Goal: Task Accomplishment & Management: Manage account settings

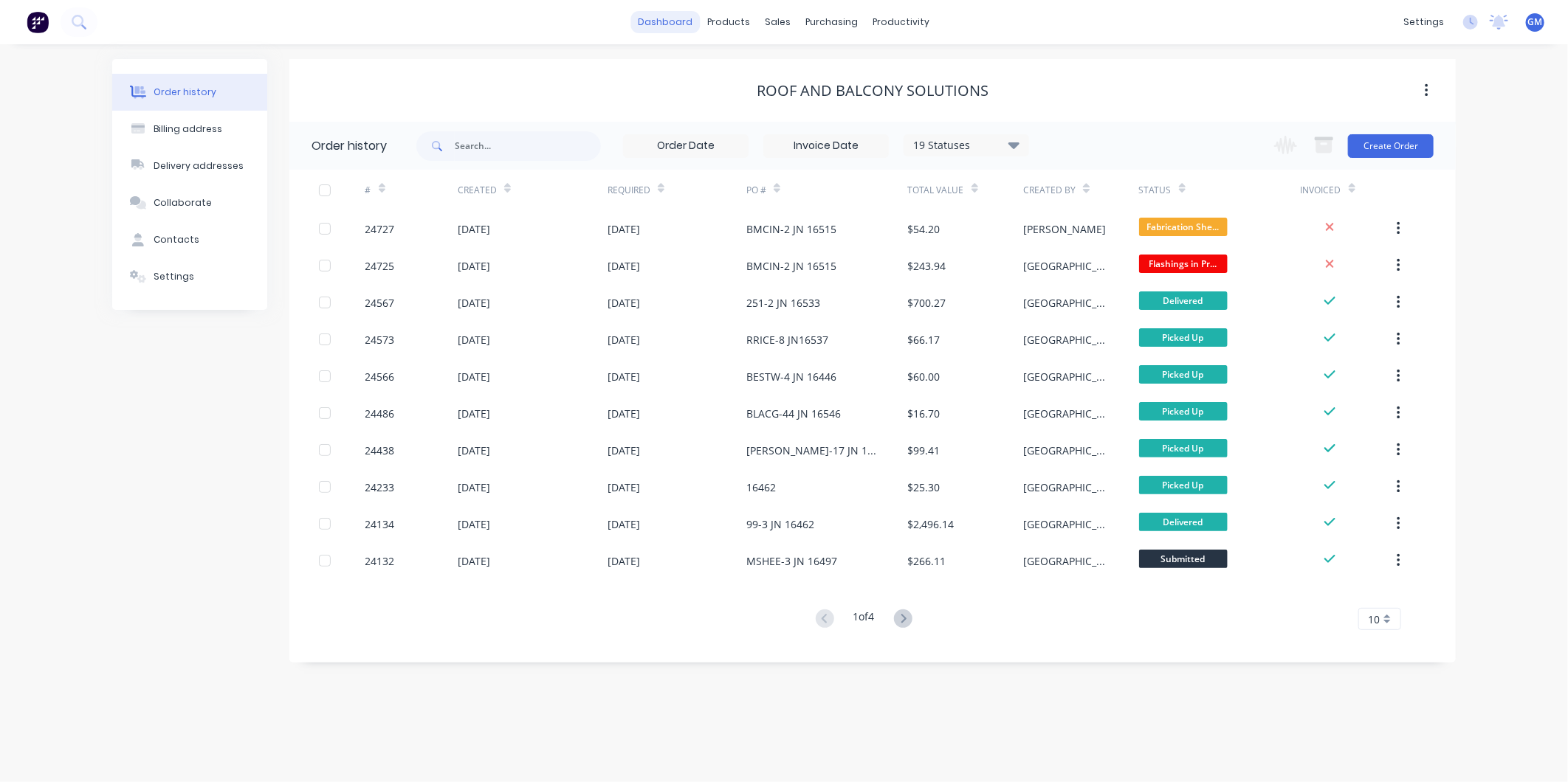
click at [672, 22] on link "dashboard" at bounding box center [666, 22] width 70 height 22
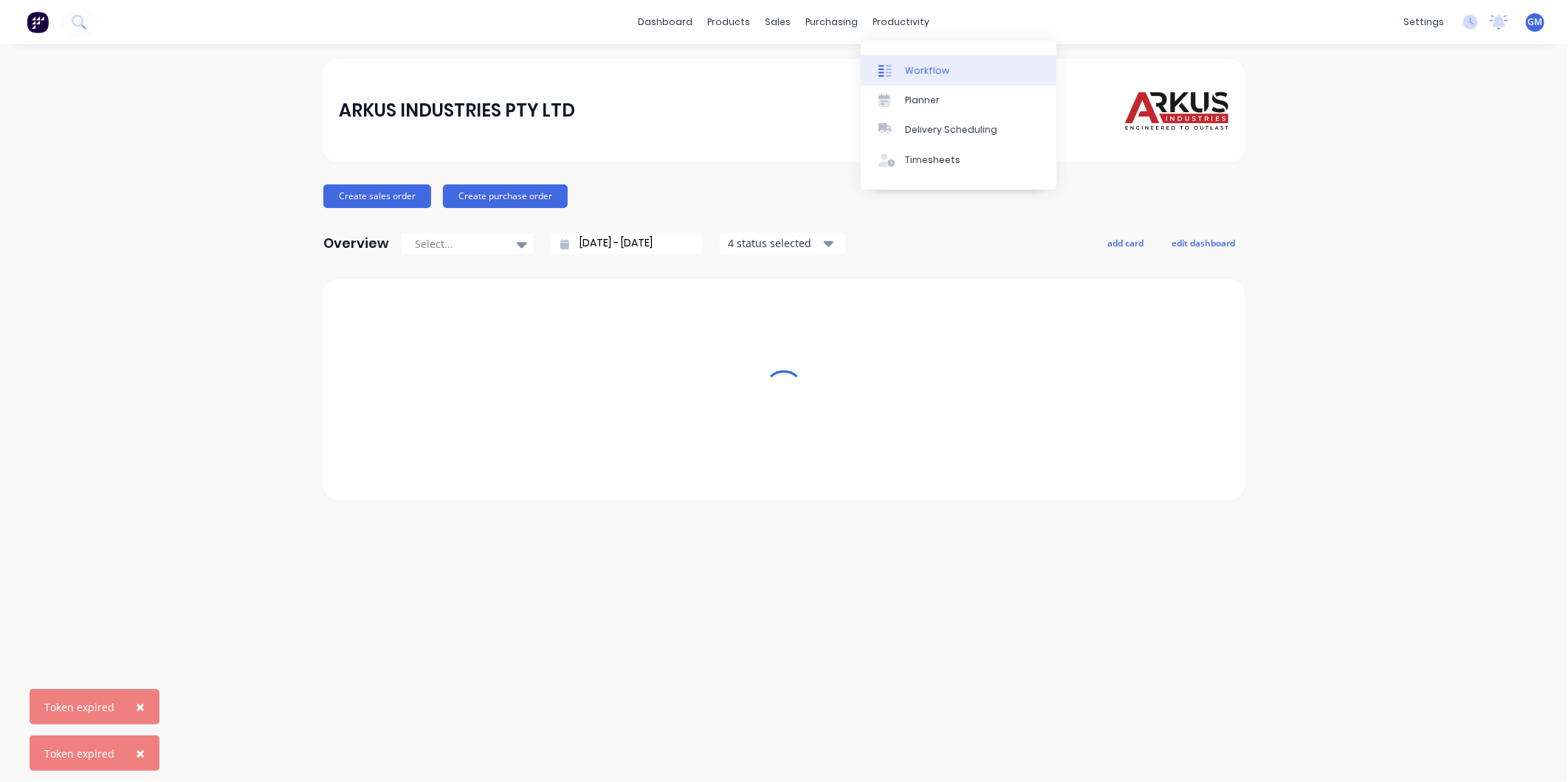
click at [929, 69] on div "Workflow" at bounding box center [927, 70] width 44 height 13
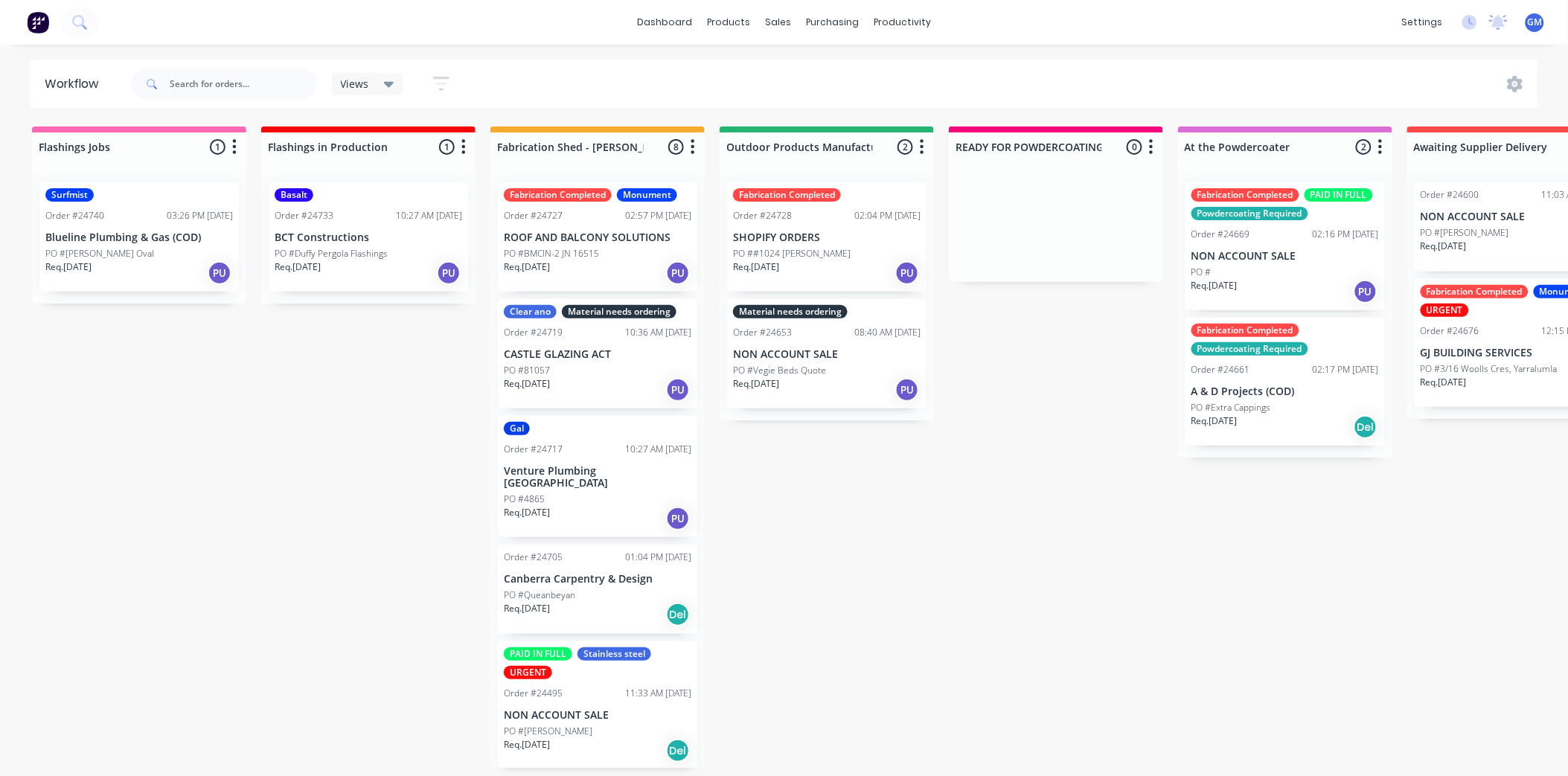
click at [634, 471] on p "Venture Plumbing Canberra" at bounding box center [597, 478] width 188 height 25
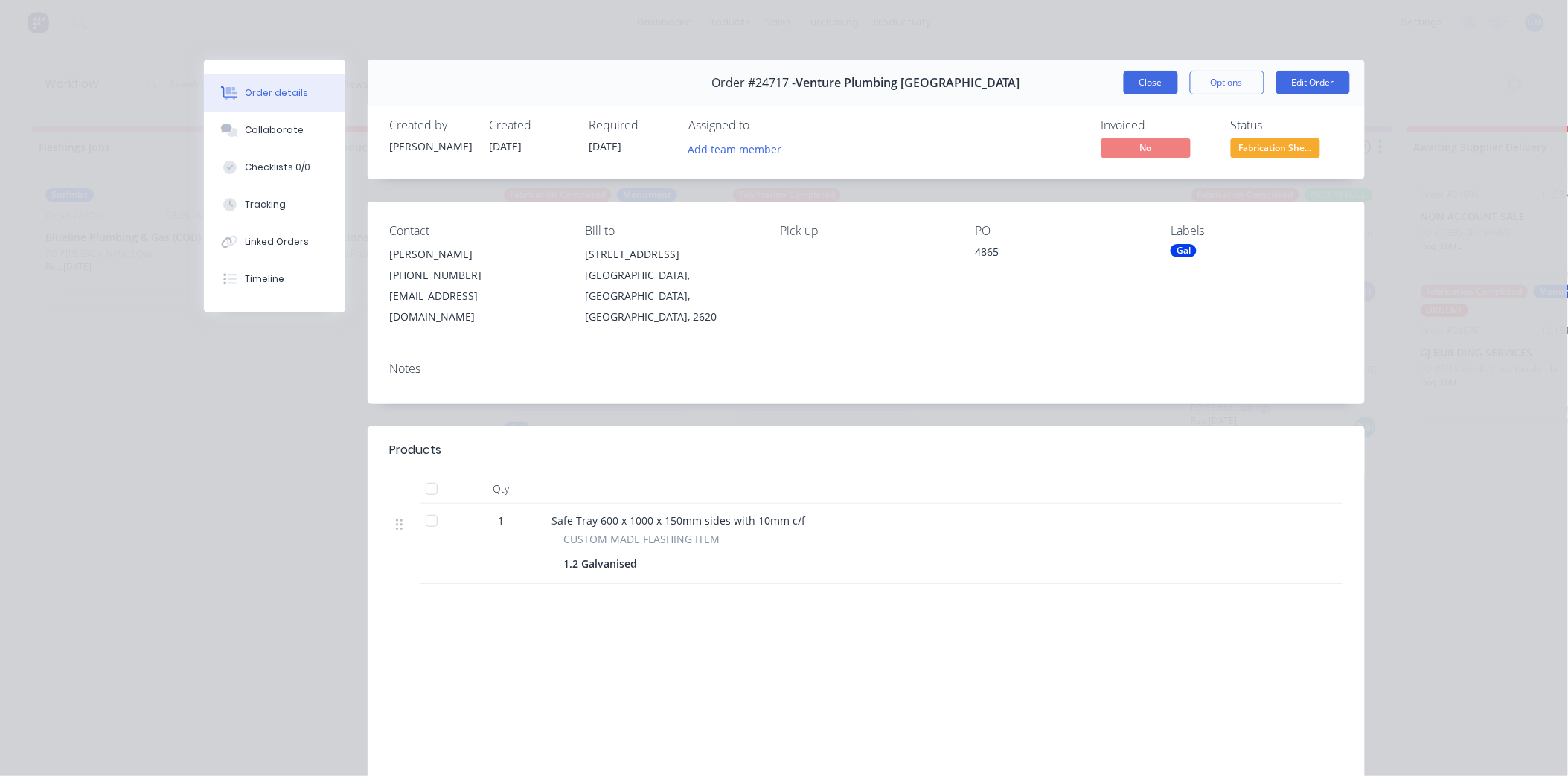
click at [1154, 88] on button "Close" at bounding box center [1151, 83] width 55 height 24
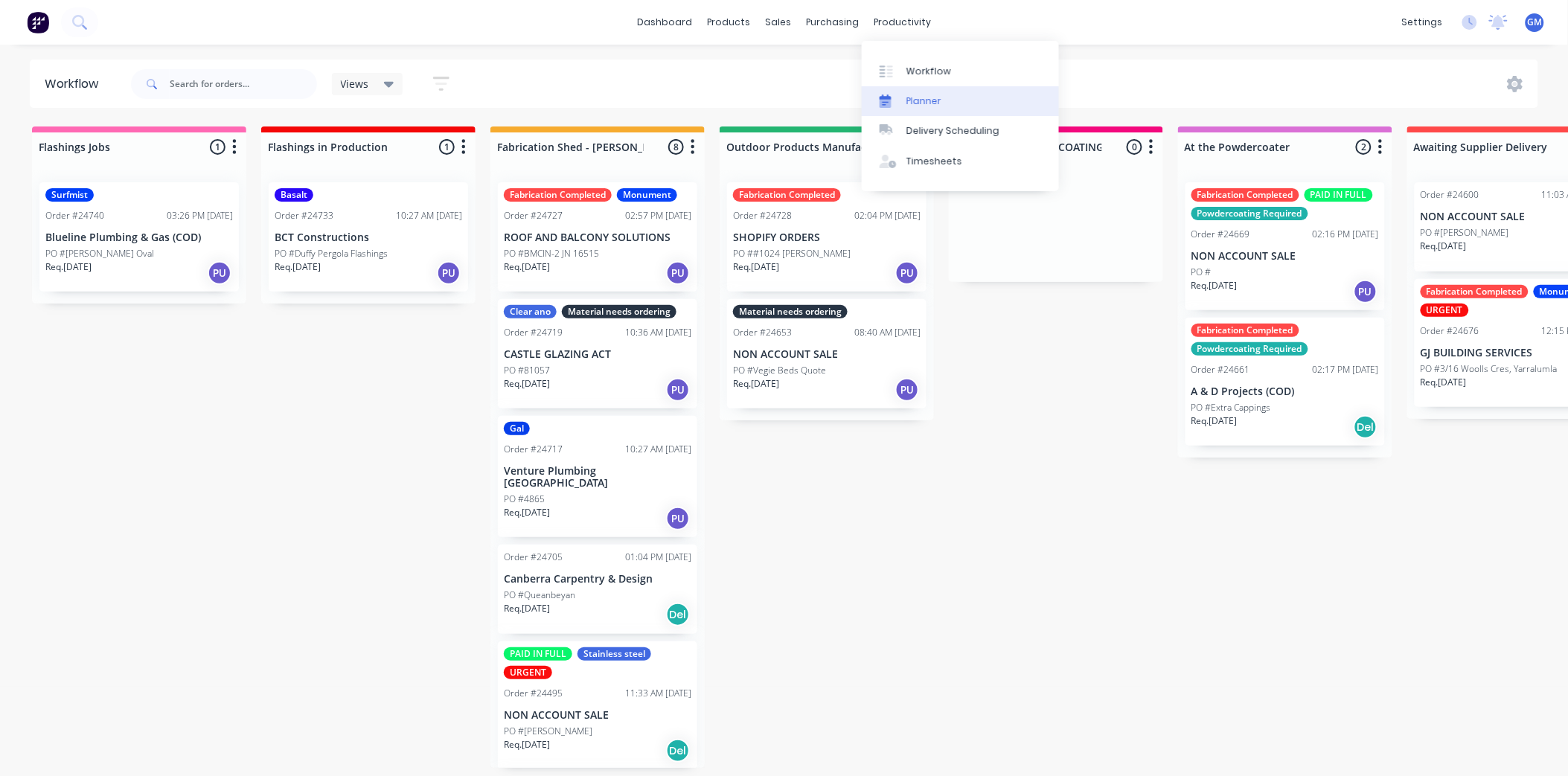
click at [931, 94] on div "Planner" at bounding box center [923, 101] width 35 height 13
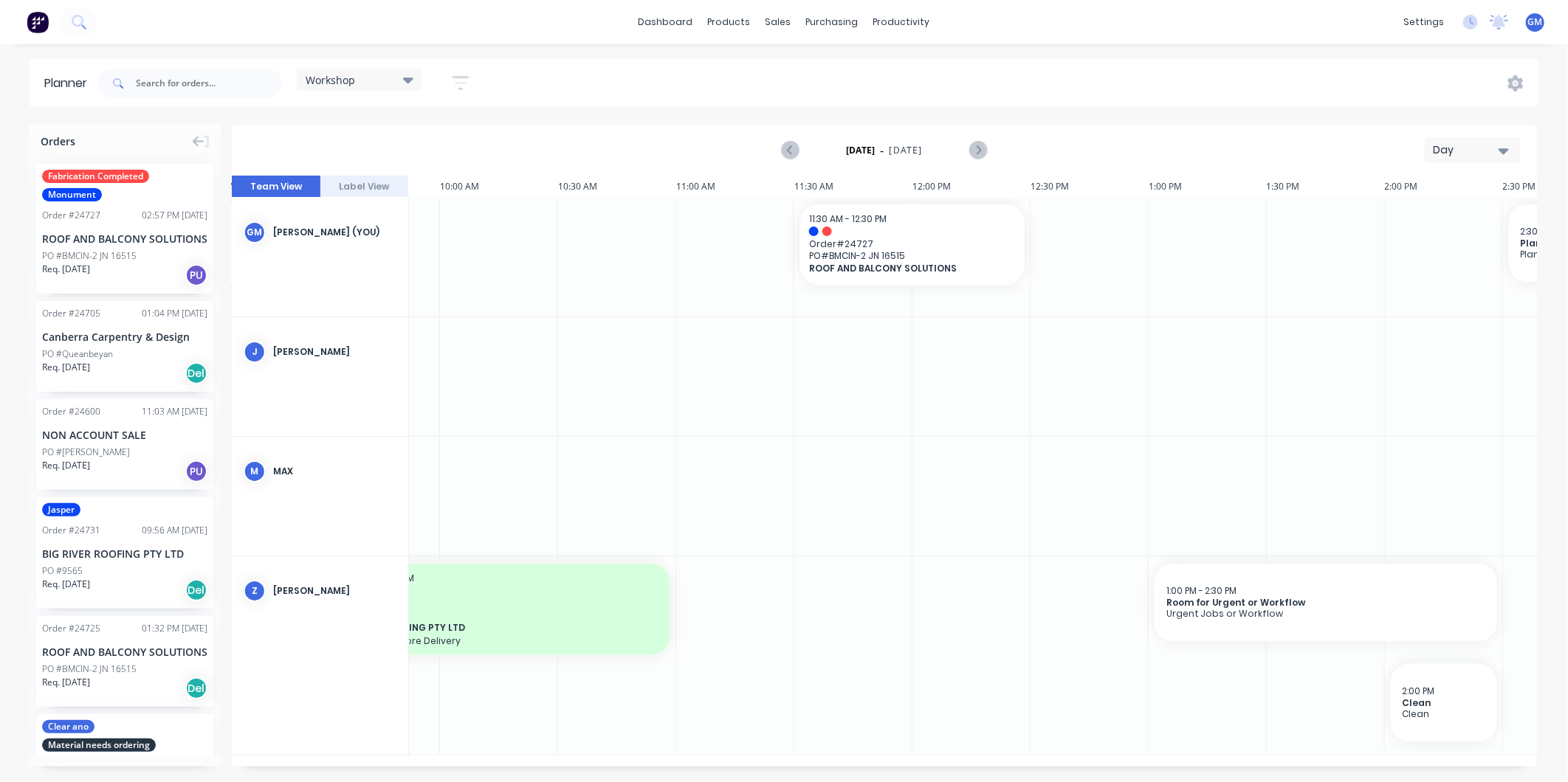
scroll to position [0, 816]
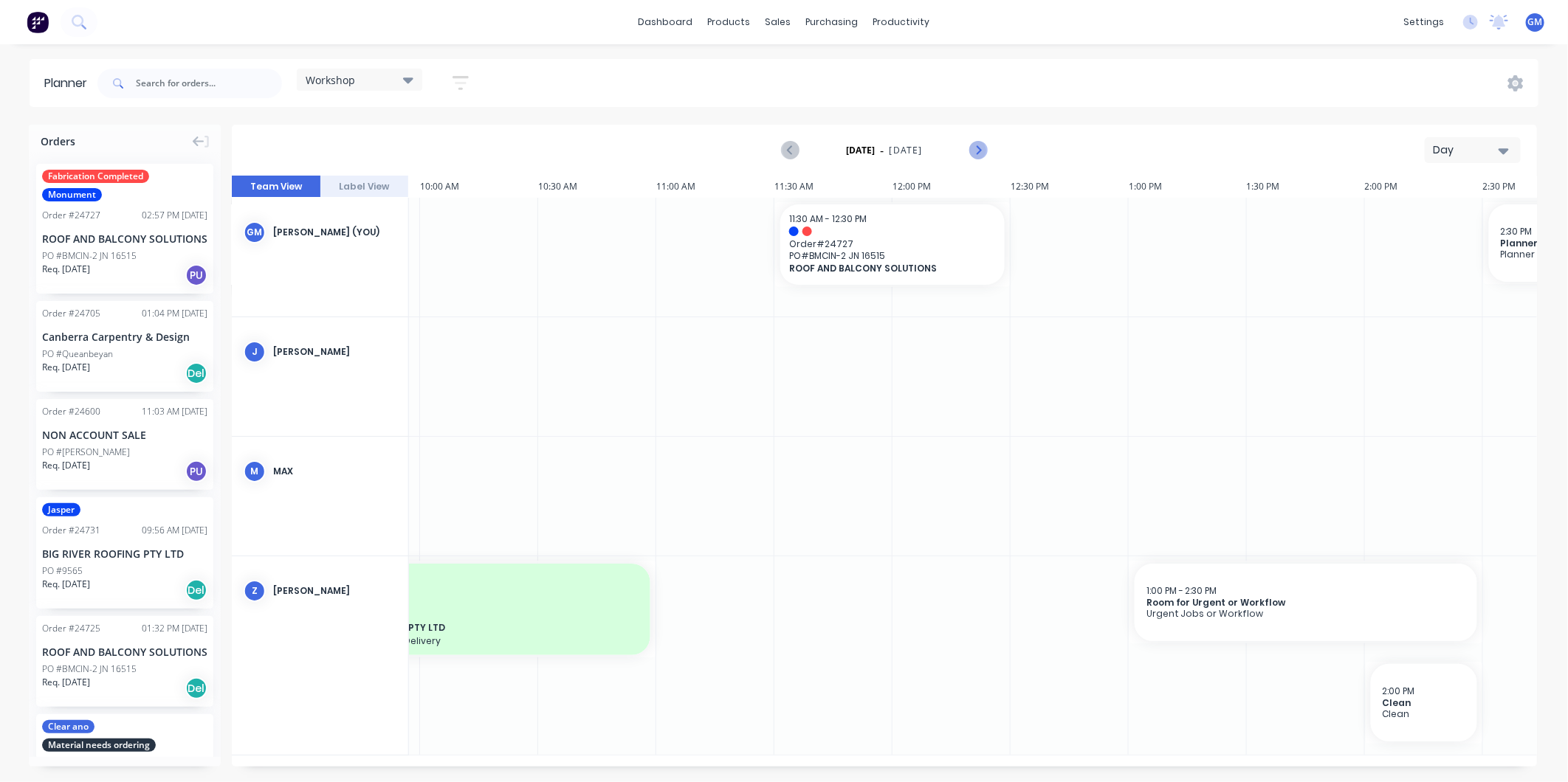
click at [978, 152] on icon "Next page" at bounding box center [977, 150] width 7 height 12
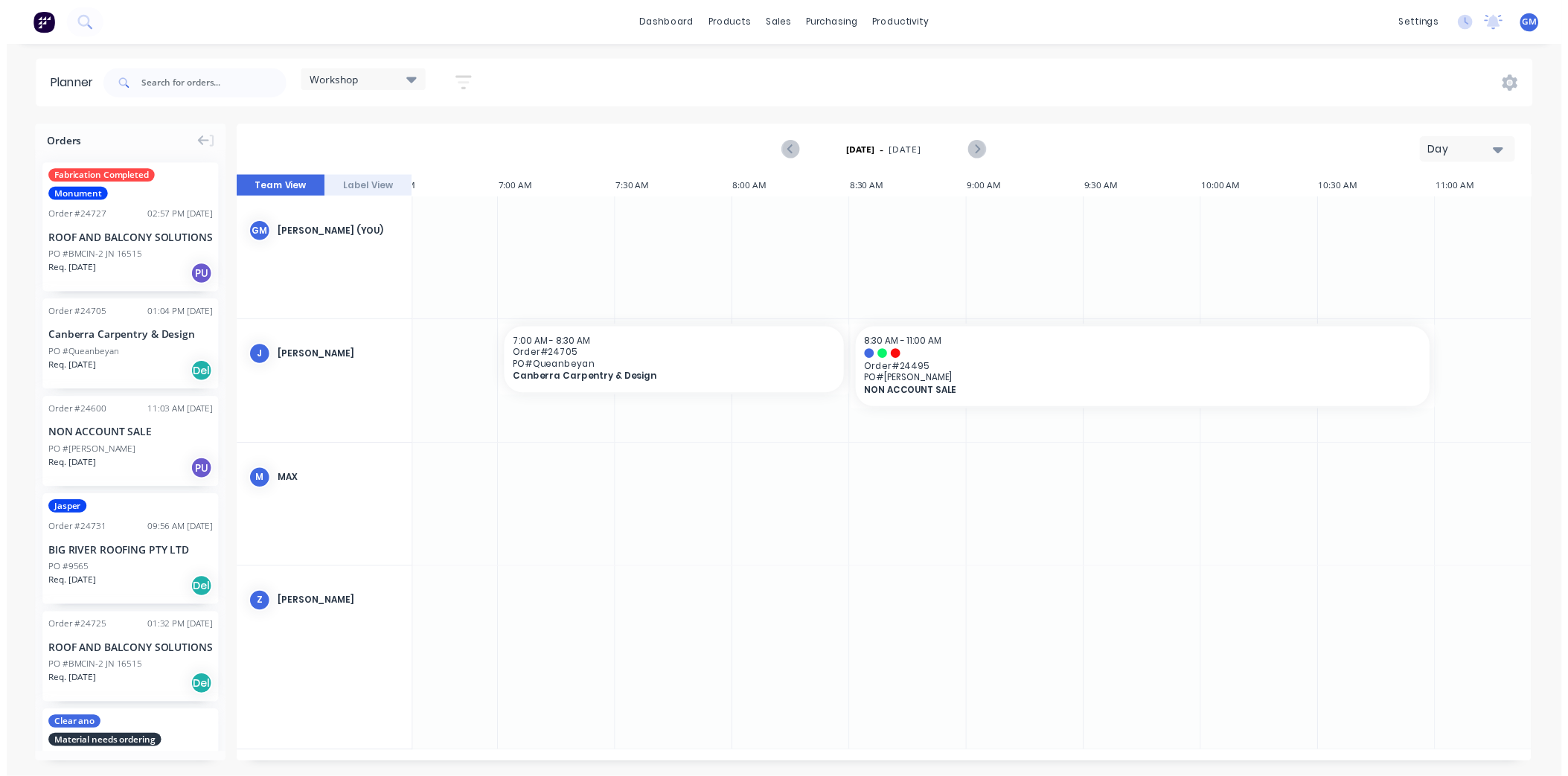
scroll to position [0, 0]
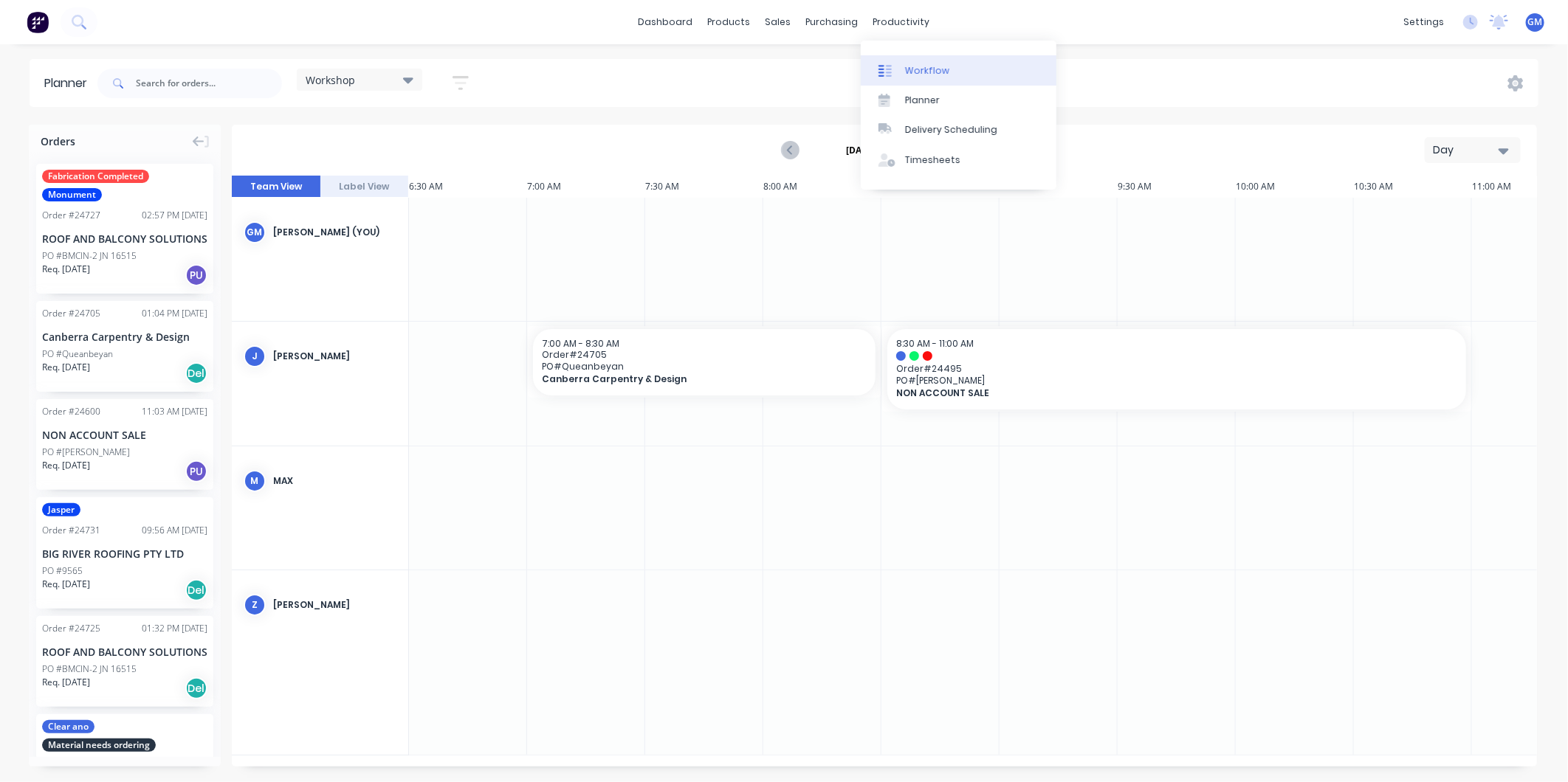
click at [934, 70] on div "Workflow" at bounding box center [927, 70] width 44 height 13
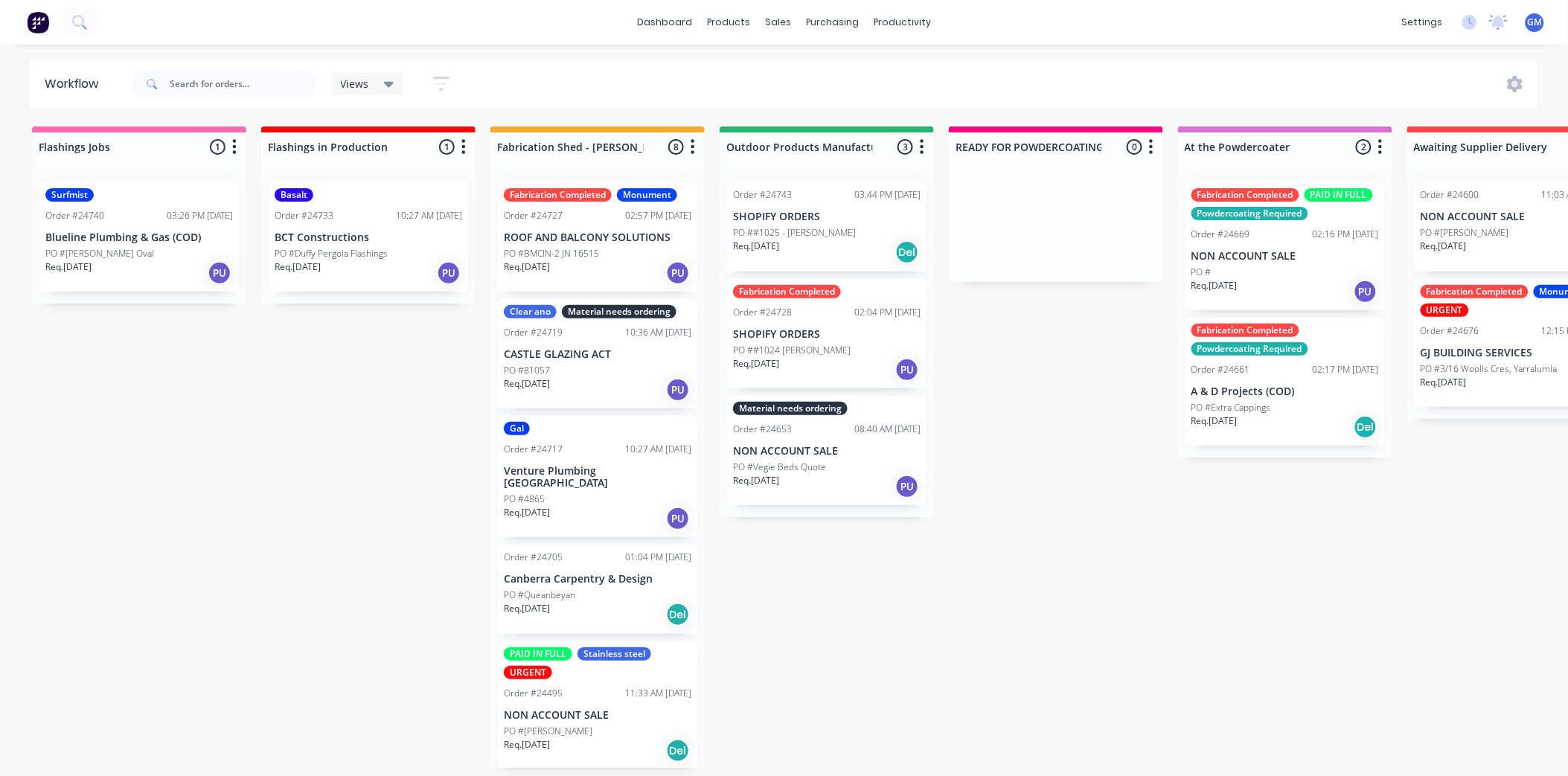
click at [807, 220] on p "SHOPIFY ORDERS" at bounding box center [827, 217] width 188 height 12
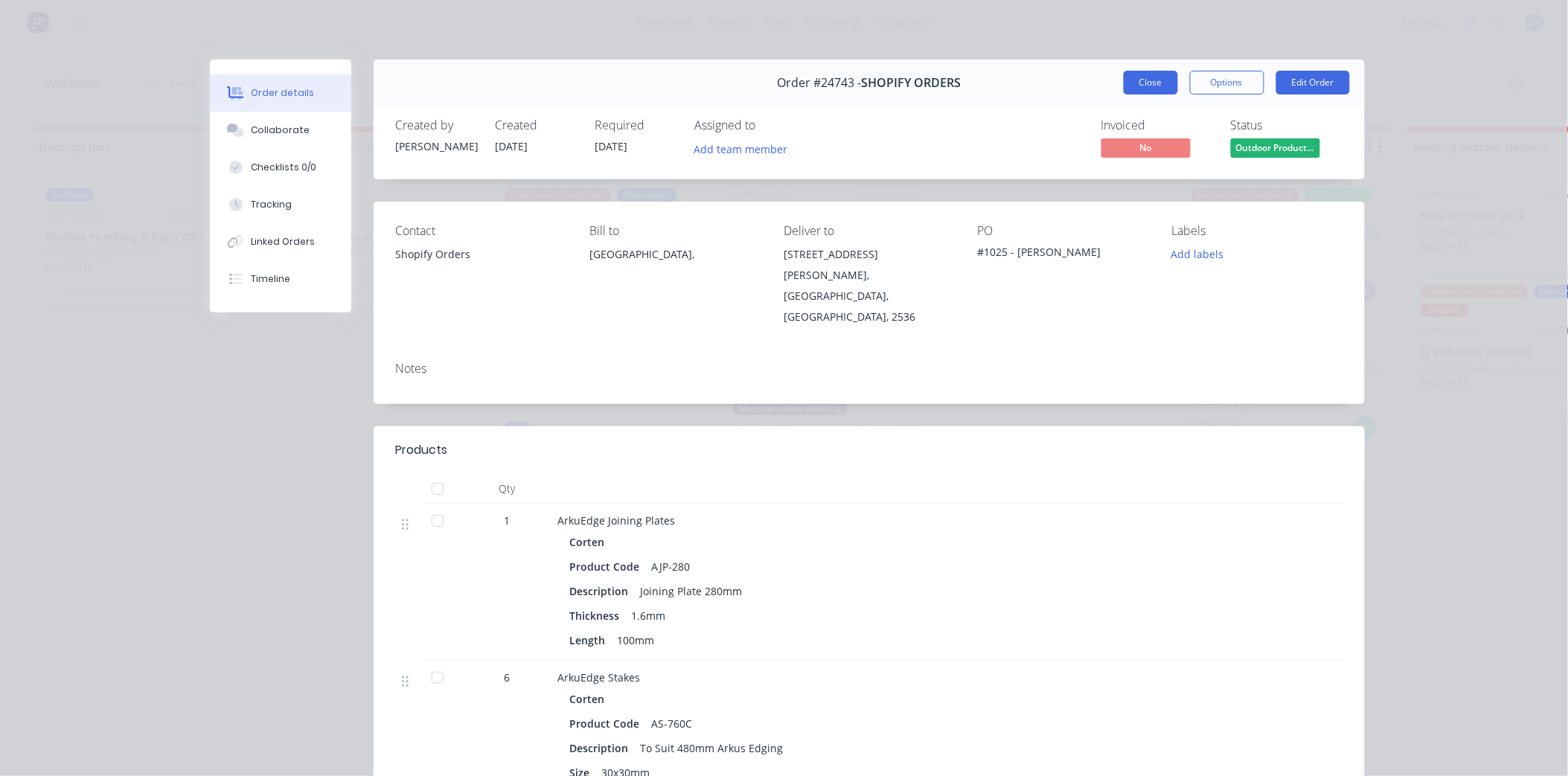
click at [1140, 80] on button "Close" at bounding box center [1151, 83] width 55 height 24
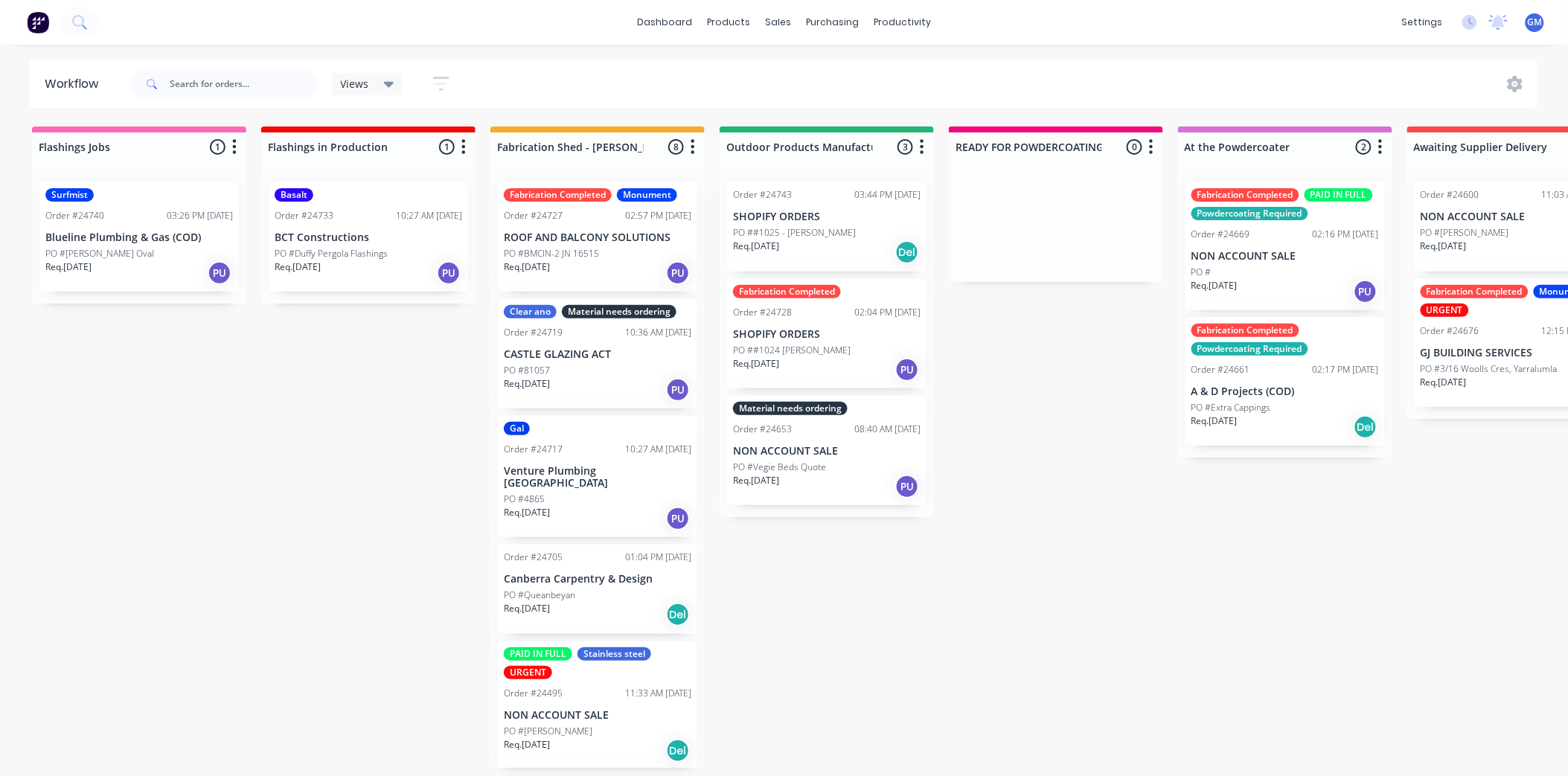
click at [795, 229] on p "PO ##1025 - David Calvert" at bounding box center [795, 232] width 123 height 13
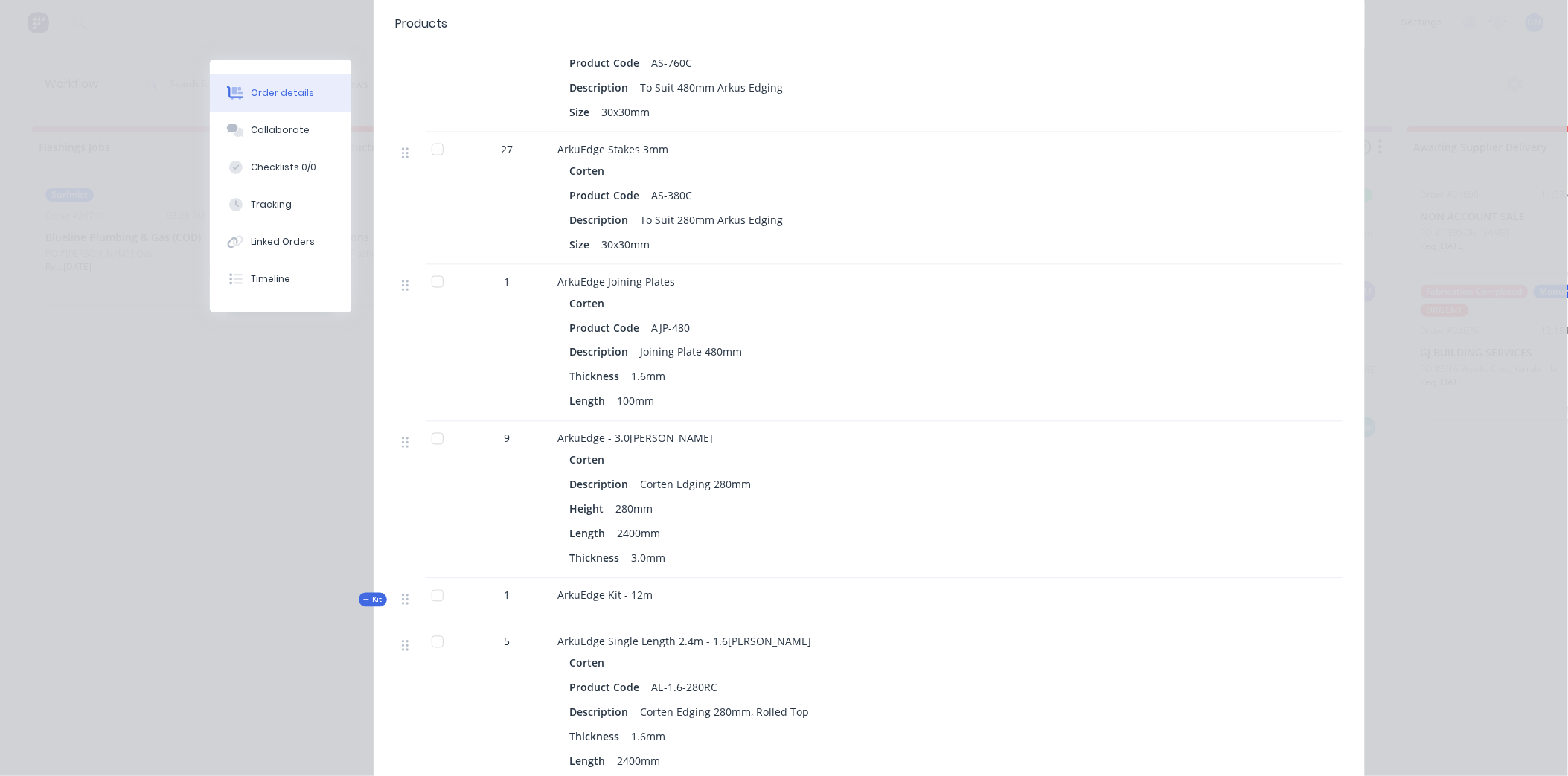
scroll to position [578, 0]
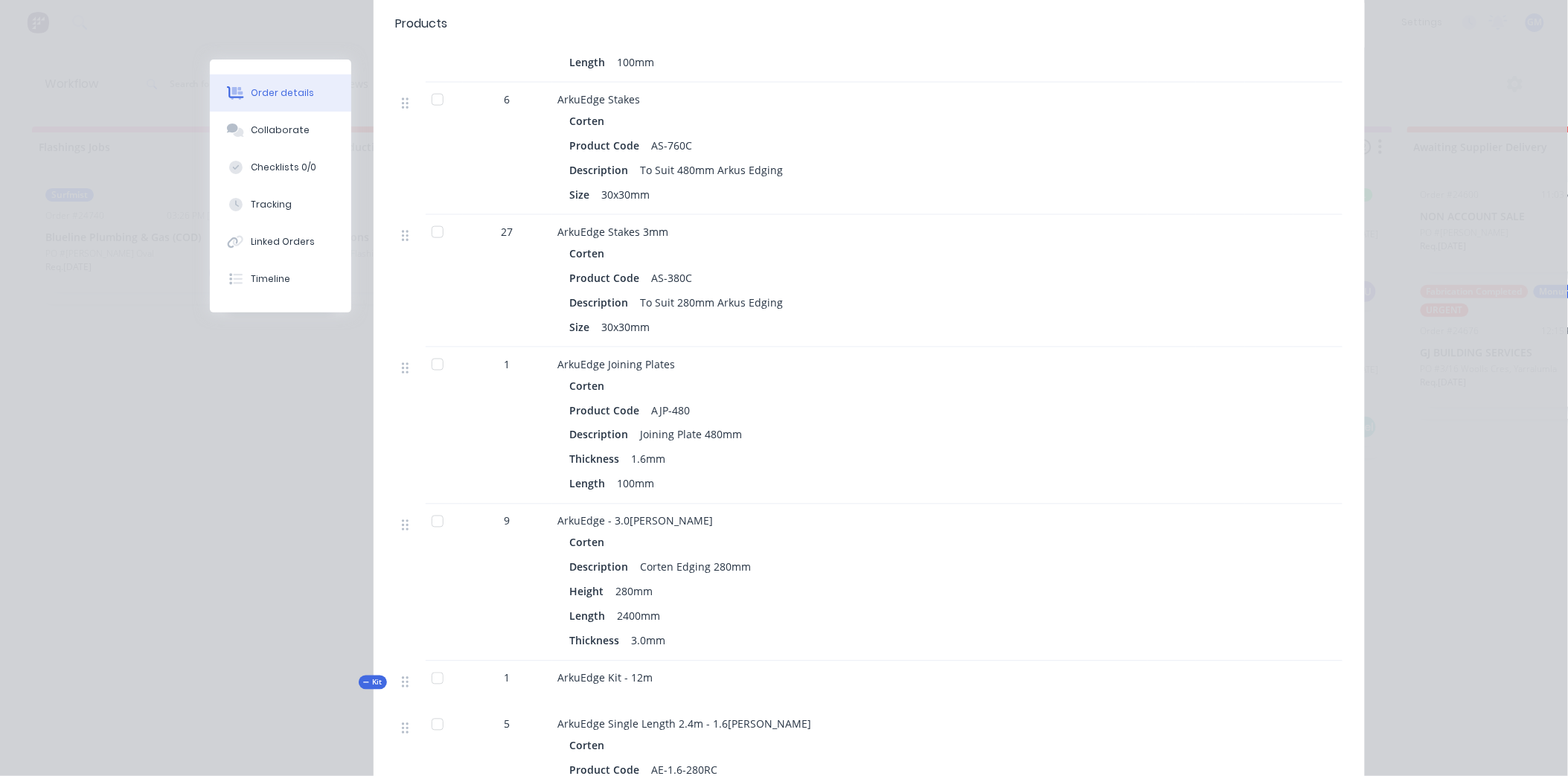
drag, startPoint x: 512, startPoint y: 350, endPoint x: 971, endPoint y: 270, distance: 465.9
click at [973, 269] on div "Corten Product Code AS-380C Description To Suit 280mm Arkus Edging Size 30x30mm" at bounding box center [849, 290] width 584 height 95
click at [1318, 504] on div at bounding box center [1318, 582] width 49 height 157
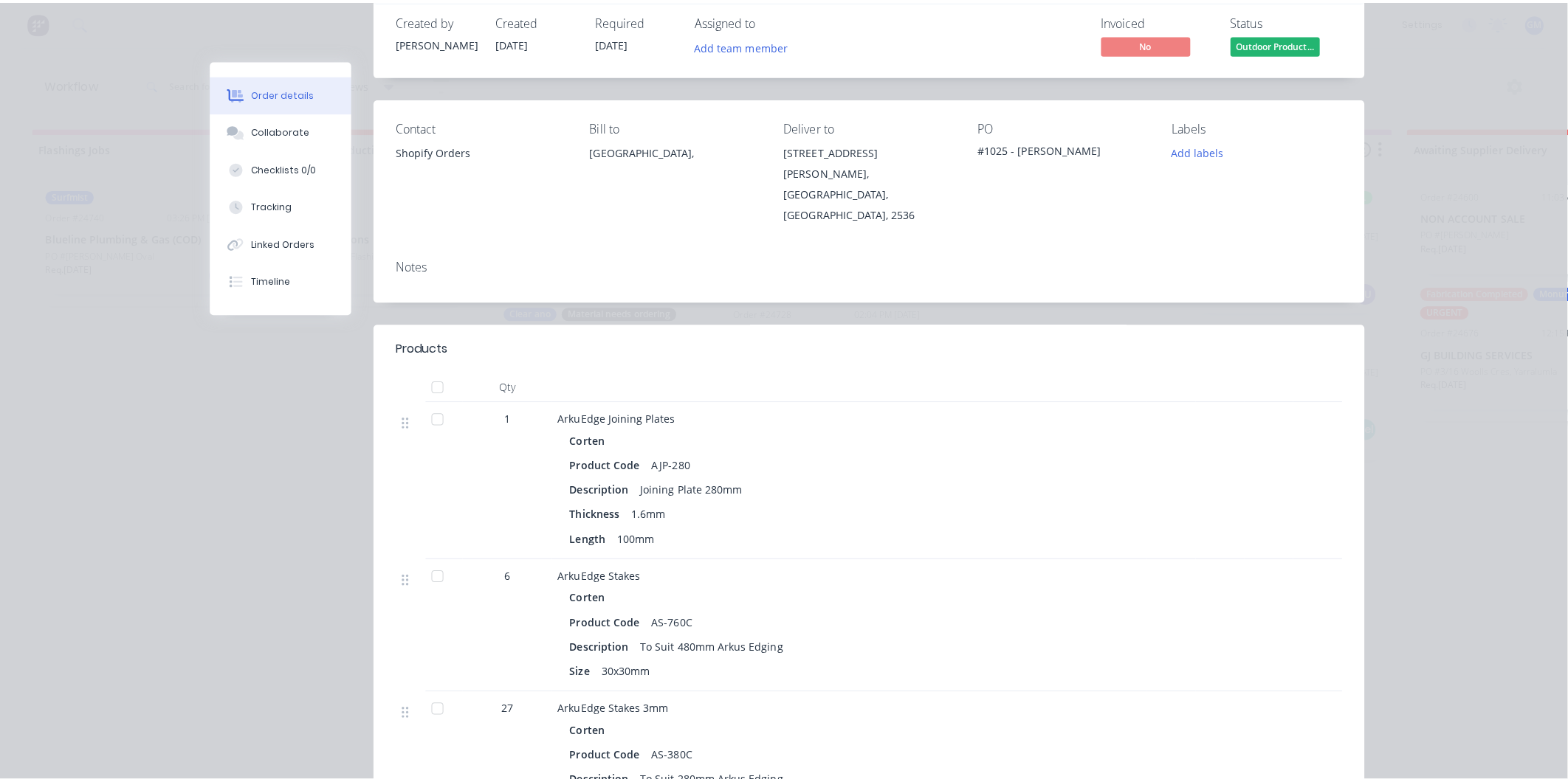
scroll to position [0, 0]
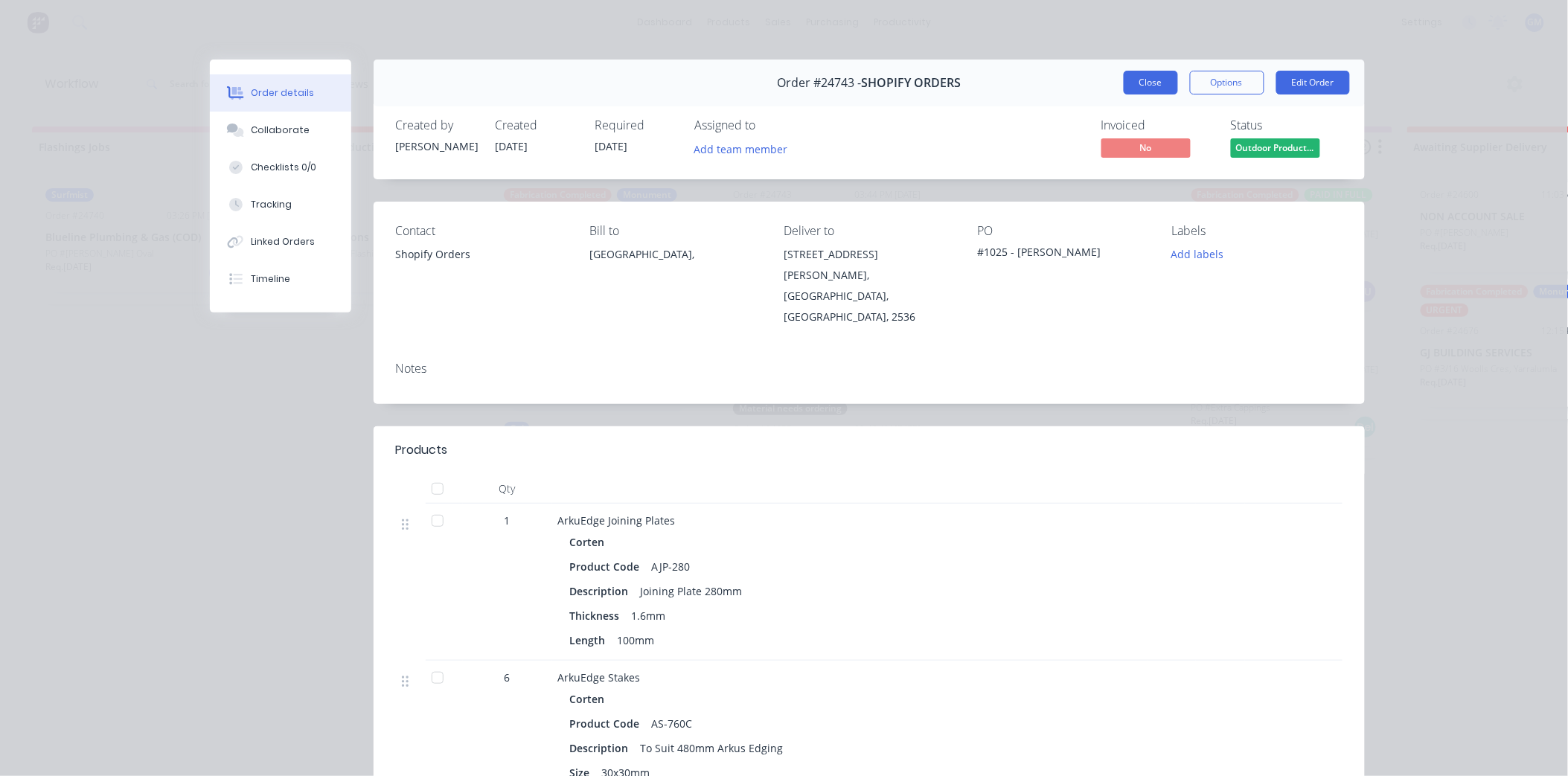
click at [1139, 79] on button "Close" at bounding box center [1151, 83] width 55 height 24
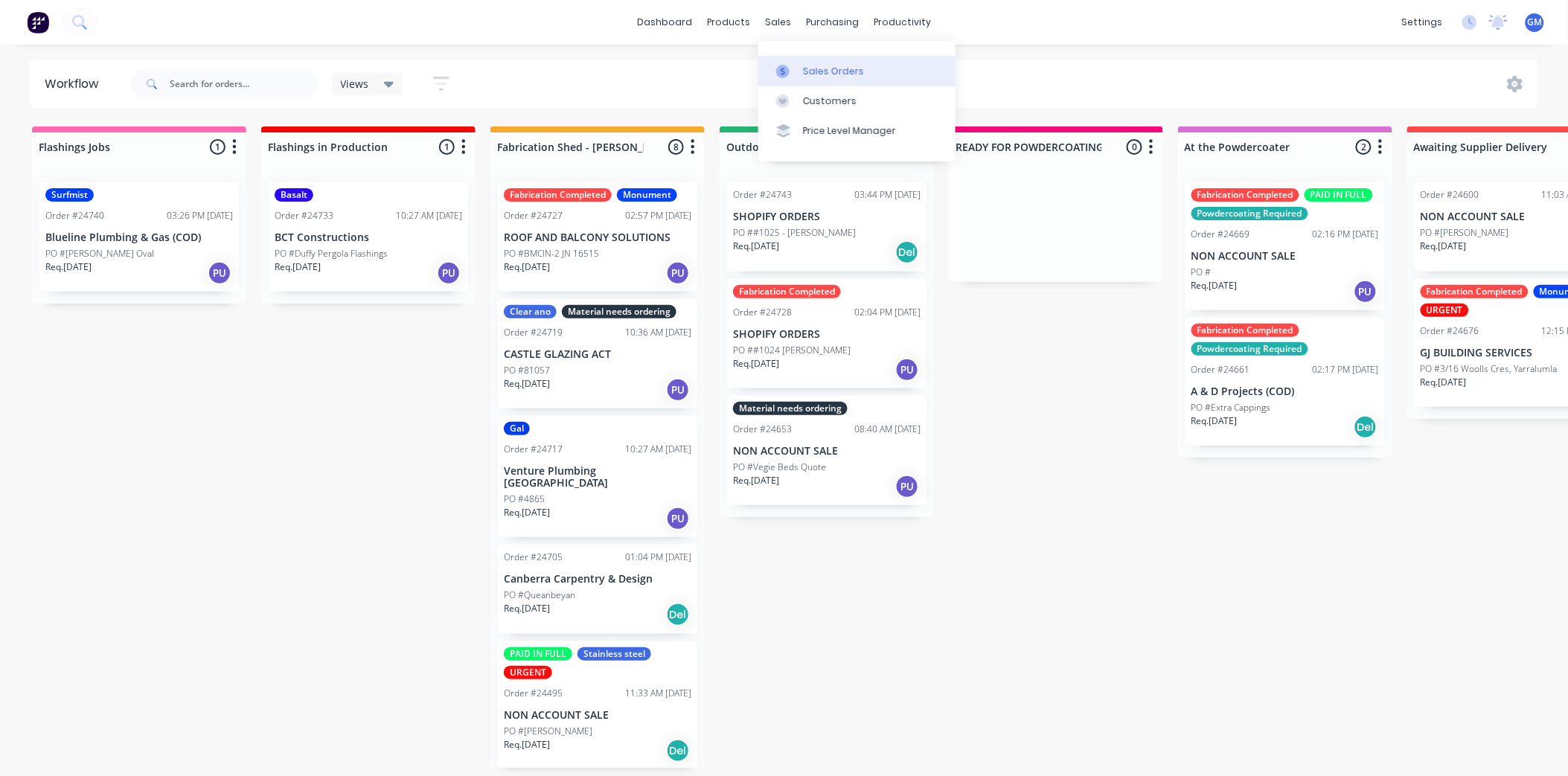
click at [803, 67] on div "Sales Orders" at bounding box center [833, 71] width 61 height 13
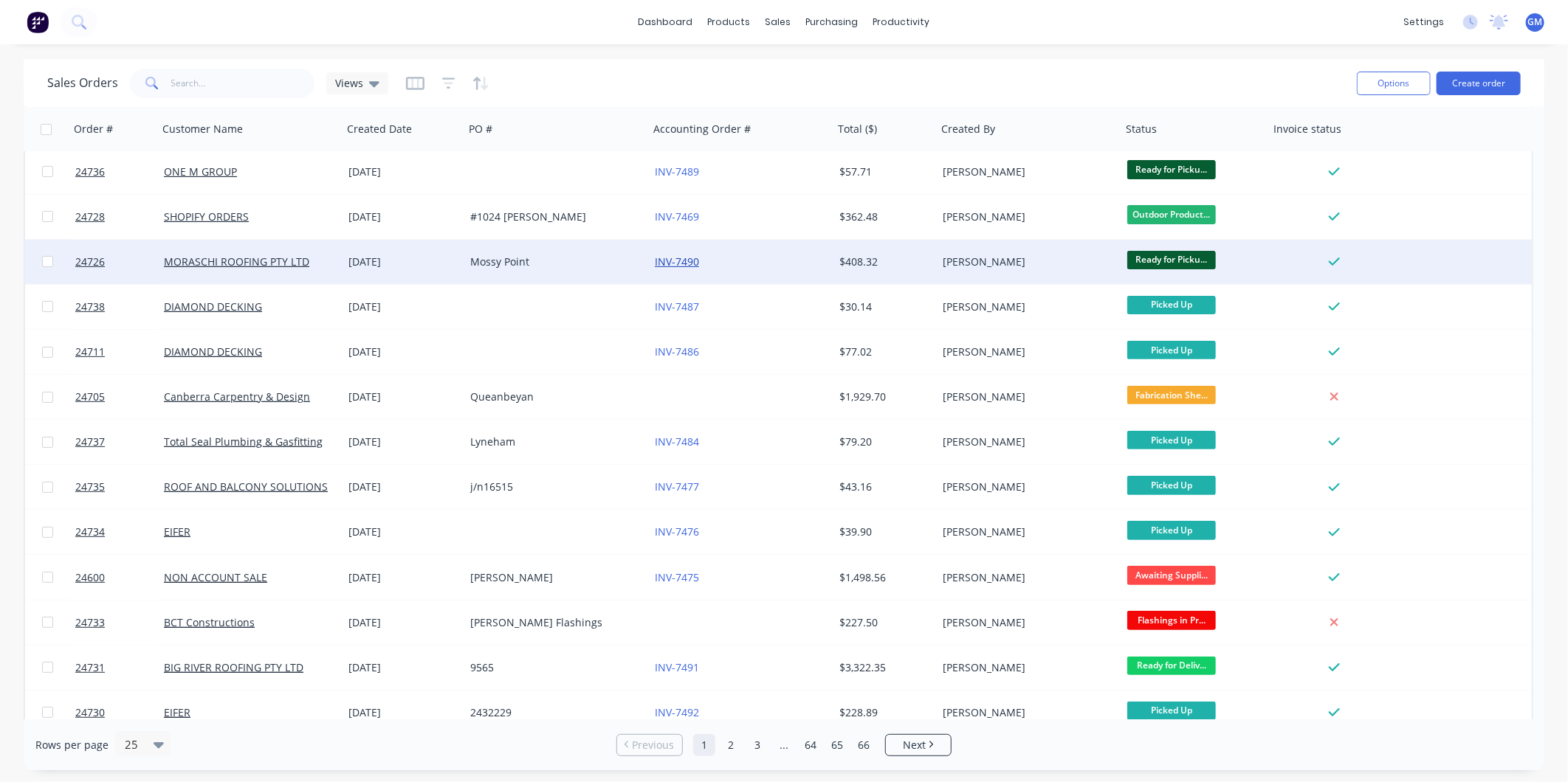
scroll to position [246, 0]
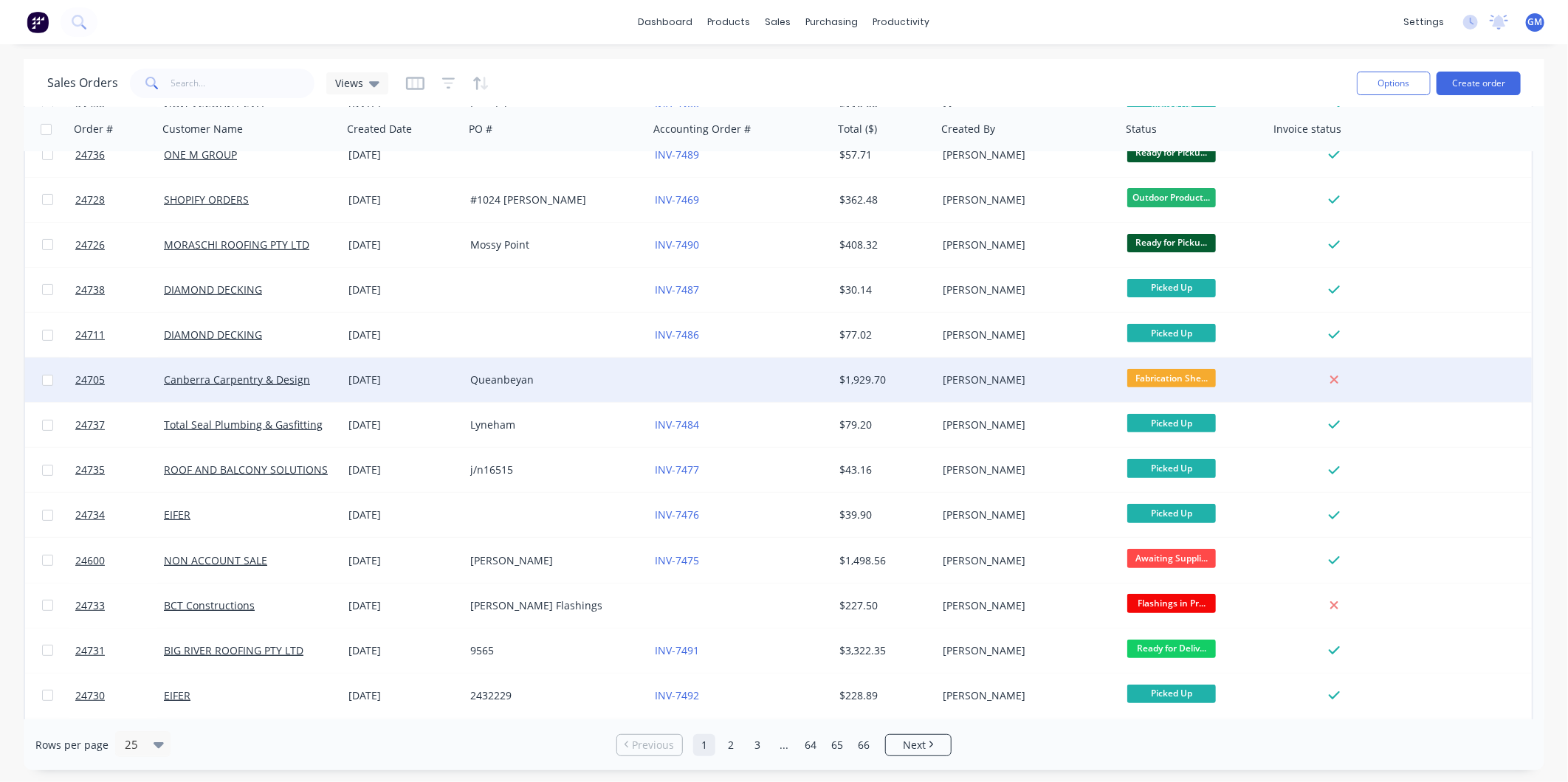
click at [607, 379] on div "Queanbeyan" at bounding box center [552, 379] width 164 height 15
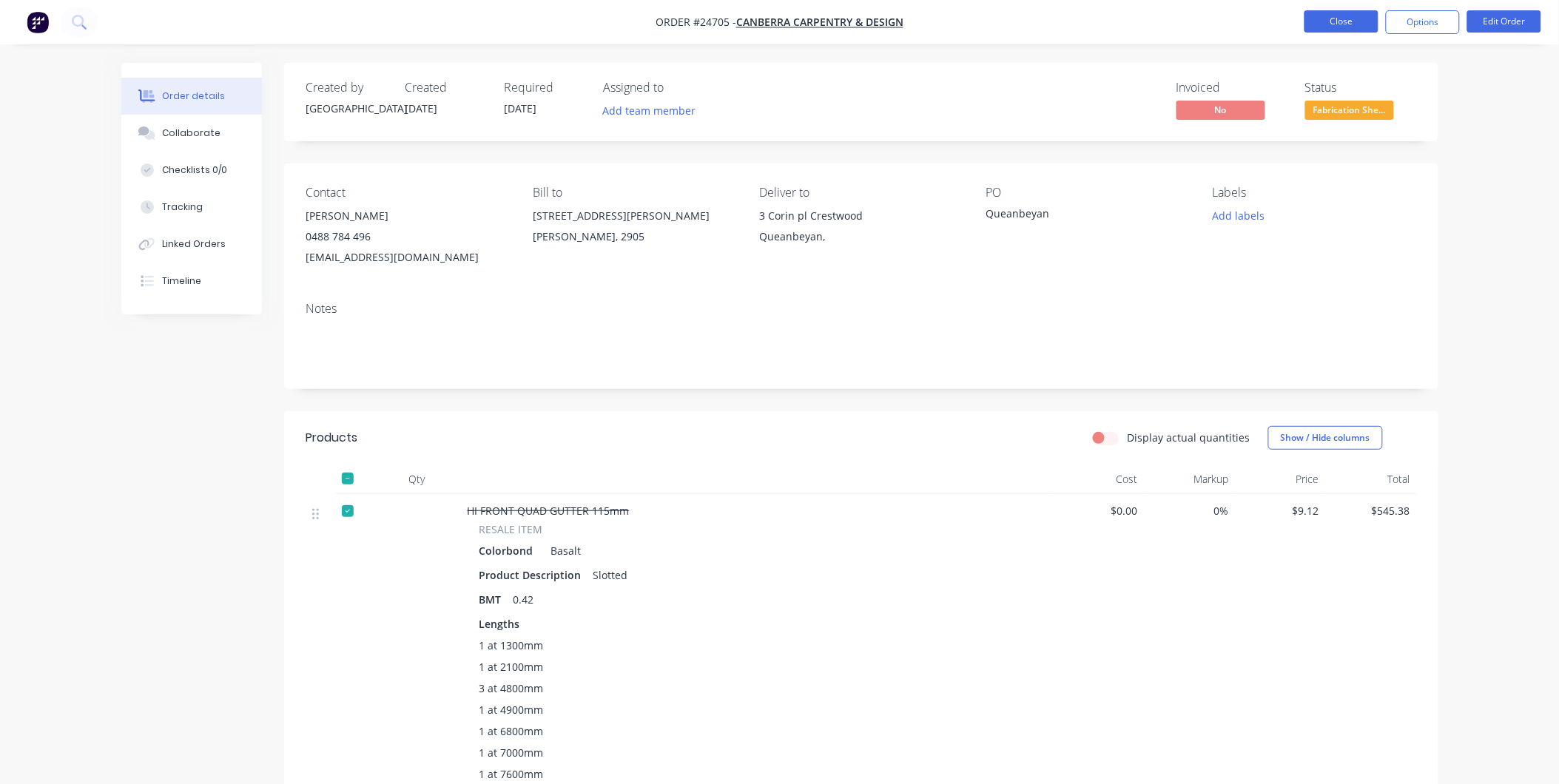
click at [1315, 22] on button "Close" at bounding box center [1341, 21] width 74 height 22
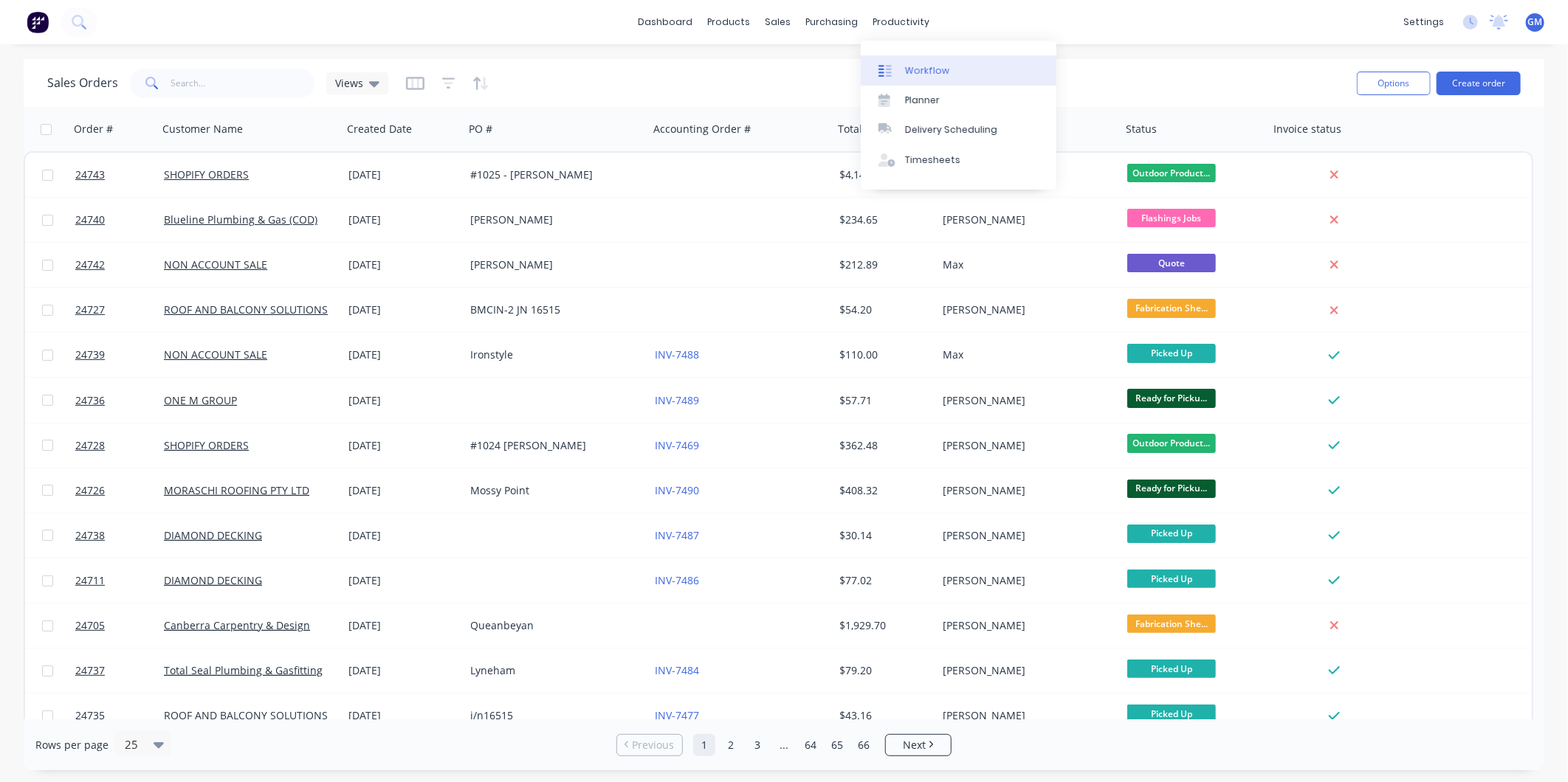
click at [905, 65] on div "Workflow" at bounding box center [927, 70] width 44 height 13
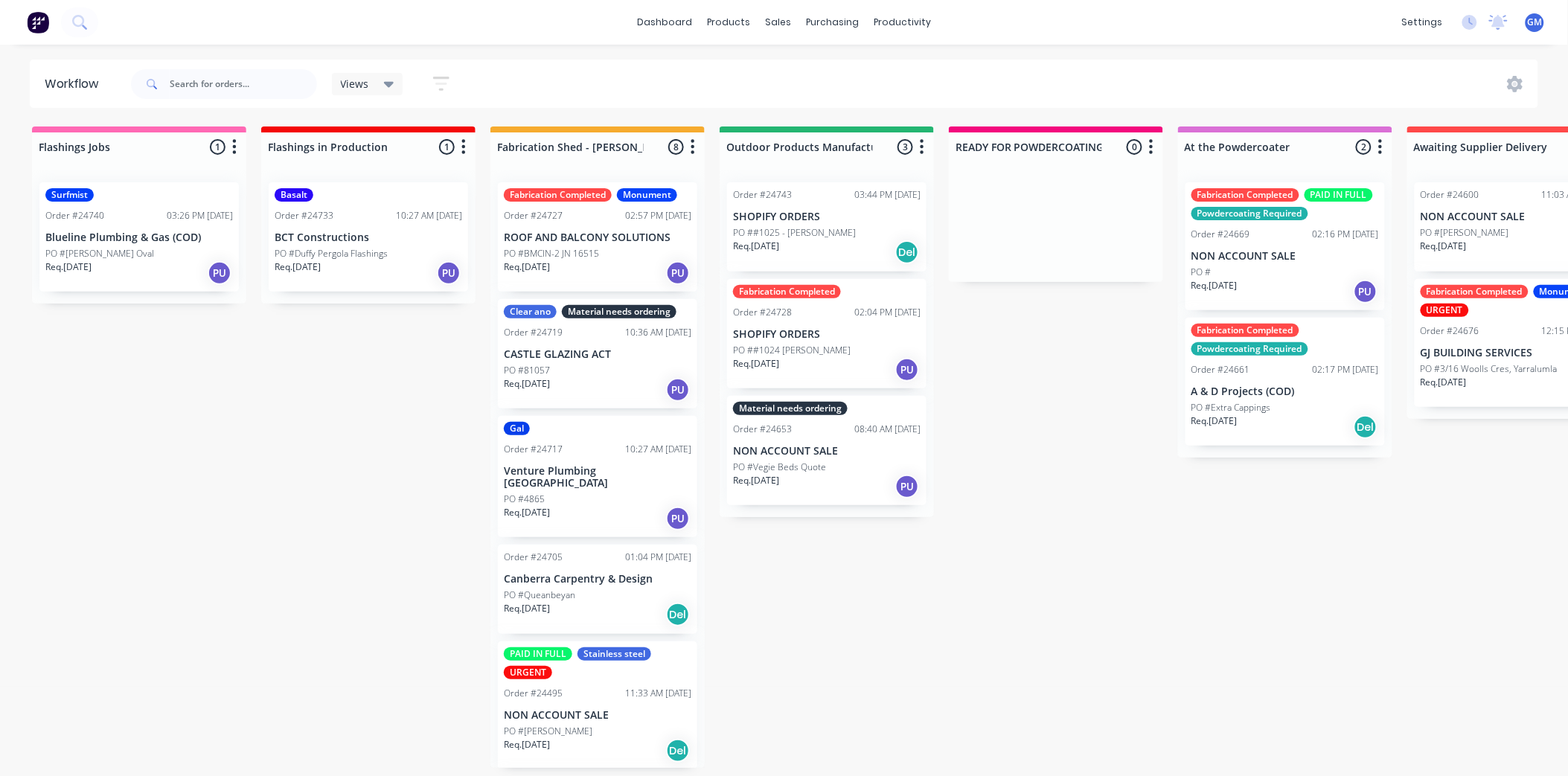
click at [838, 227] on p "PO ##1025 - David Calvert" at bounding box center [795, 232] width 123 height 13
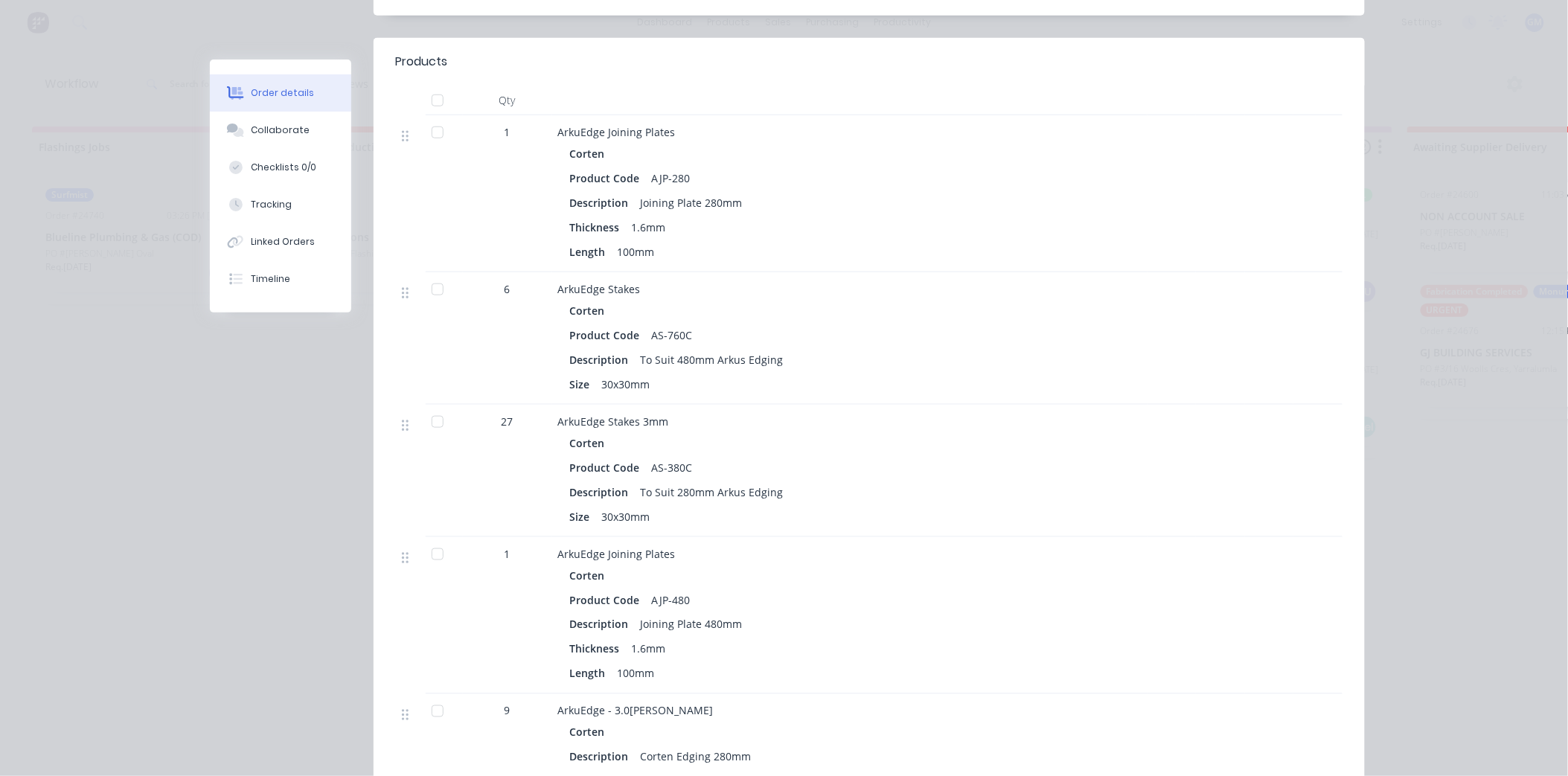
scroll to position [413, 0]
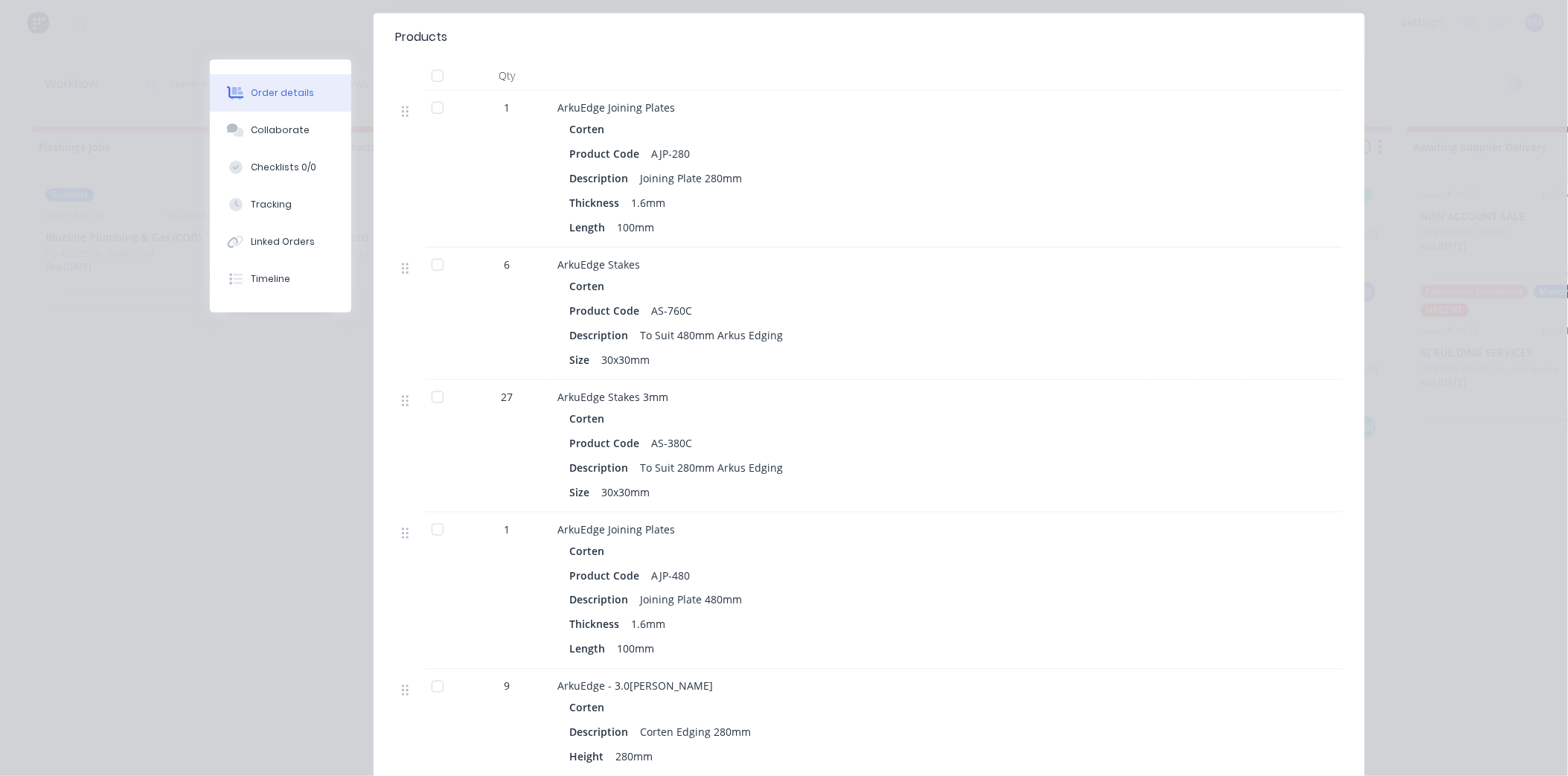
click at [436, 93] on div at bounding box center [437, 108] width 30 height 30
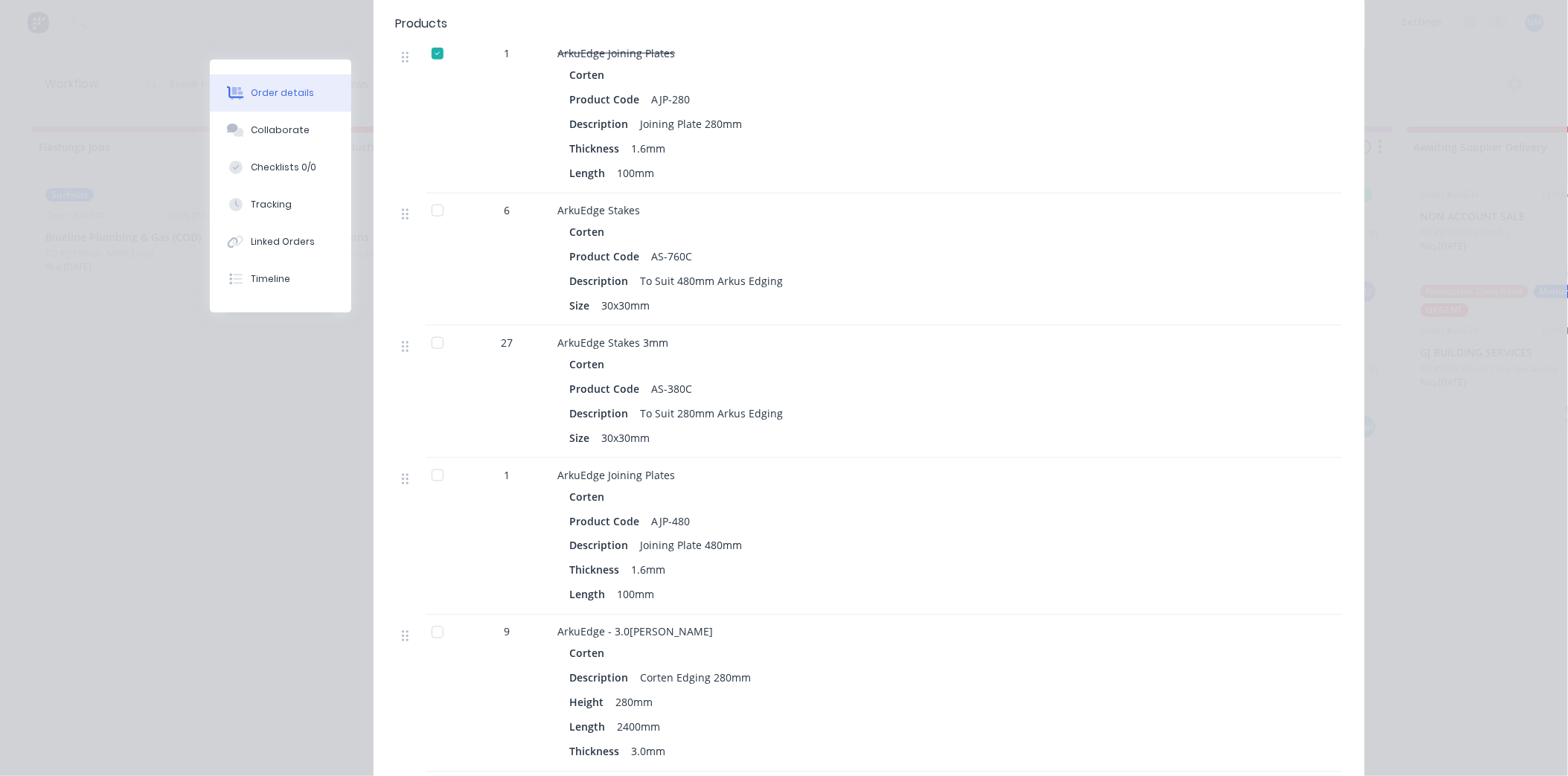
scroll to position [496, 0]
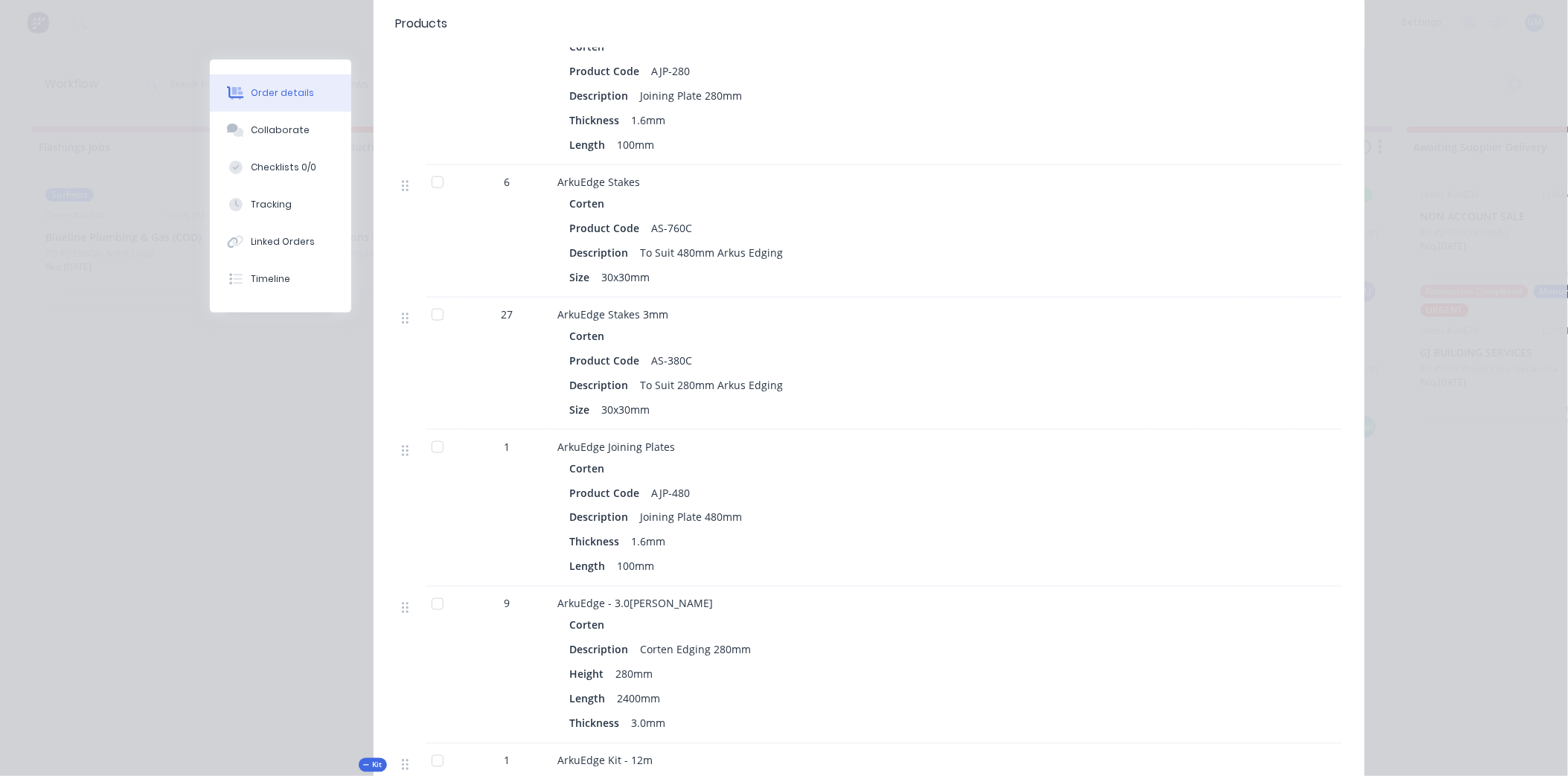
click at [436, 168] on div at bounding box center [437, 182] width 30 height 30
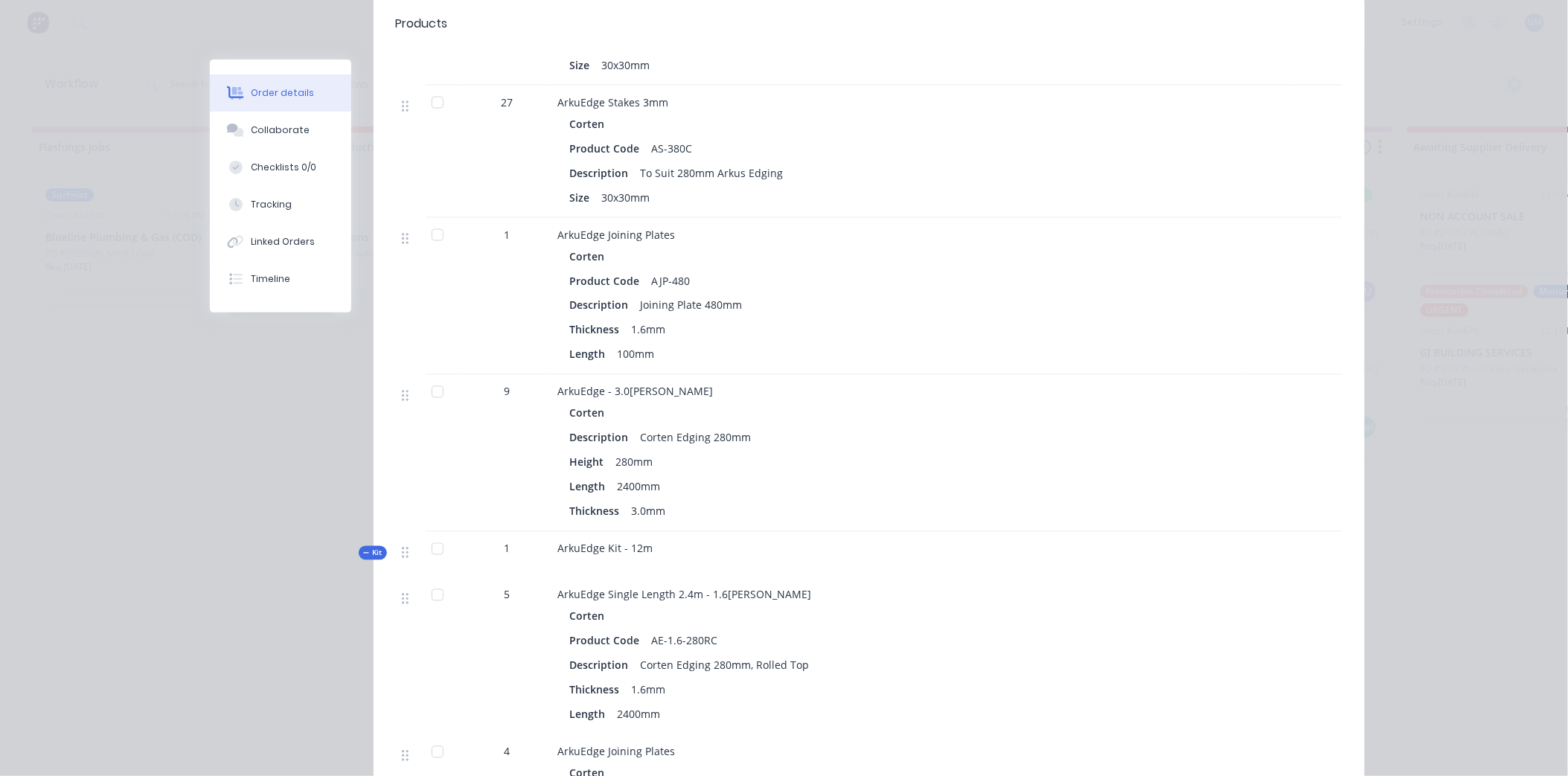
scroll to position [744, 0]
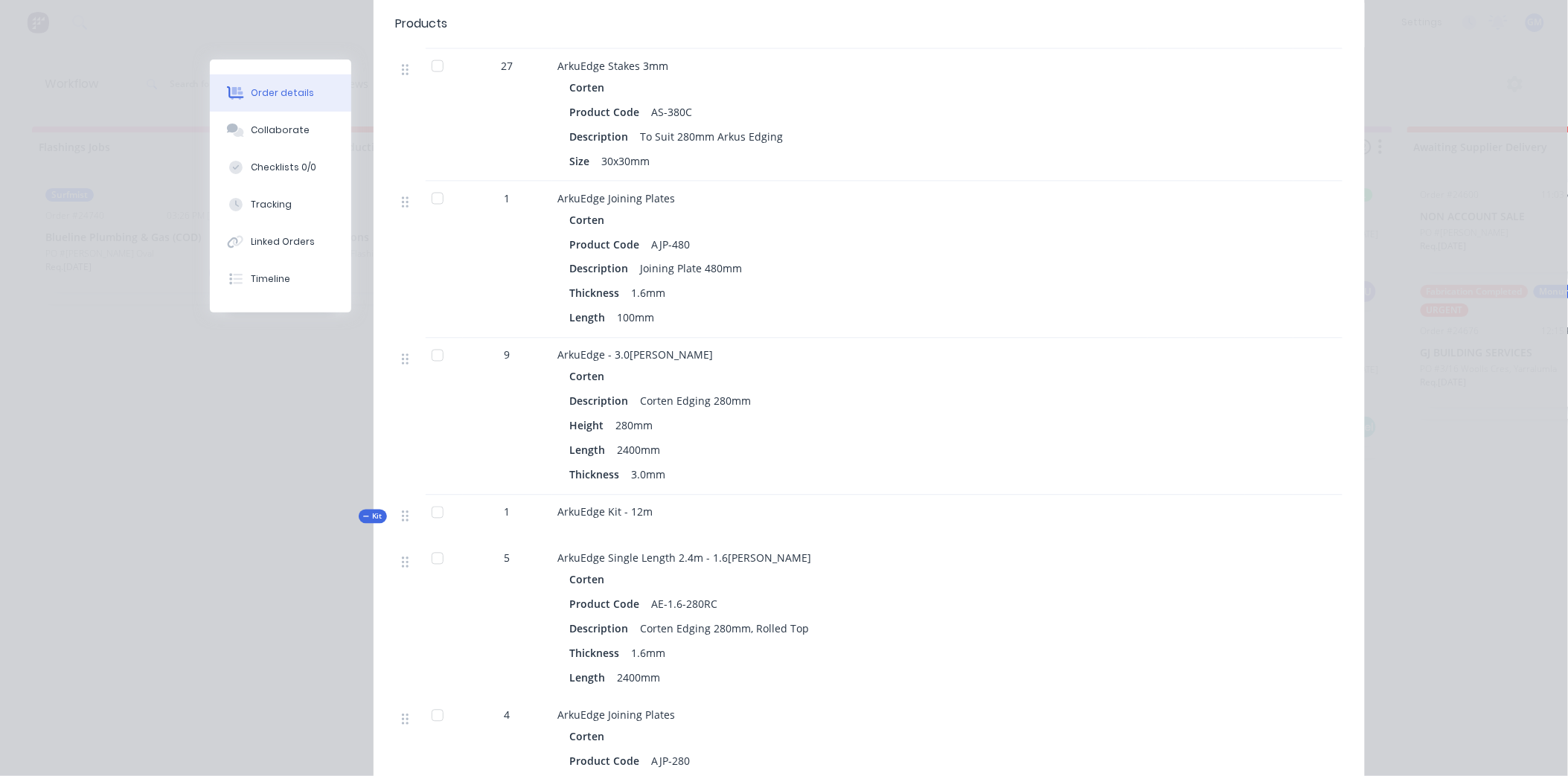
click at [433, 184] on div at bounding box center [437, 199] width 30 height 30
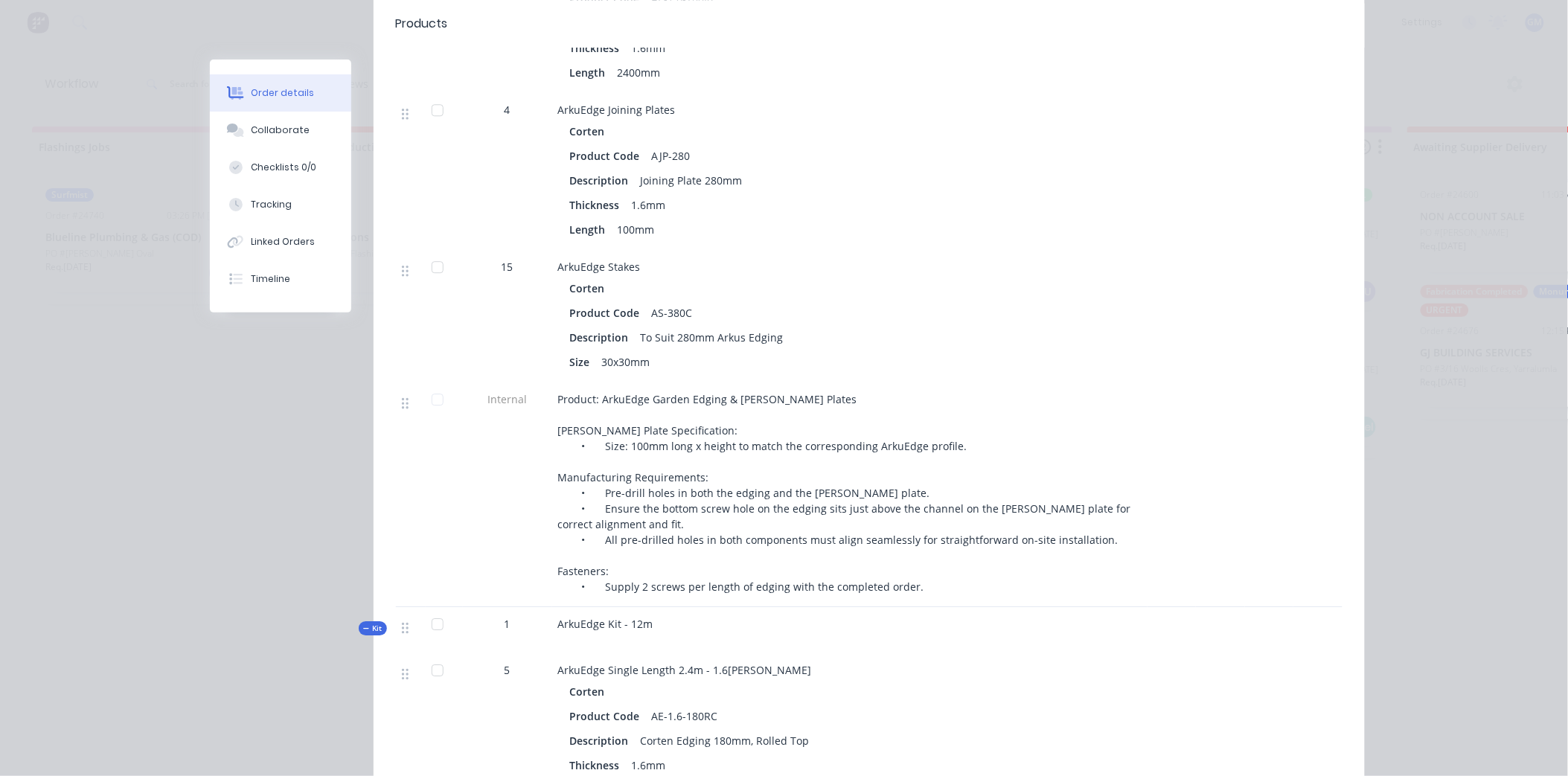
scroll to position [1322, 0]
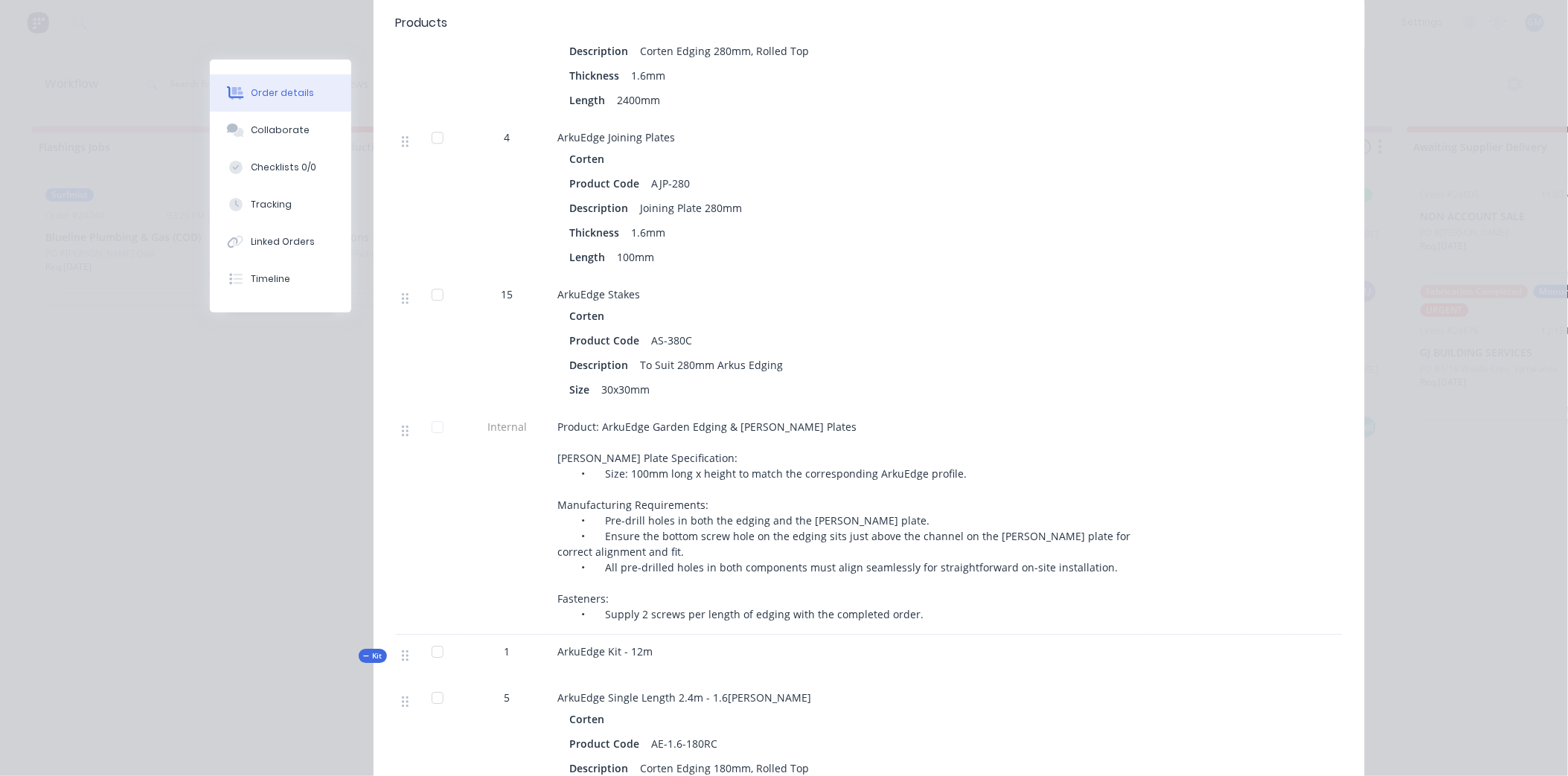
click at [429, 280] on div at bounding box center [437, 295] width 30 height 30
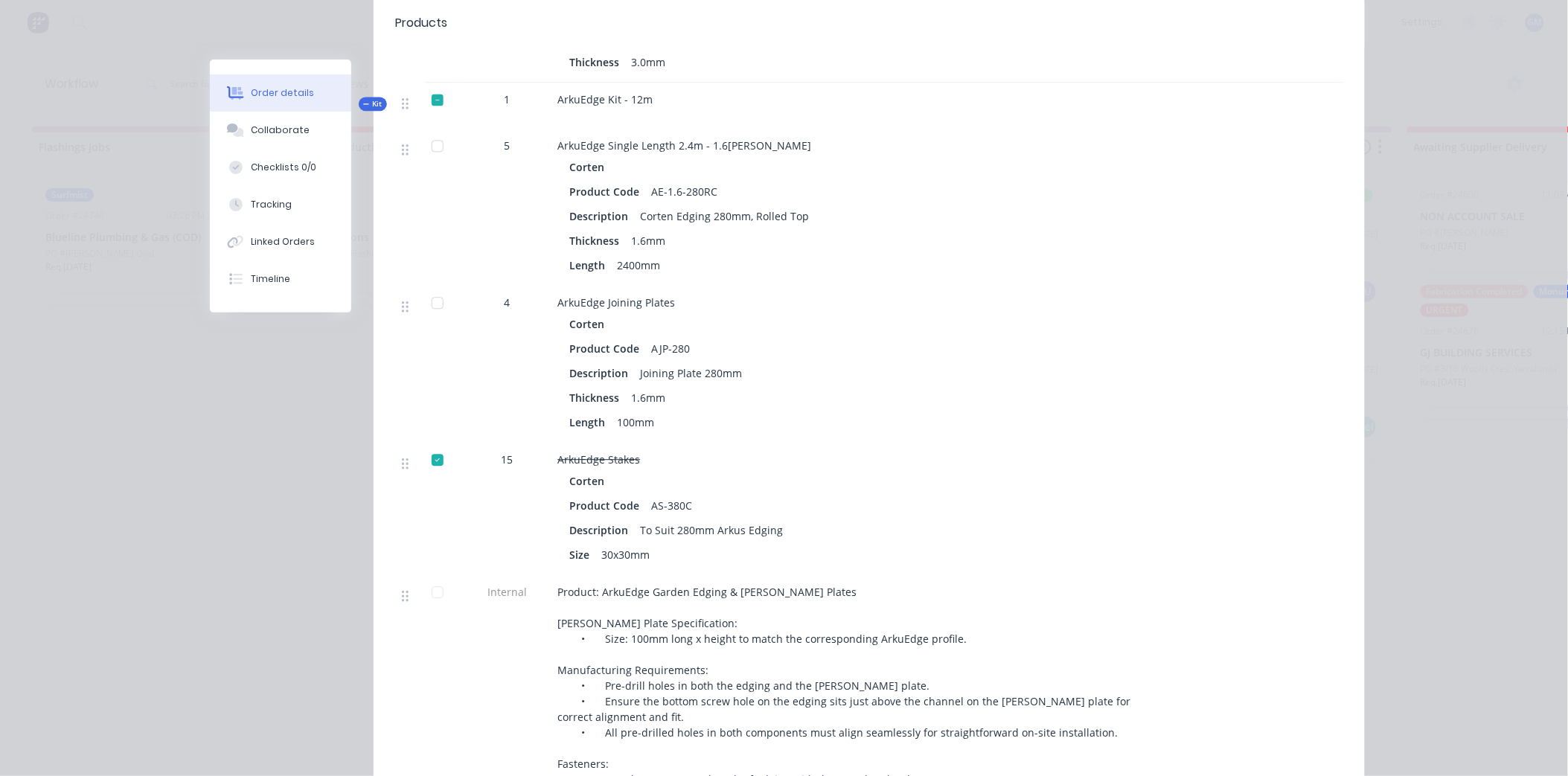
click at [428, 288] on div at bounding box center [437, 303] width 30 height 30
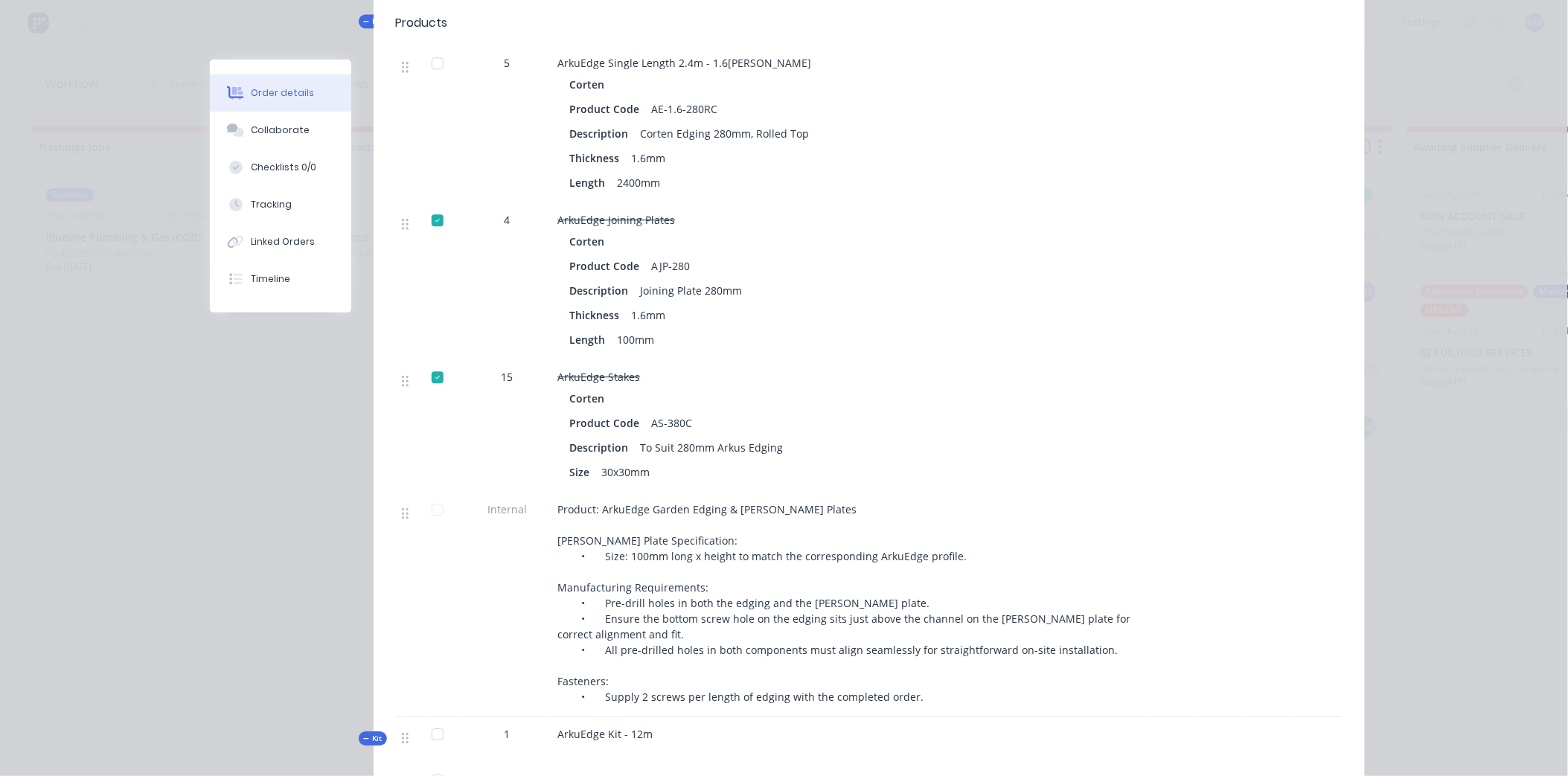
click at [432, 206] on div at bounding box center [437, 220] width 30 height 30
click at [429, 206] on div at bounding box center [437, 220] width 30 height 30
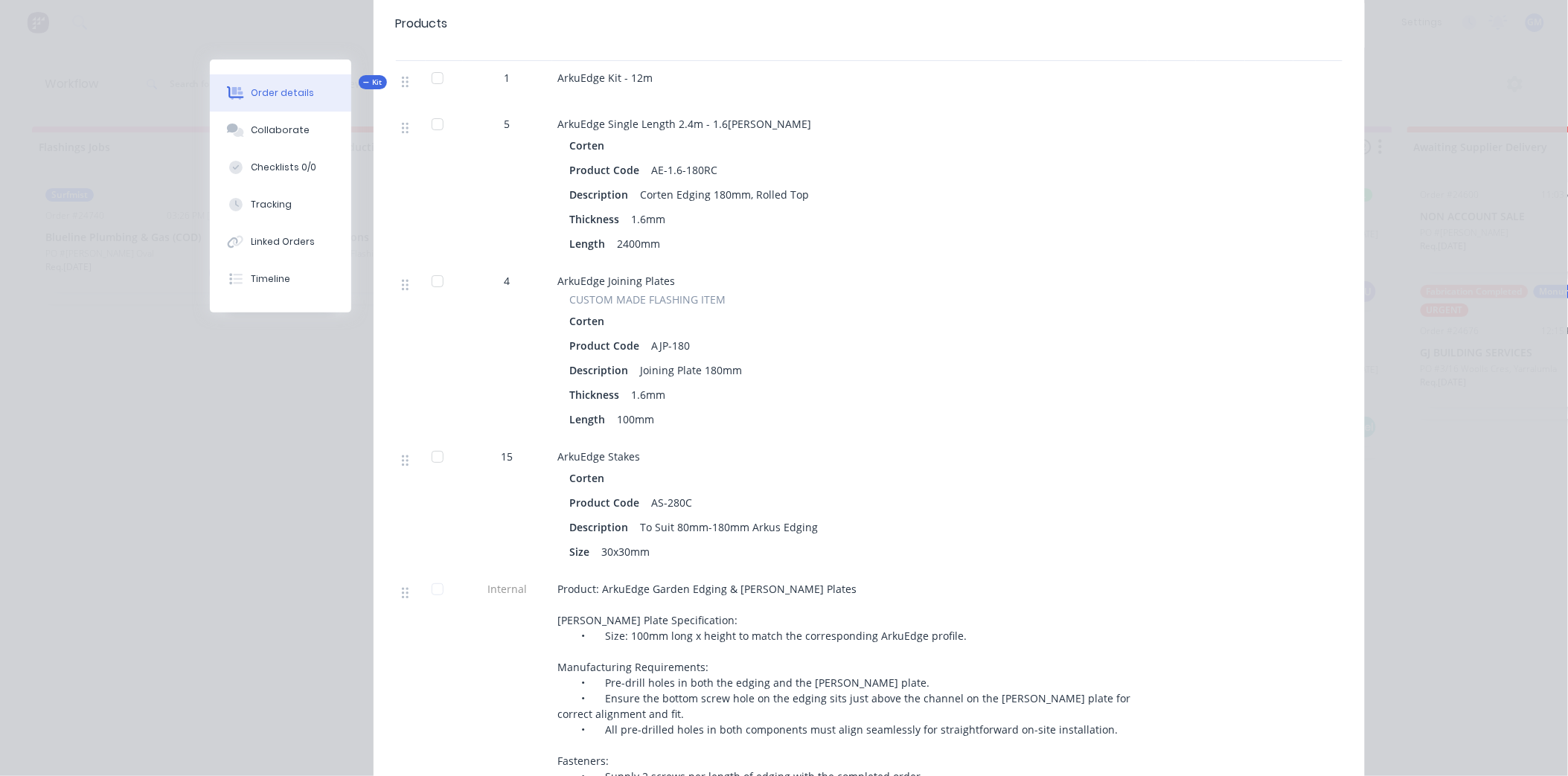
scroll to position [1901, 0]
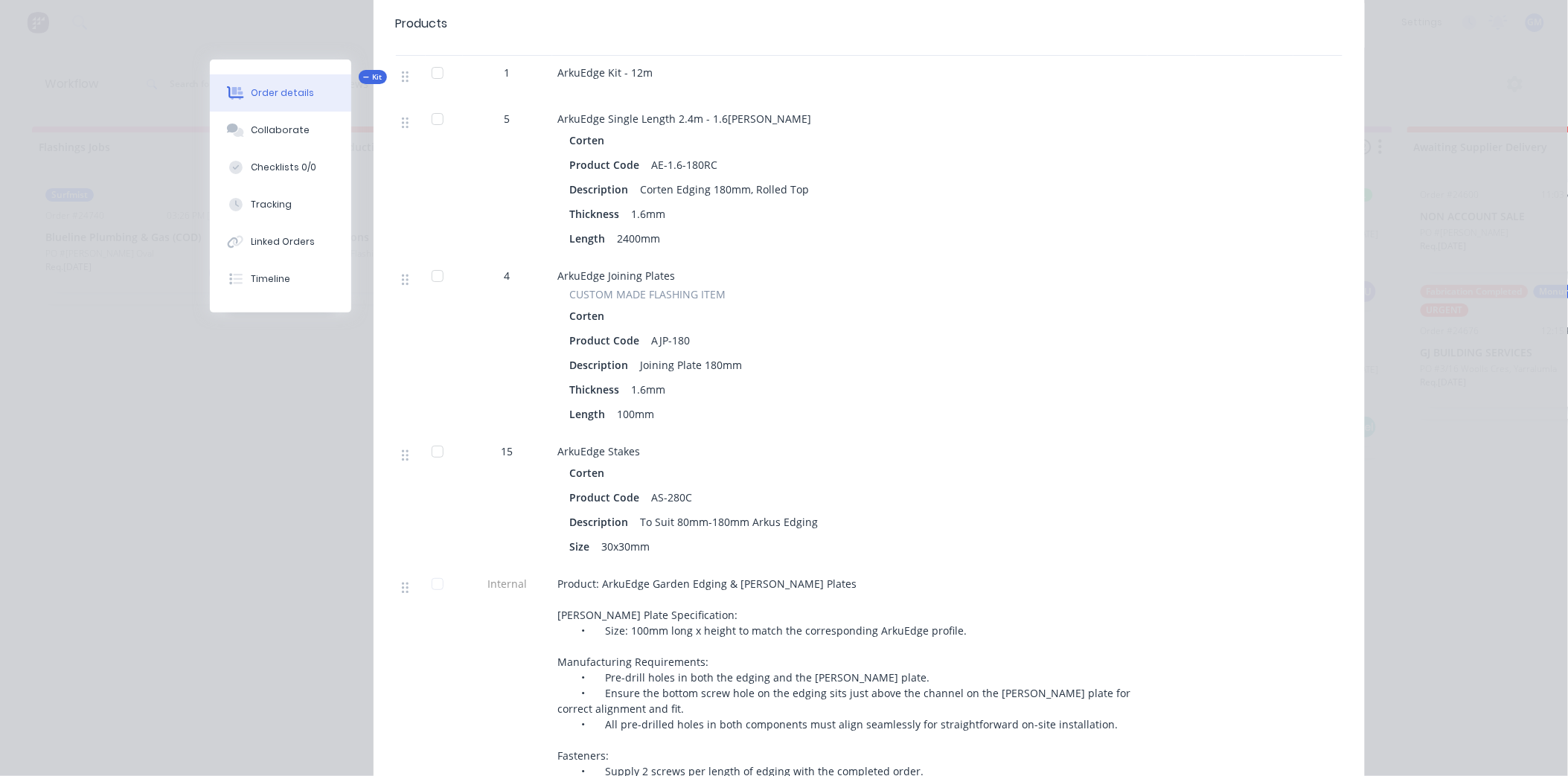
click at [433, 261] on div at bounding box center [437, 276] width 30 height 30
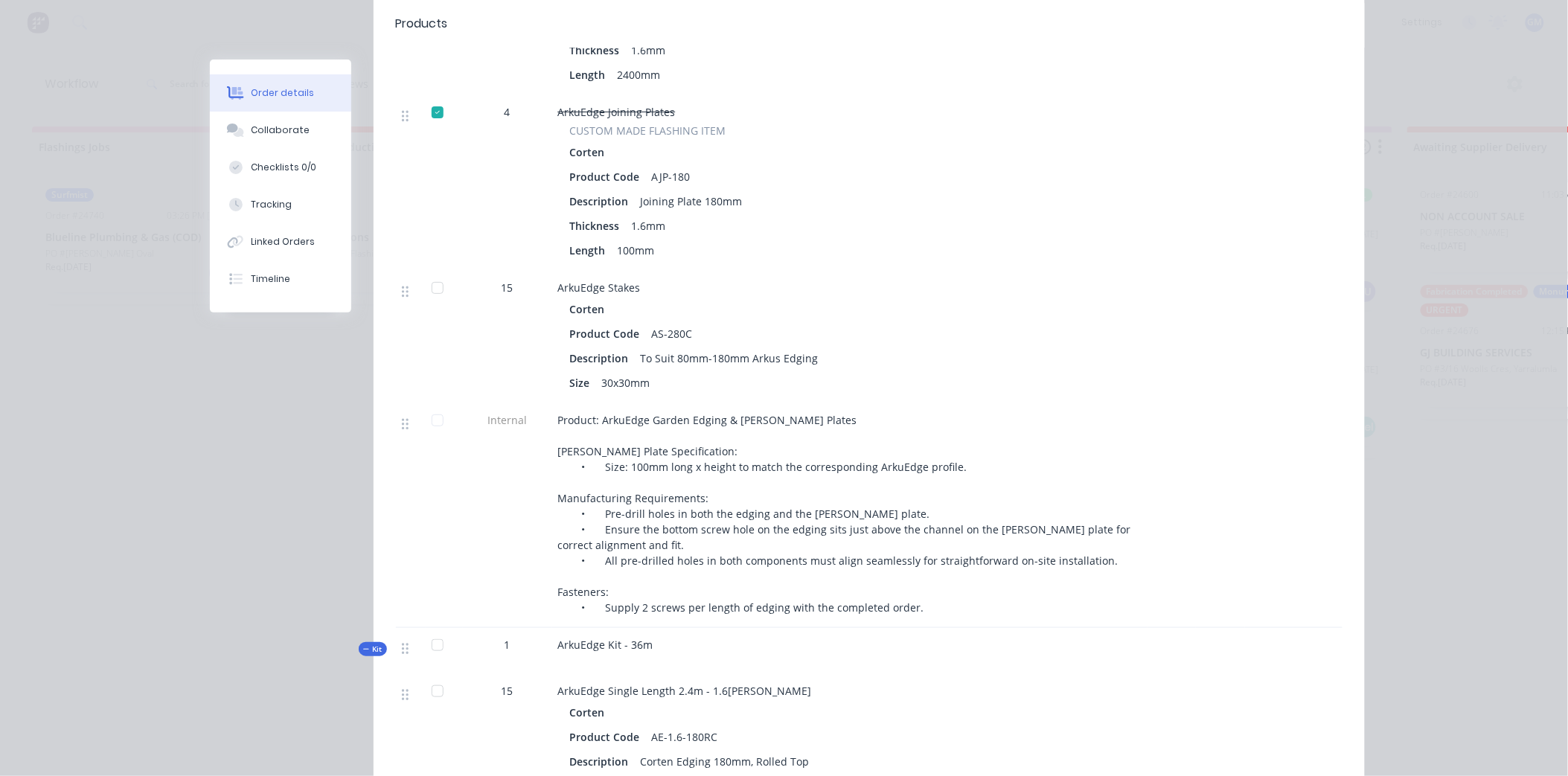
scroll to position [2066, 0]
click at [433, 272] on div at bounding box center [437, 287] width 30 height 30
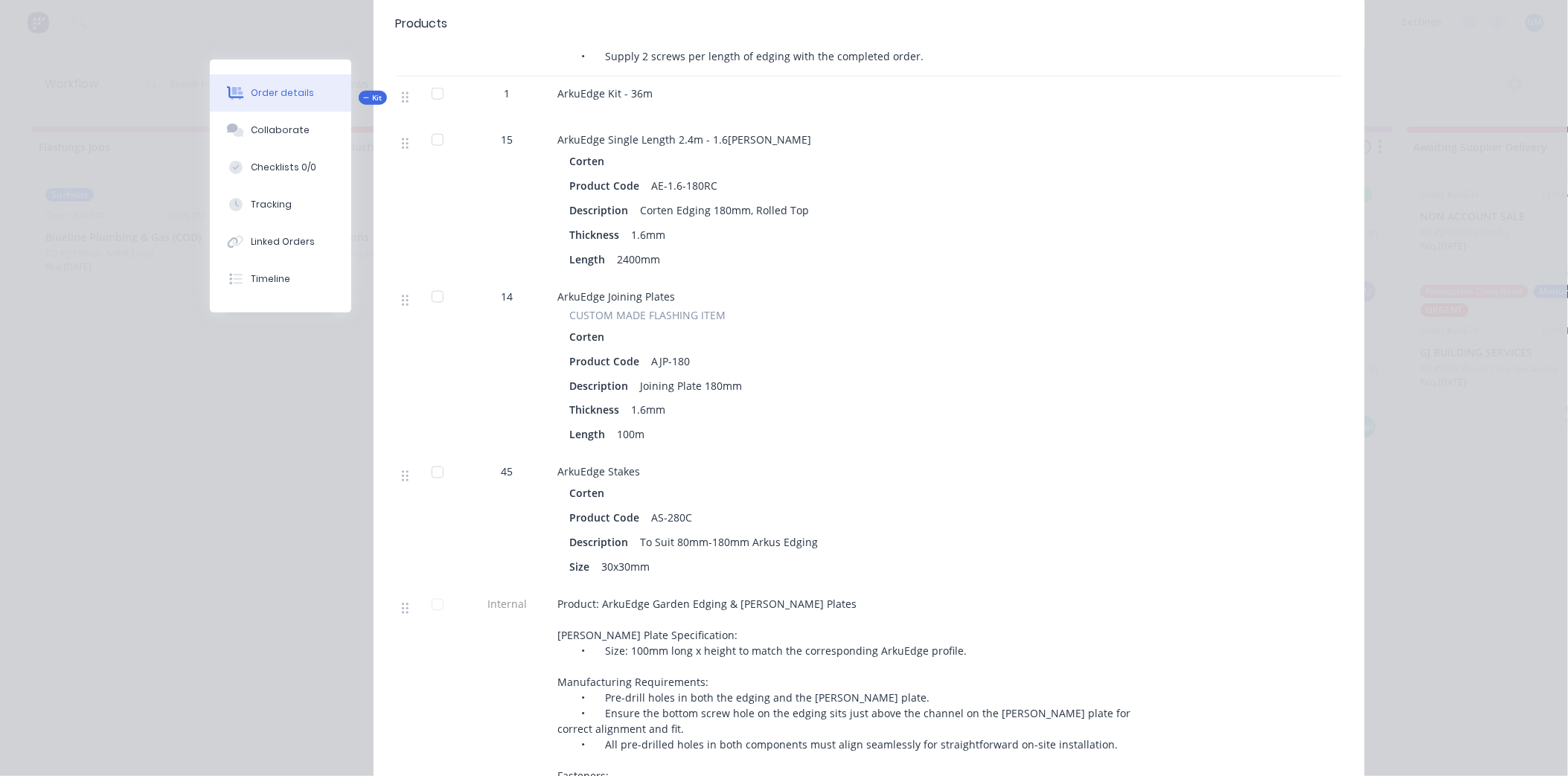
scroll to position [2645, 0]
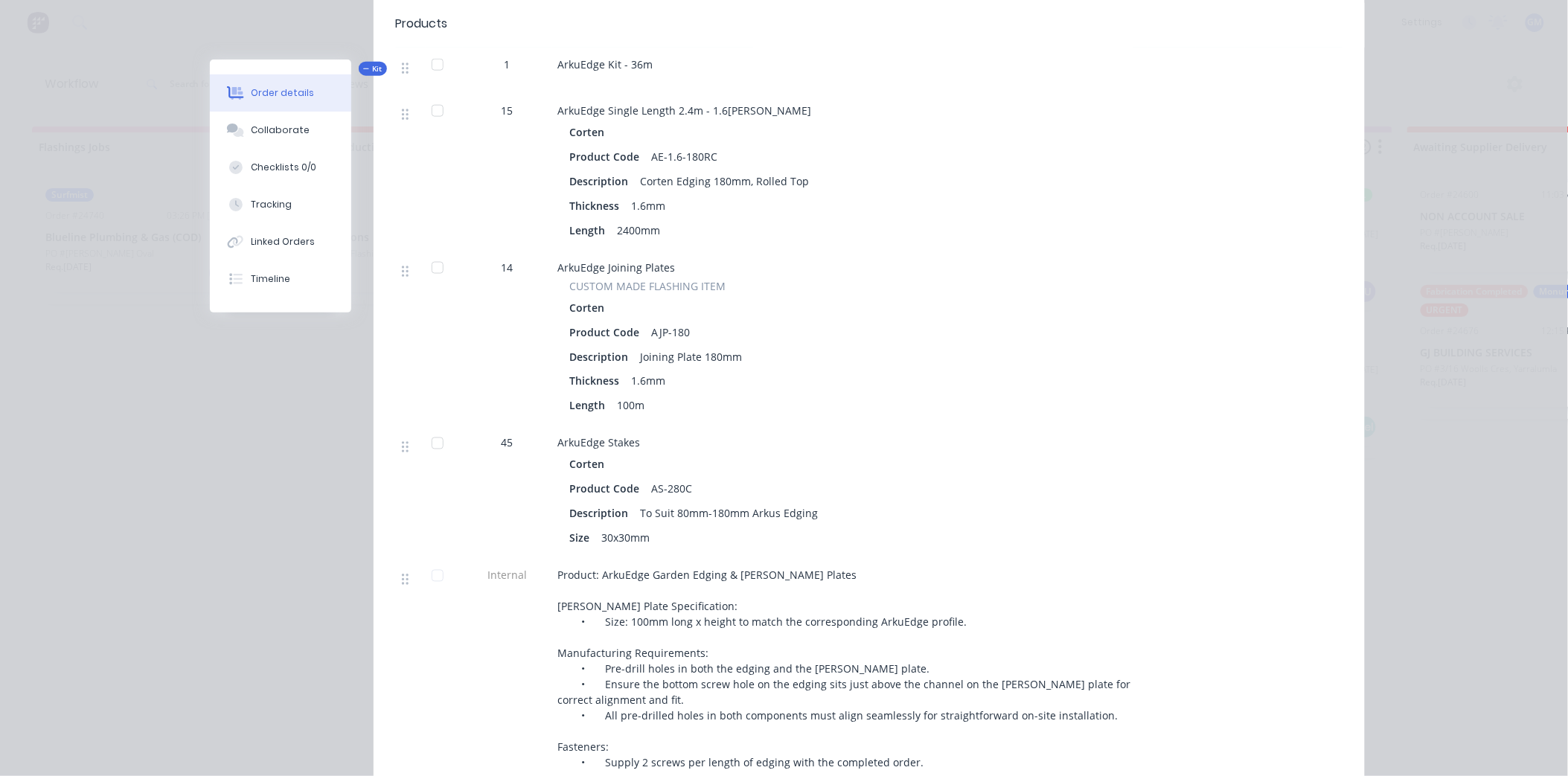
click at [433, 253] on div at bounding box center [437, 268] width 30 height 30
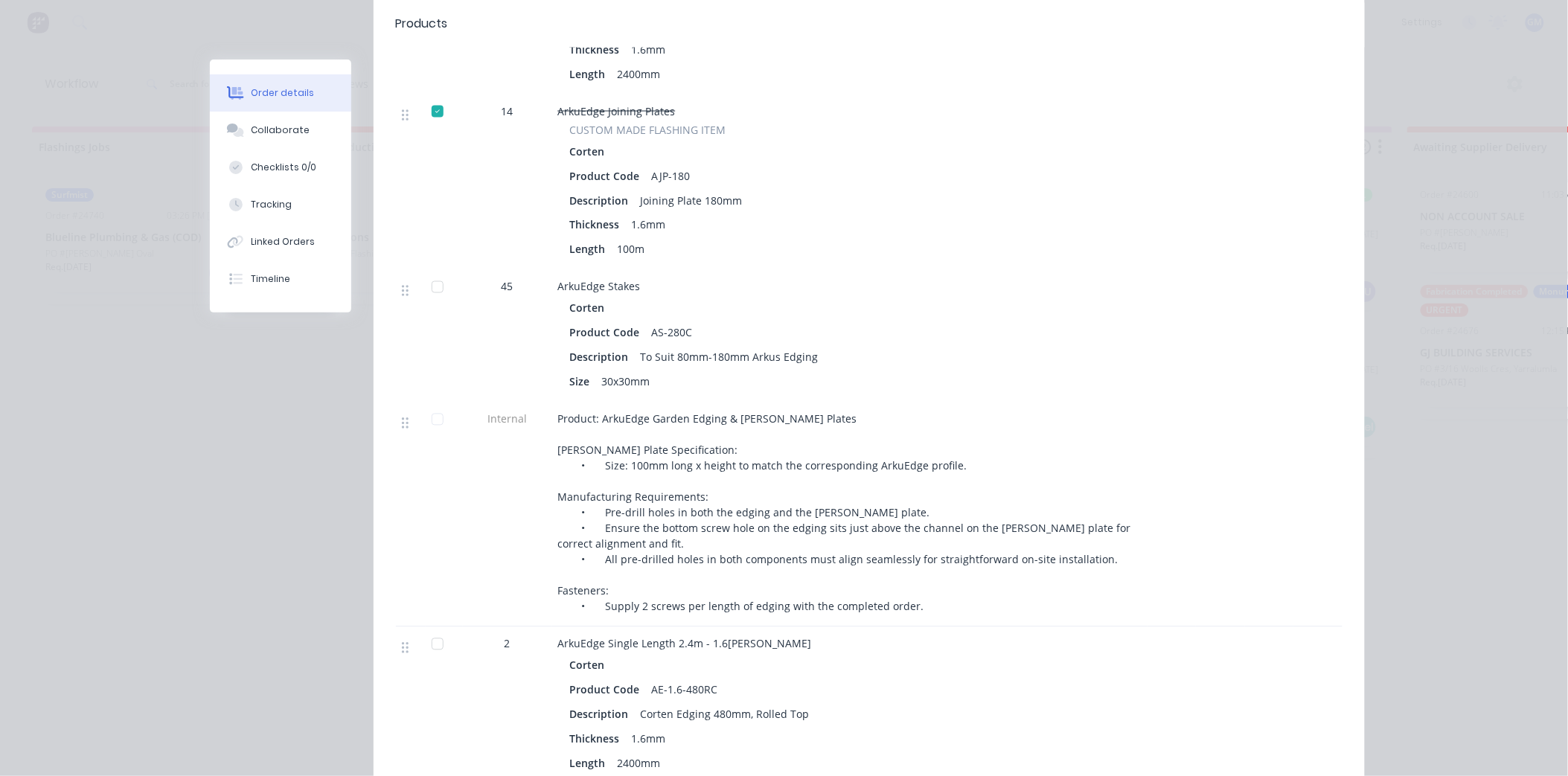
scroll to position [2810, 0]
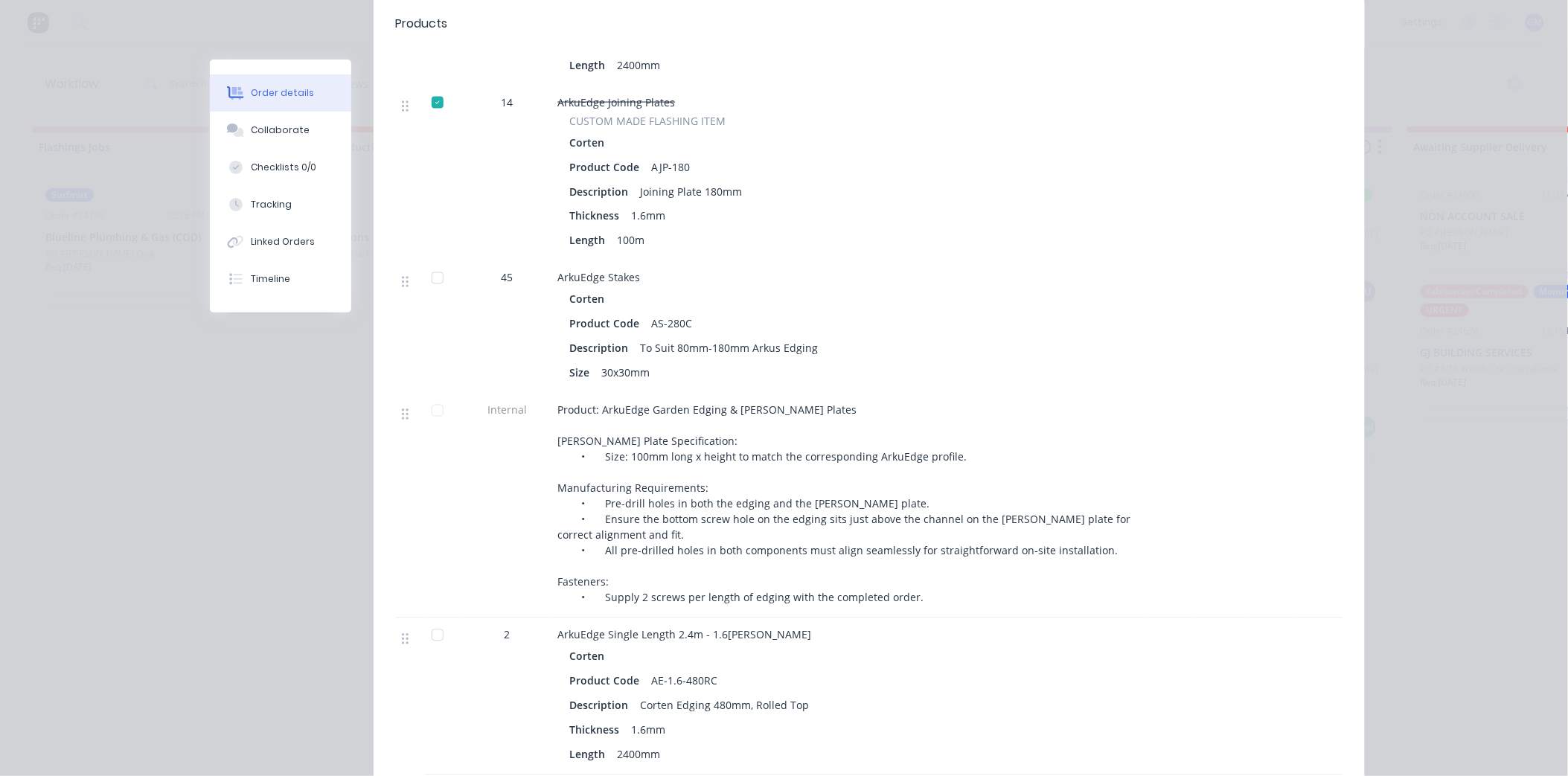
click at [434, 263] on div at bounding box center [437, 278] width 30 height 30
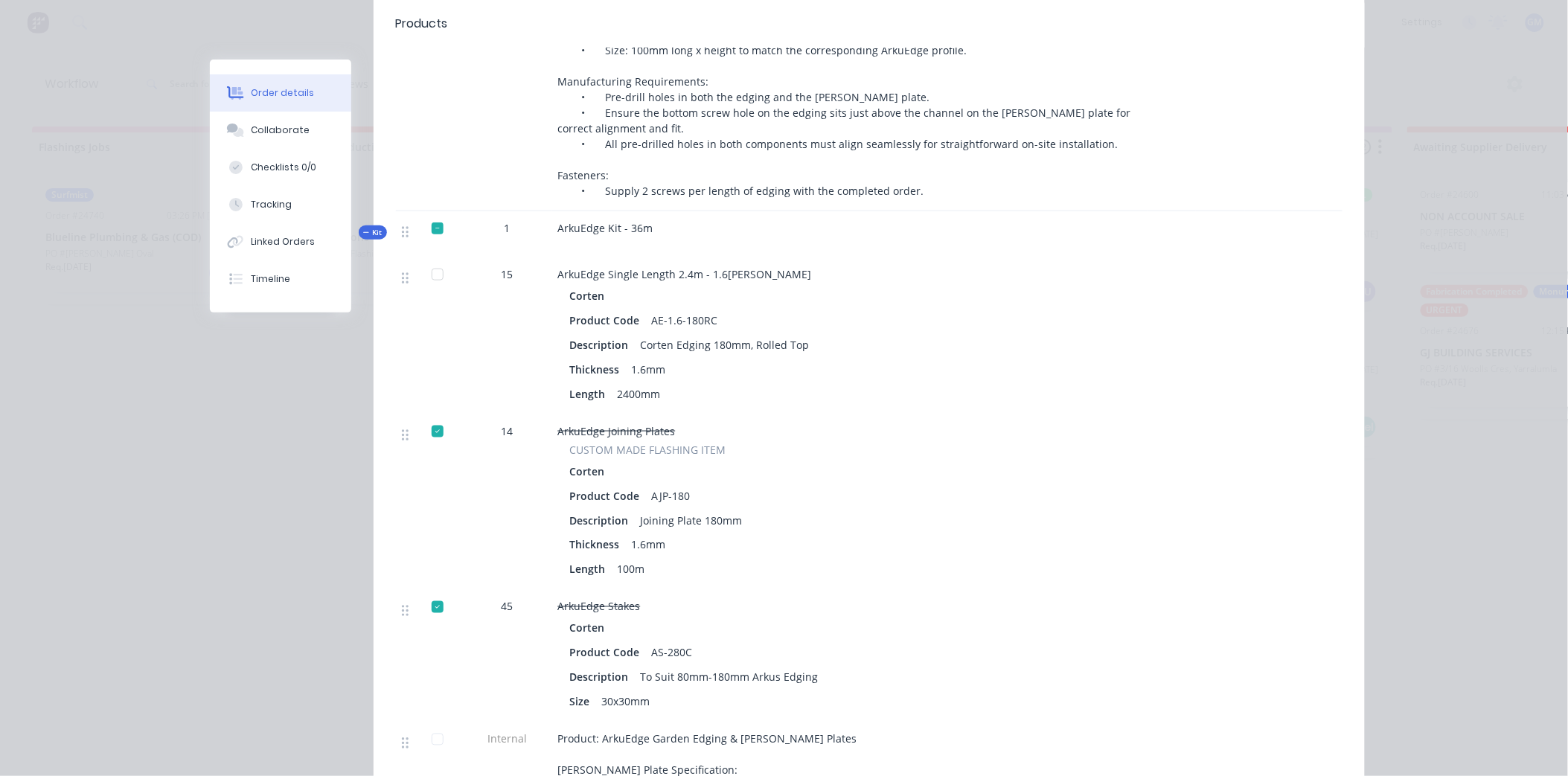
scroll to position [2480, 0]
click at [433, 215] on div at bounding box center [437, 230] width 30 height 30
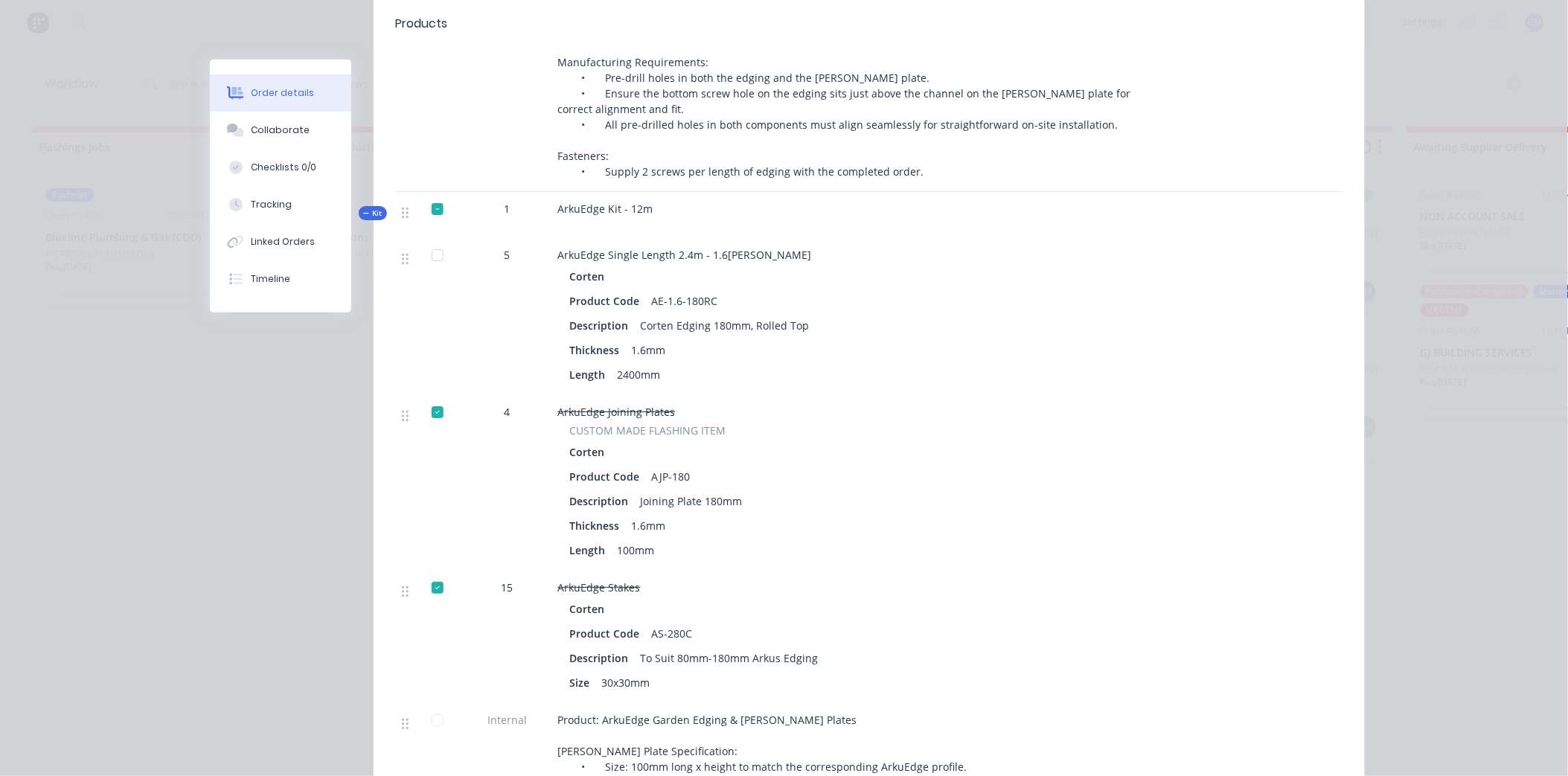
scroll to position [1736, 0]
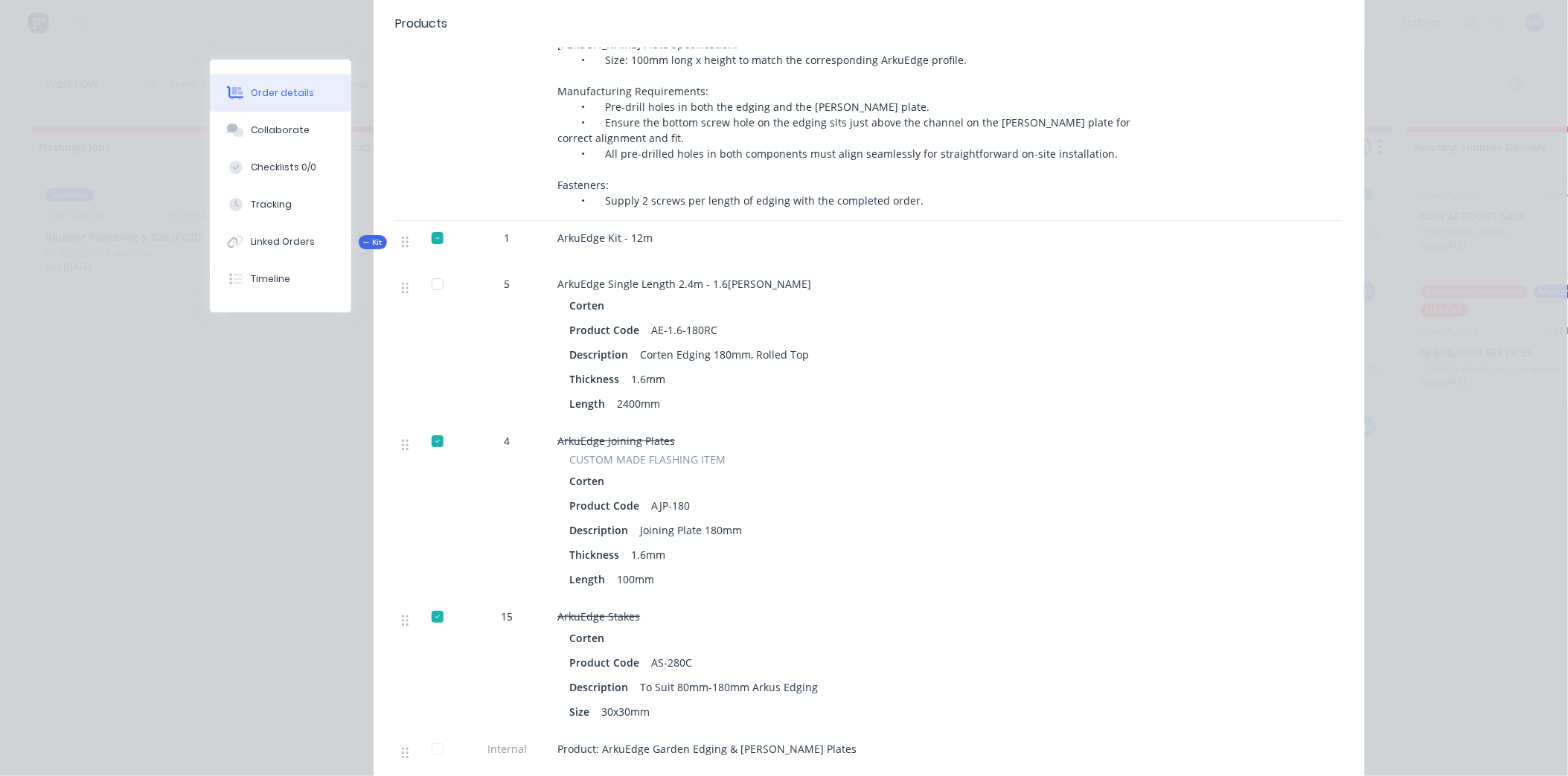
click at [434, 223] on div at bounding box center [437, 238] width 30 height 30
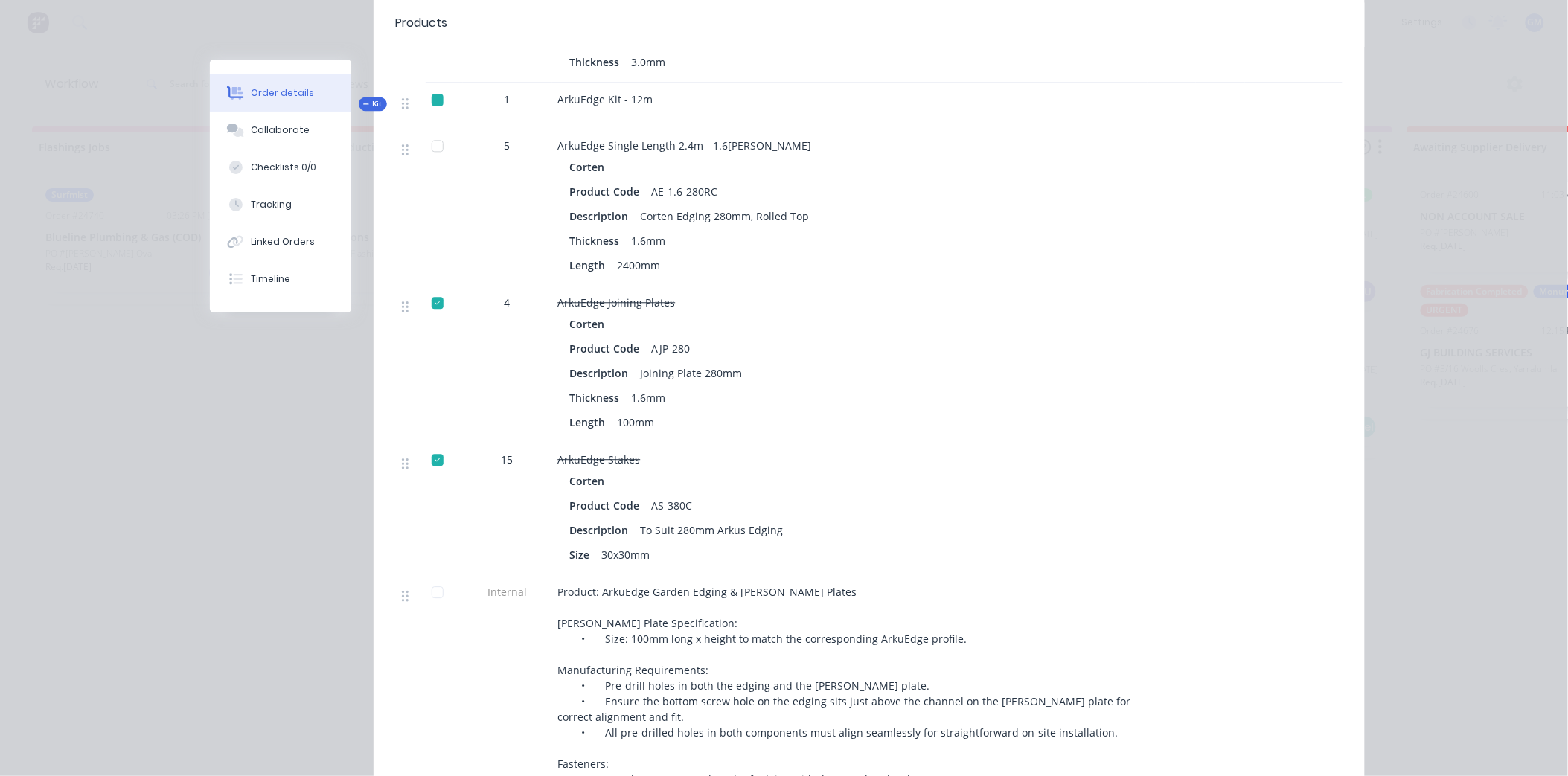
scroll to position [992, 0]
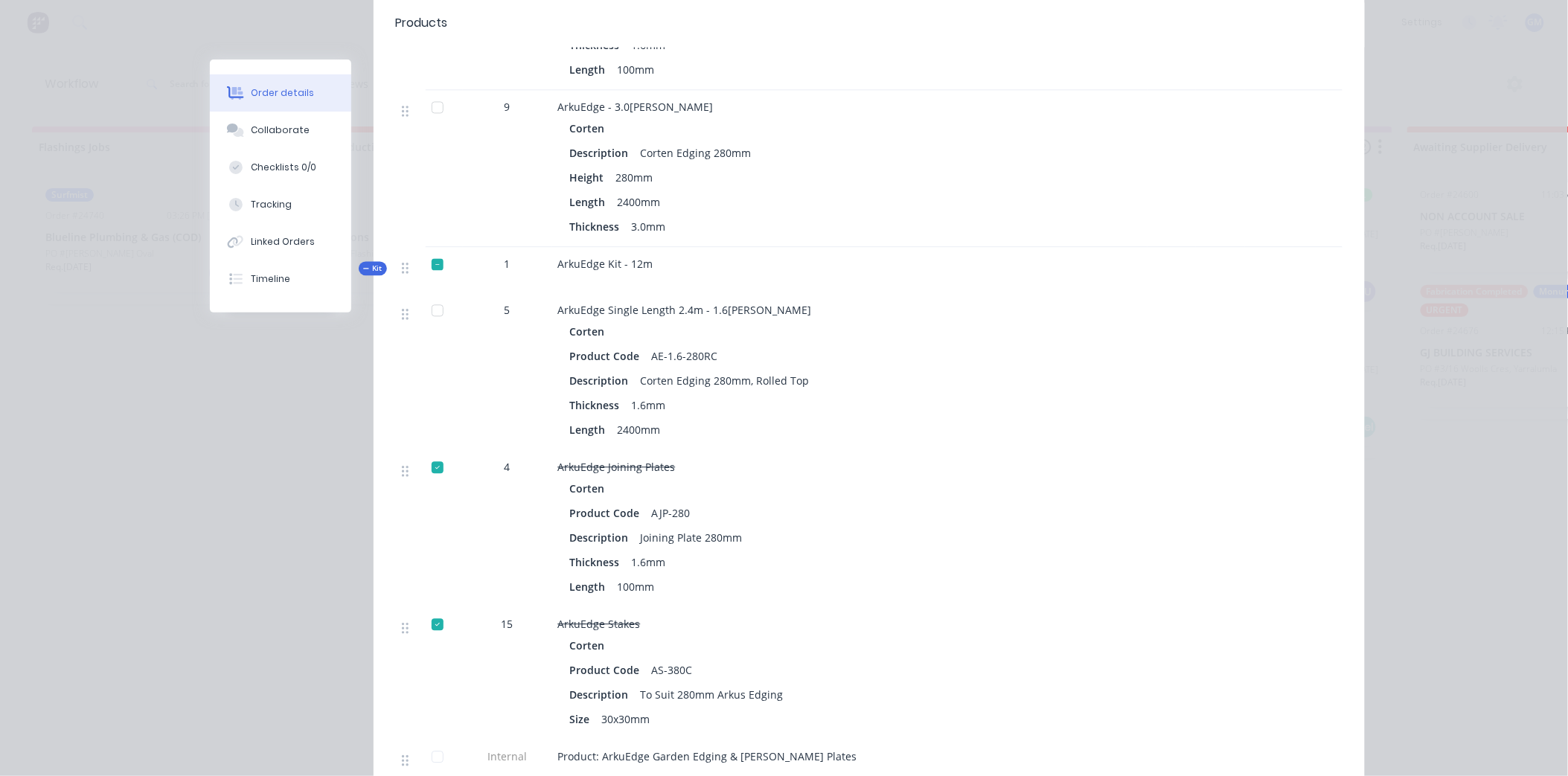
click at [435, 250] on div at bounding box center [437, 265] width 30 height 30
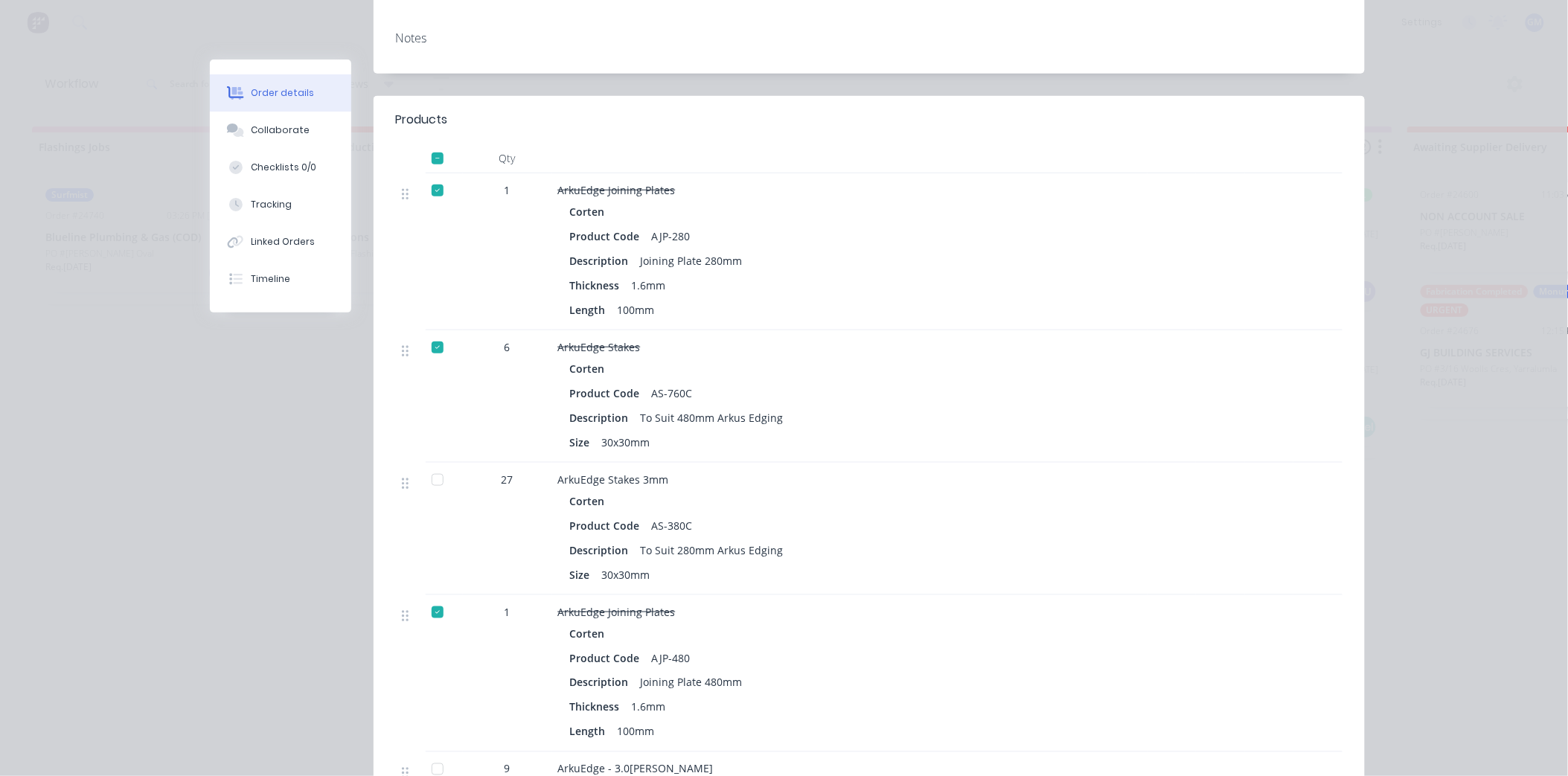
scroll to position [248, 0]
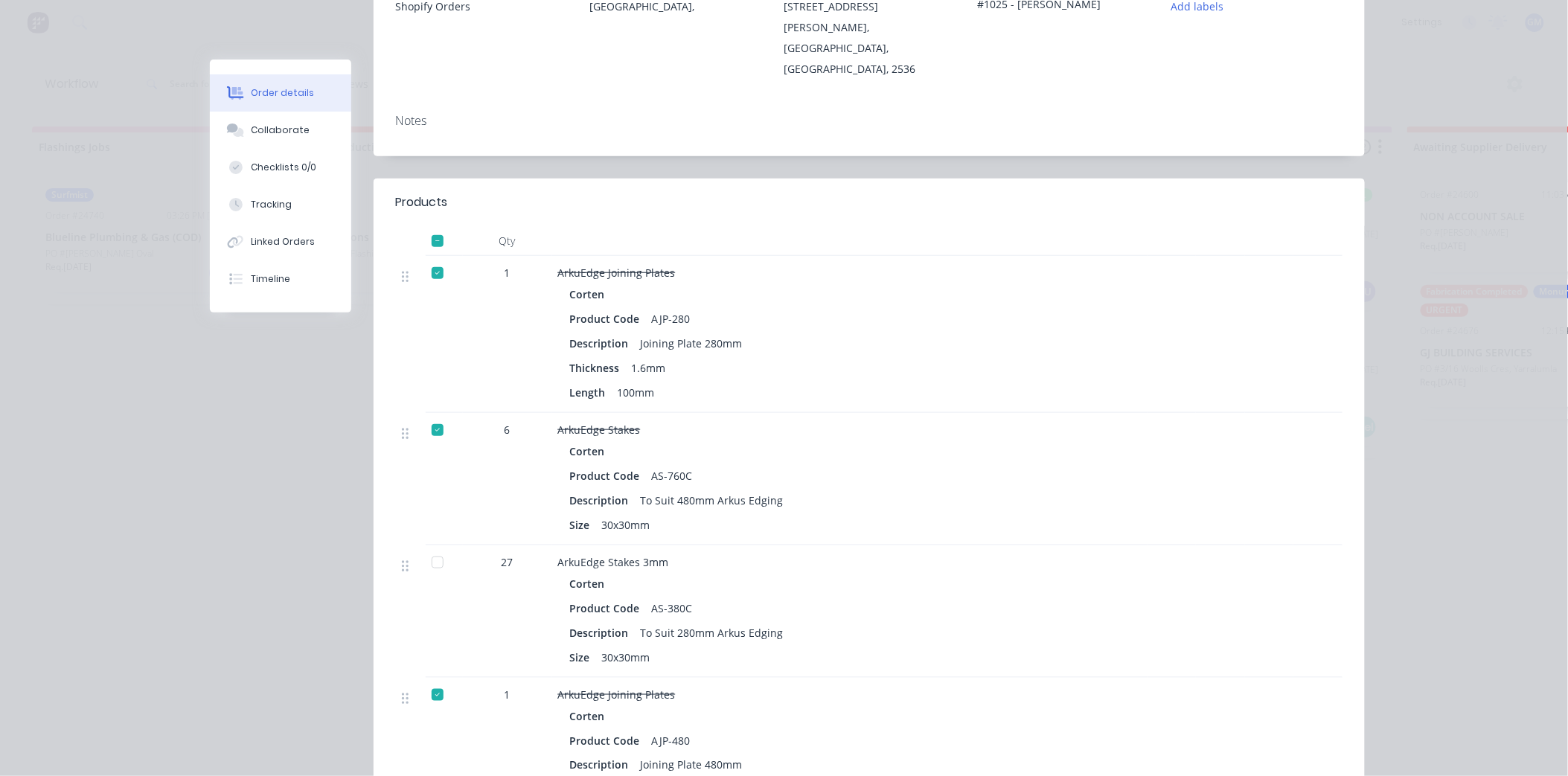
click at [433, 226] on div at bounding box center [437, 241] width 30 height 30
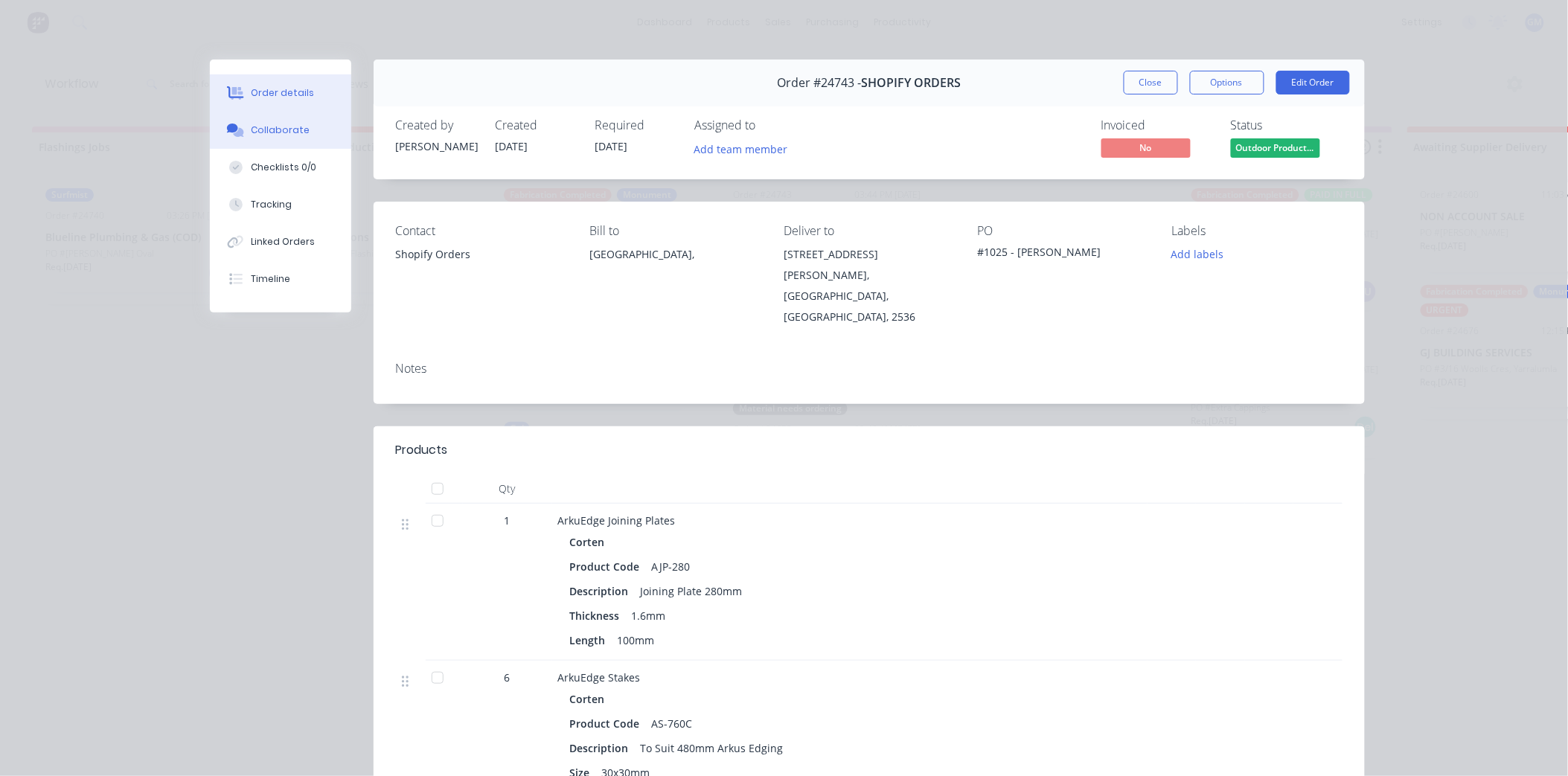
click at [310, 131] on button "Collaborate" at bounding box center [280, 130] width 141 height 37
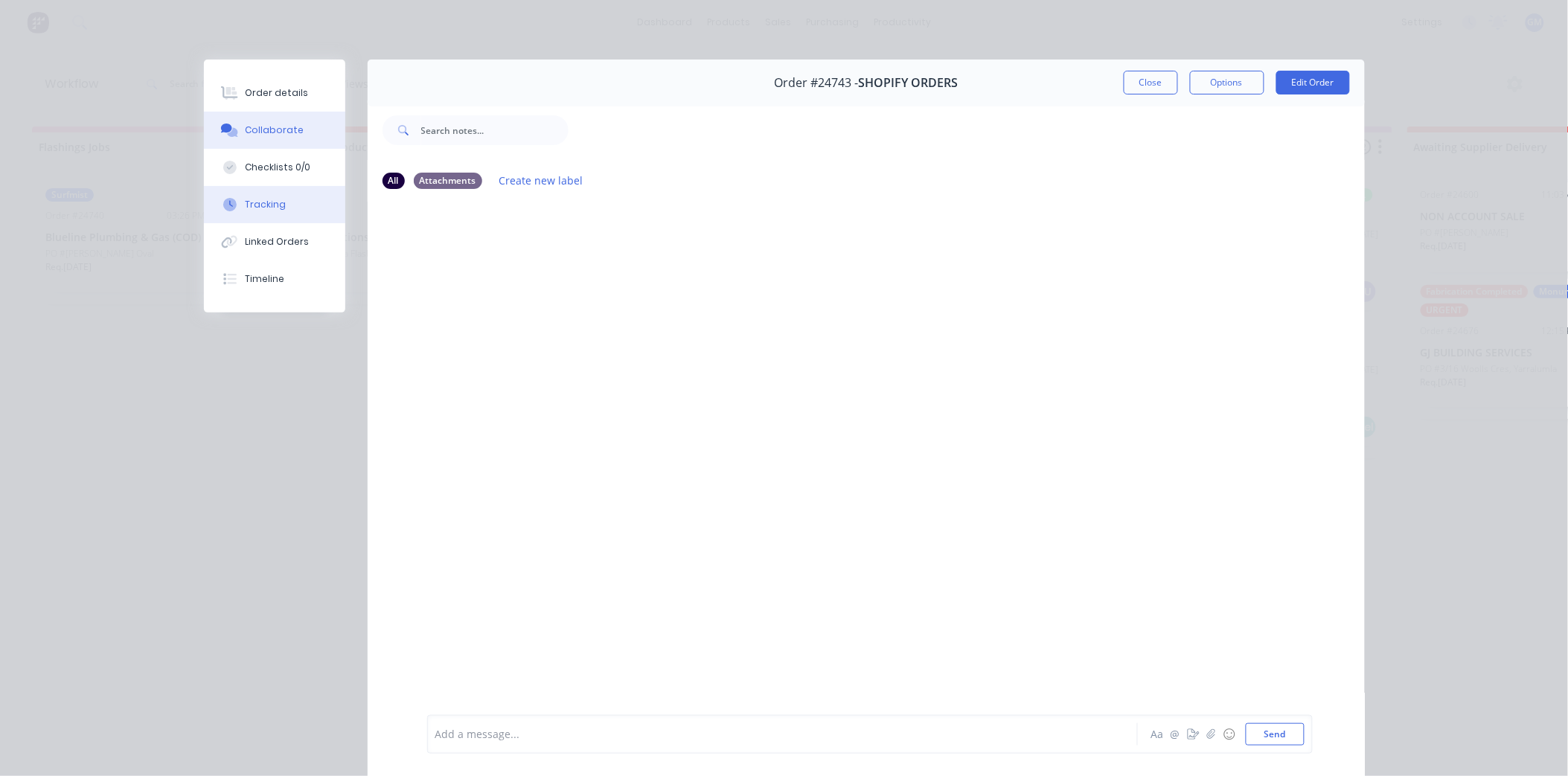
click at [290, 199] on button "Tracking" at bounding box center [274, 205] width 141 height 37
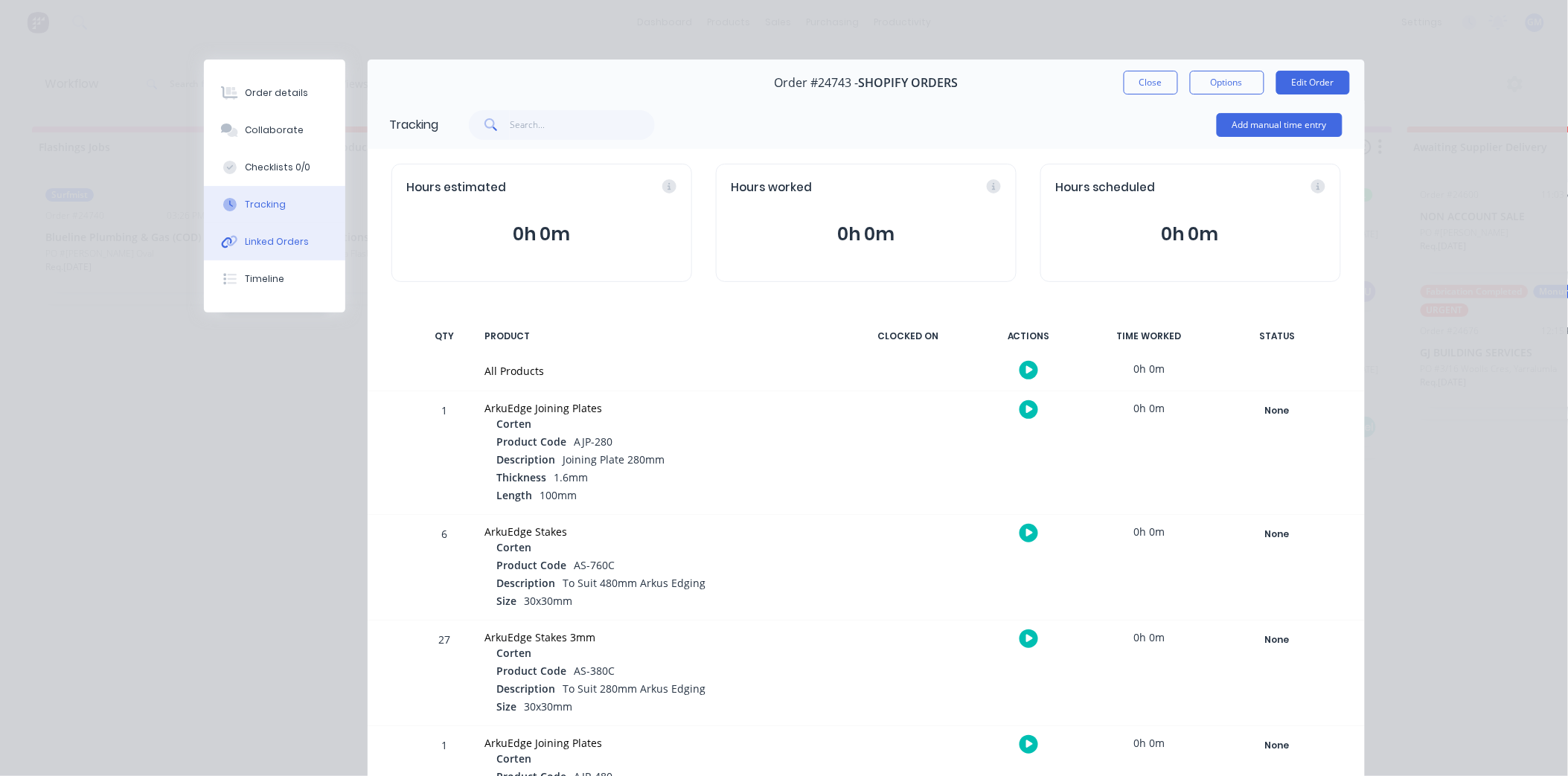
click at [302, 235] on button "Linked Orders" at bounding box center [274, 242] width 141 height 37
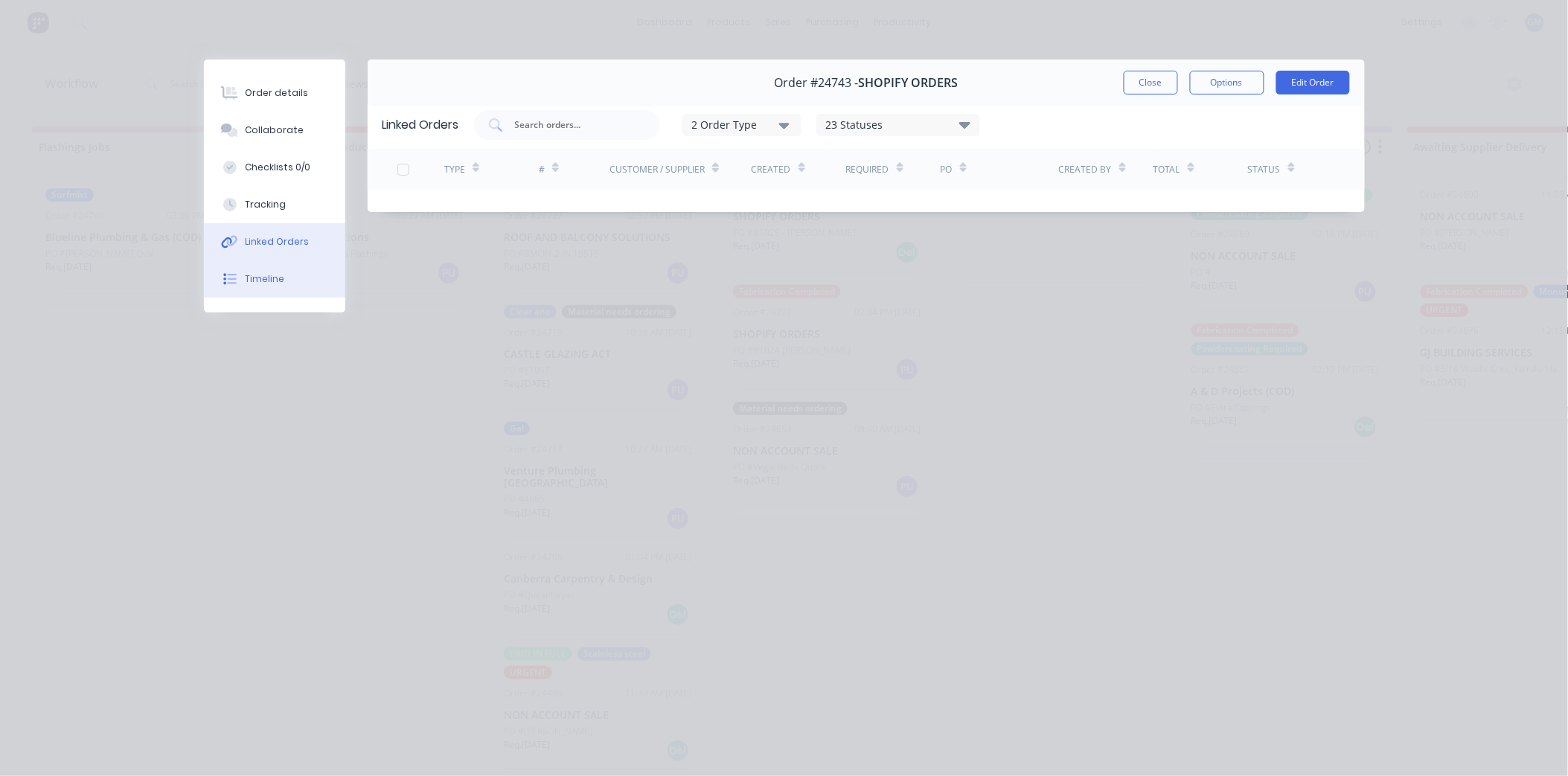
click at [284, 279] on button "Timeline" at bounding box center [274, 279] width 141 height 37
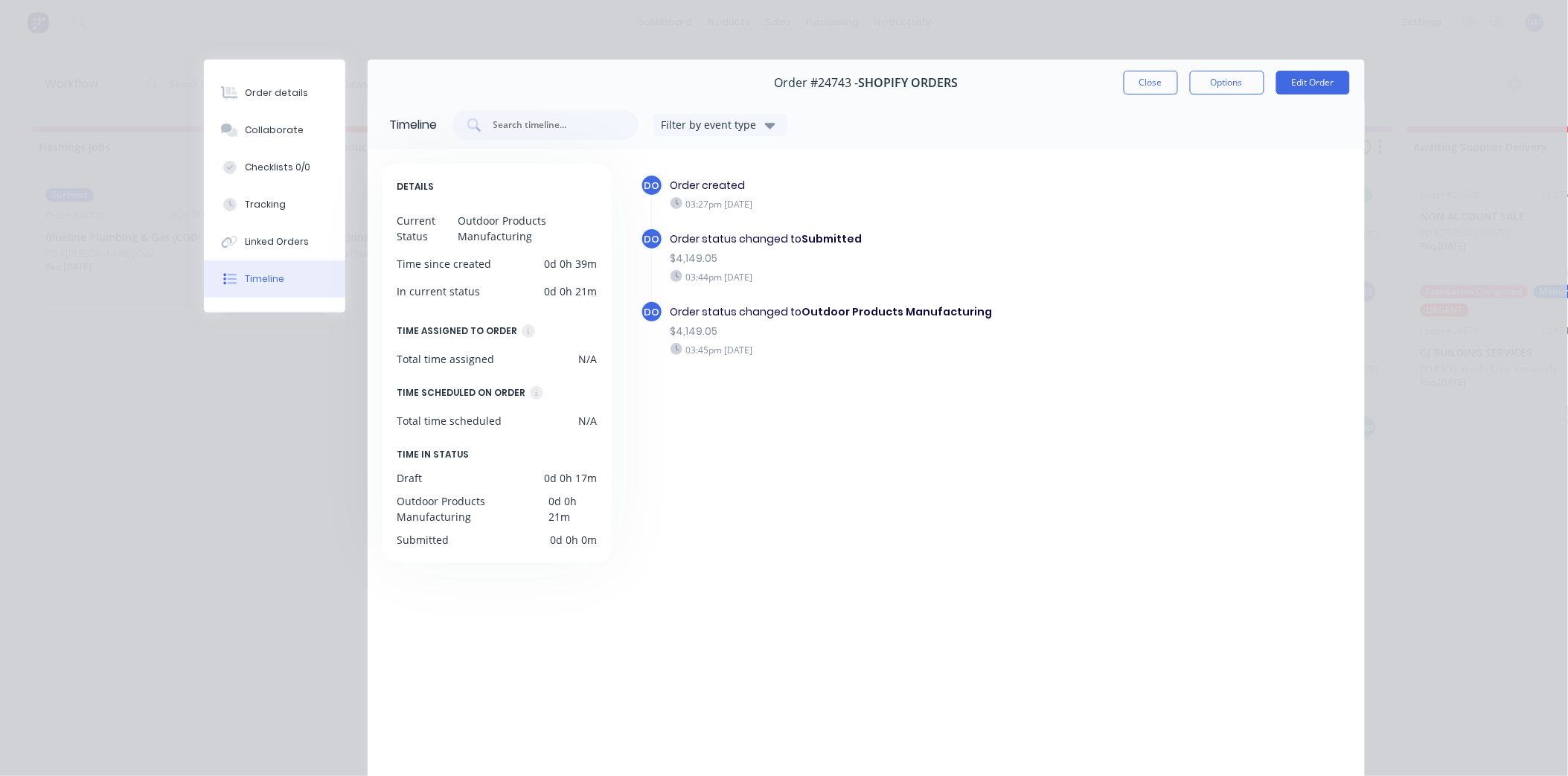
drag, startPoint x: 284, startPoint y: 275, endPoint x: 202, endPoint y: 397, distance: 147.0
click at [204, 397] on div "Order #24743 - SHOPIFY ORDERS Close Options Edit Order Timeline Filter by event…" at bounding box center [785, 440] width 1161 height 763
click at [283, 345] on div "Order #24743 - SHOPIFY ORDERS Close Options Edit Order Timeline Filter by event…" at bounding box center [785, 440] width 1161 height 763
click at [283, 209] on button "Tracking" at bounding box center [274, 205] width 141 height 37
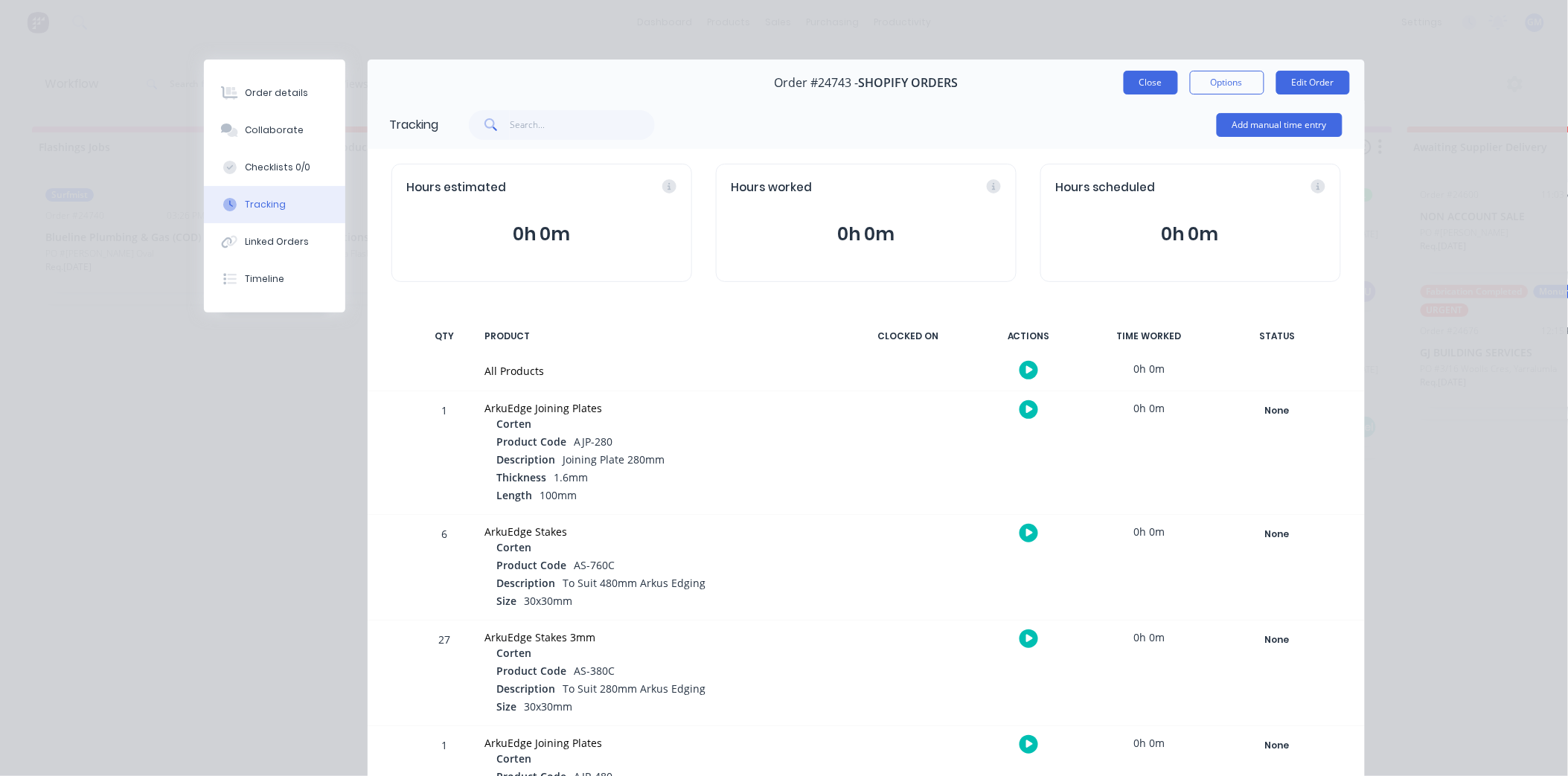
click at [1124, 80] on button "Close" at bounding box center [1151, 83] width 55 height 24
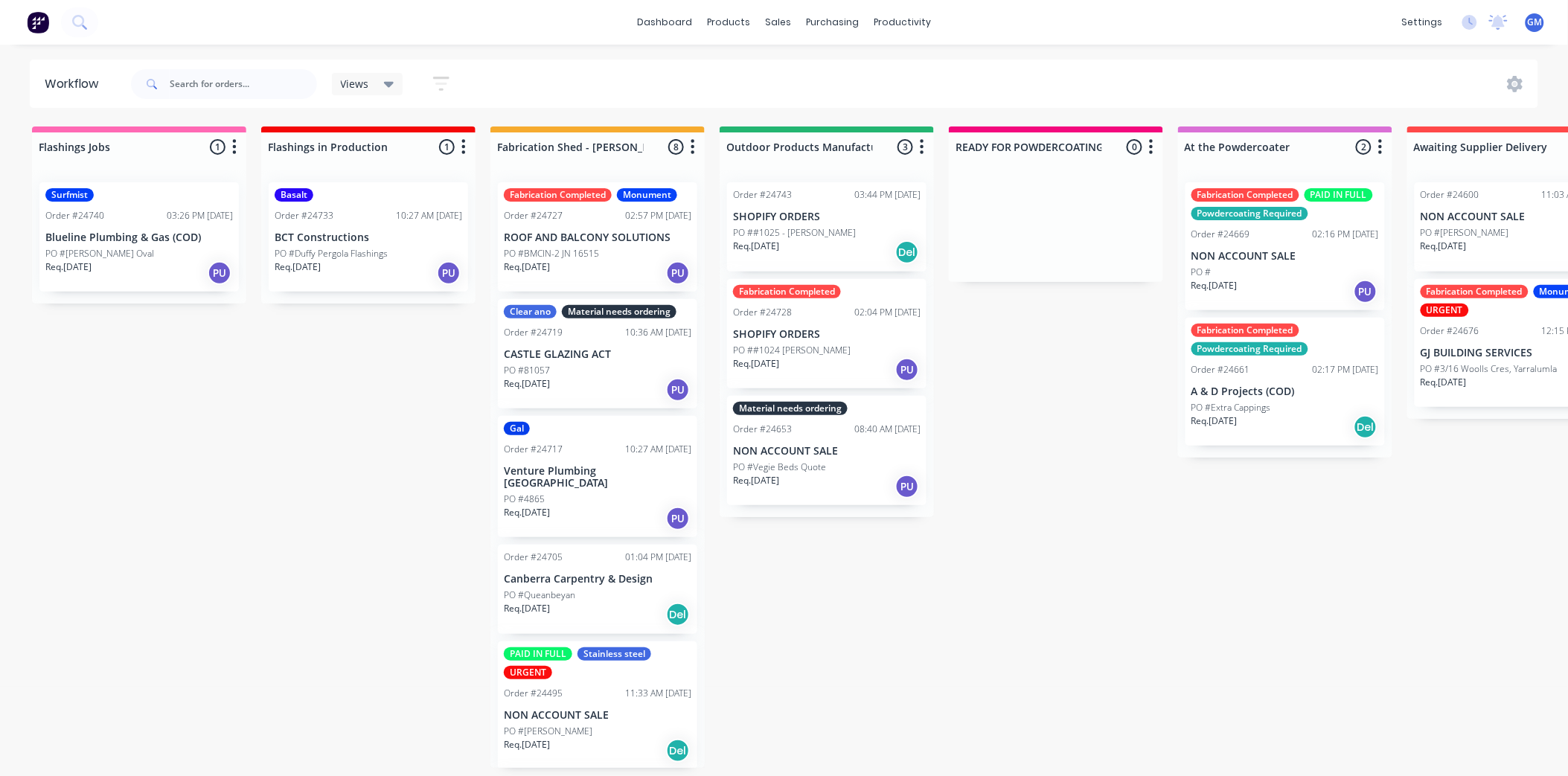
click at [863, 239] on div "Req. 26/08/25 Del" at bounding box center [827, 252] width 188 height 25
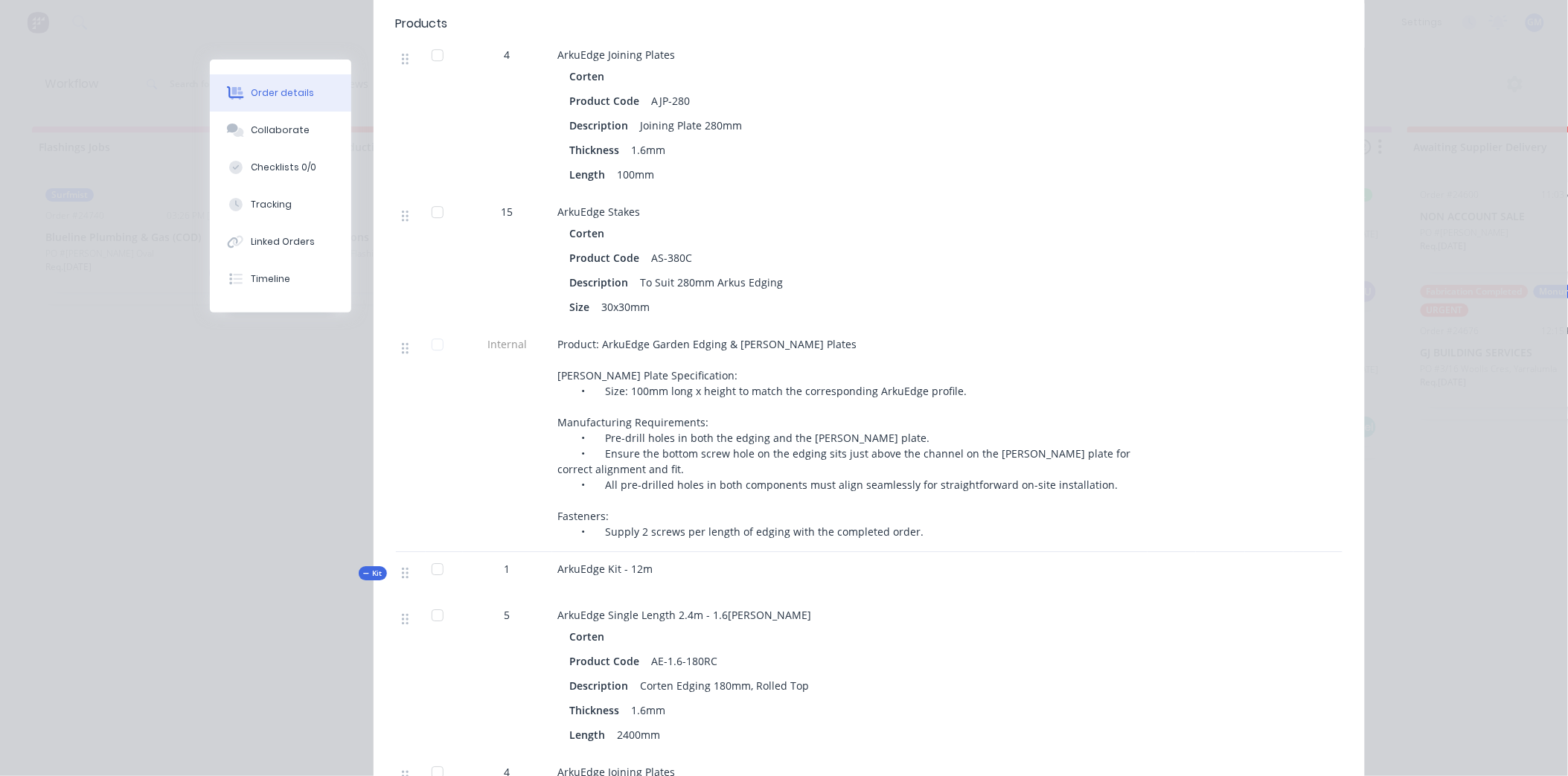
scroll to position [1488, 0]
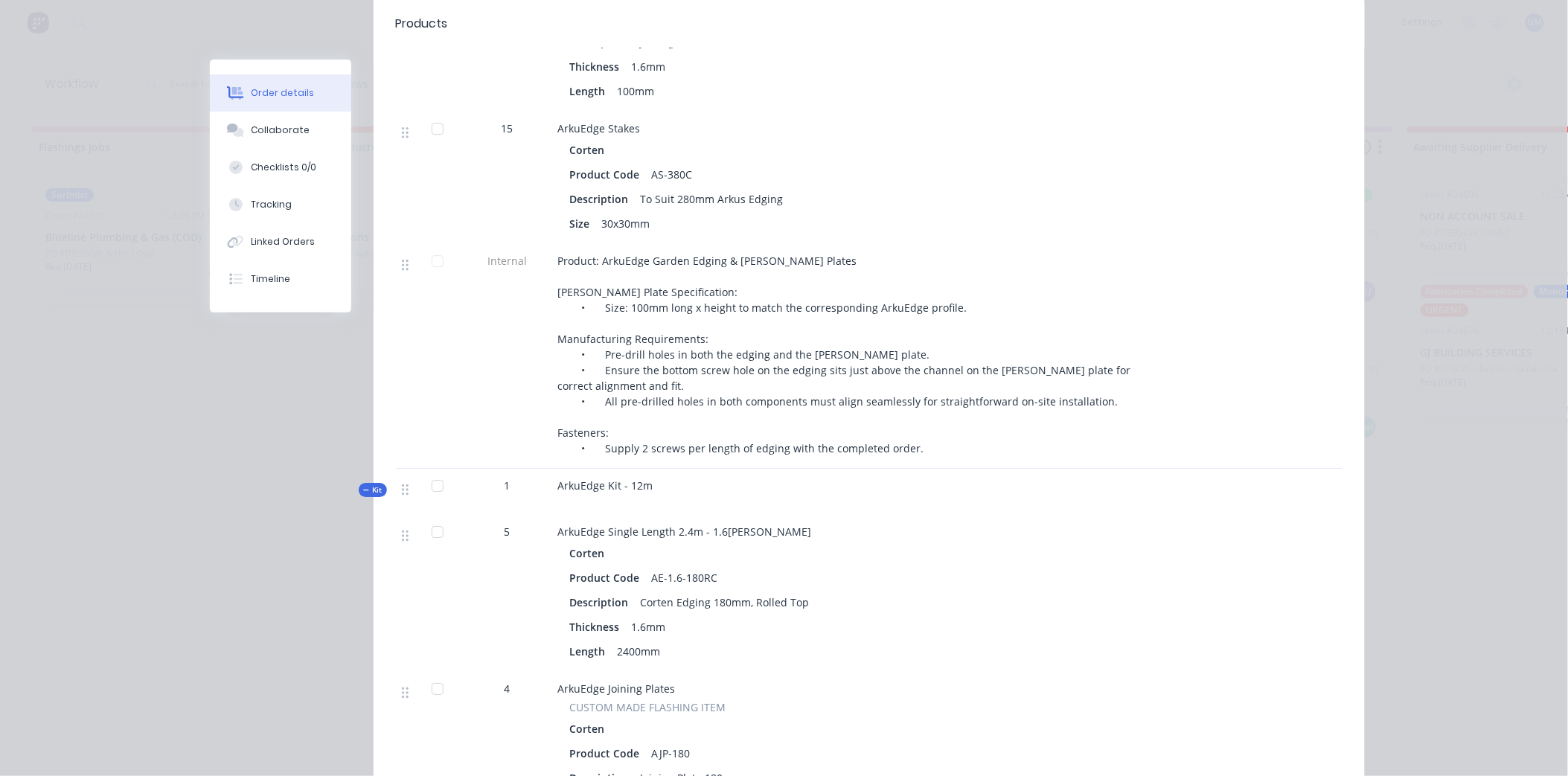
drag, startPoint x: 630, startPoint y: 399, endPoint x: 1255, endPoint y: 357, distance: 626.4
drag, startPoint x: 1255, startPoint y: 357, endPoint x: 1196, endPoint y: 284, distance: 93.9
click at [1196, 284] on div at bounding box center [1220, 356] width 49 height 224
click at [1393, 316] on div "Order details Collaborate Checklists 0/0 Tracking Linked Orders Timeline Order …" at bounding box center [784, 388] width 1568 height 776
click at [245, 414] on div "Order #24743 - SHOPIFY ORDERS Close Options Edit Order Created by Duane Created…" at bounding box center [787, 507] width 1155 height 3871
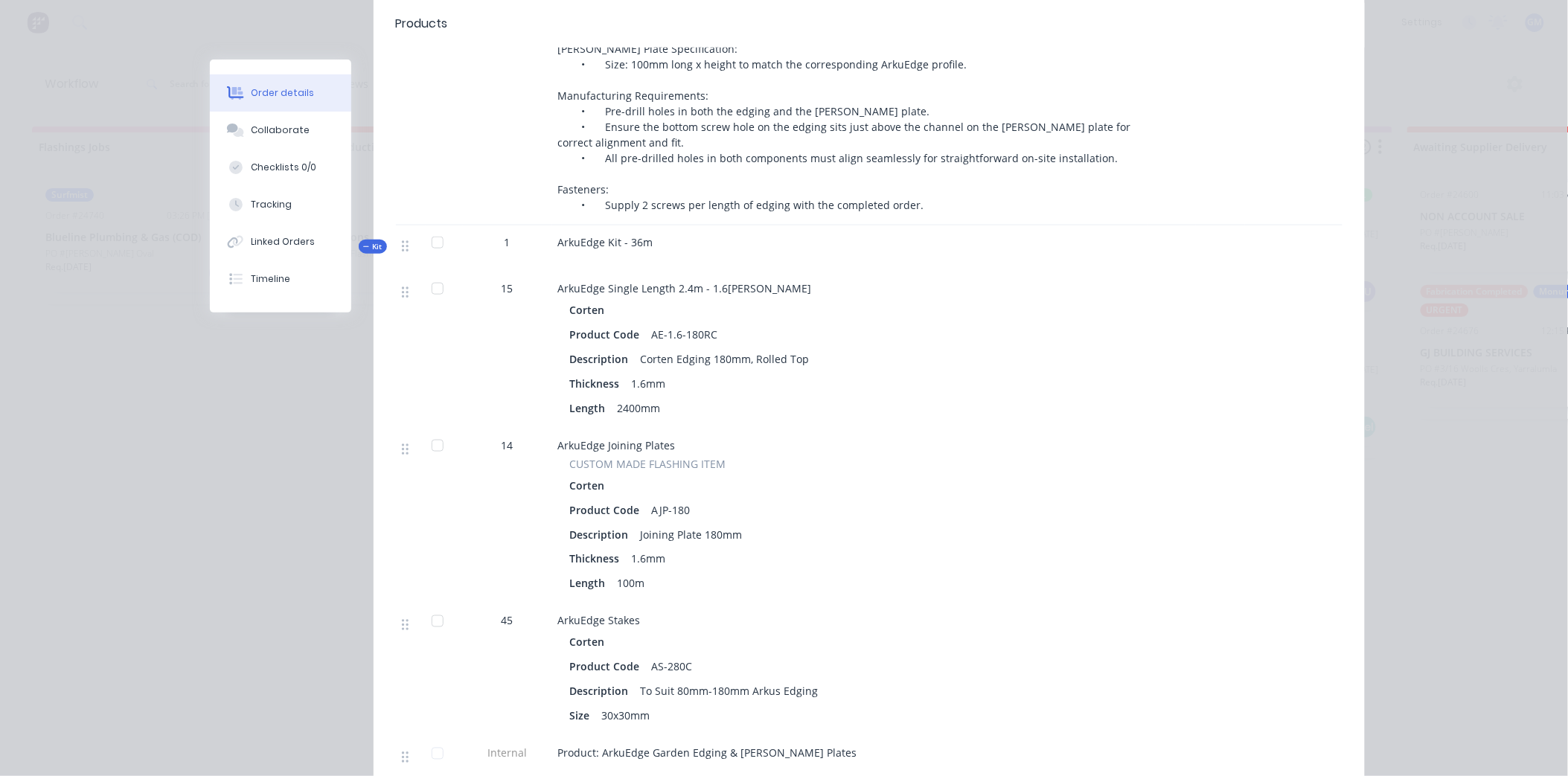
scroll to position [2480, 0]
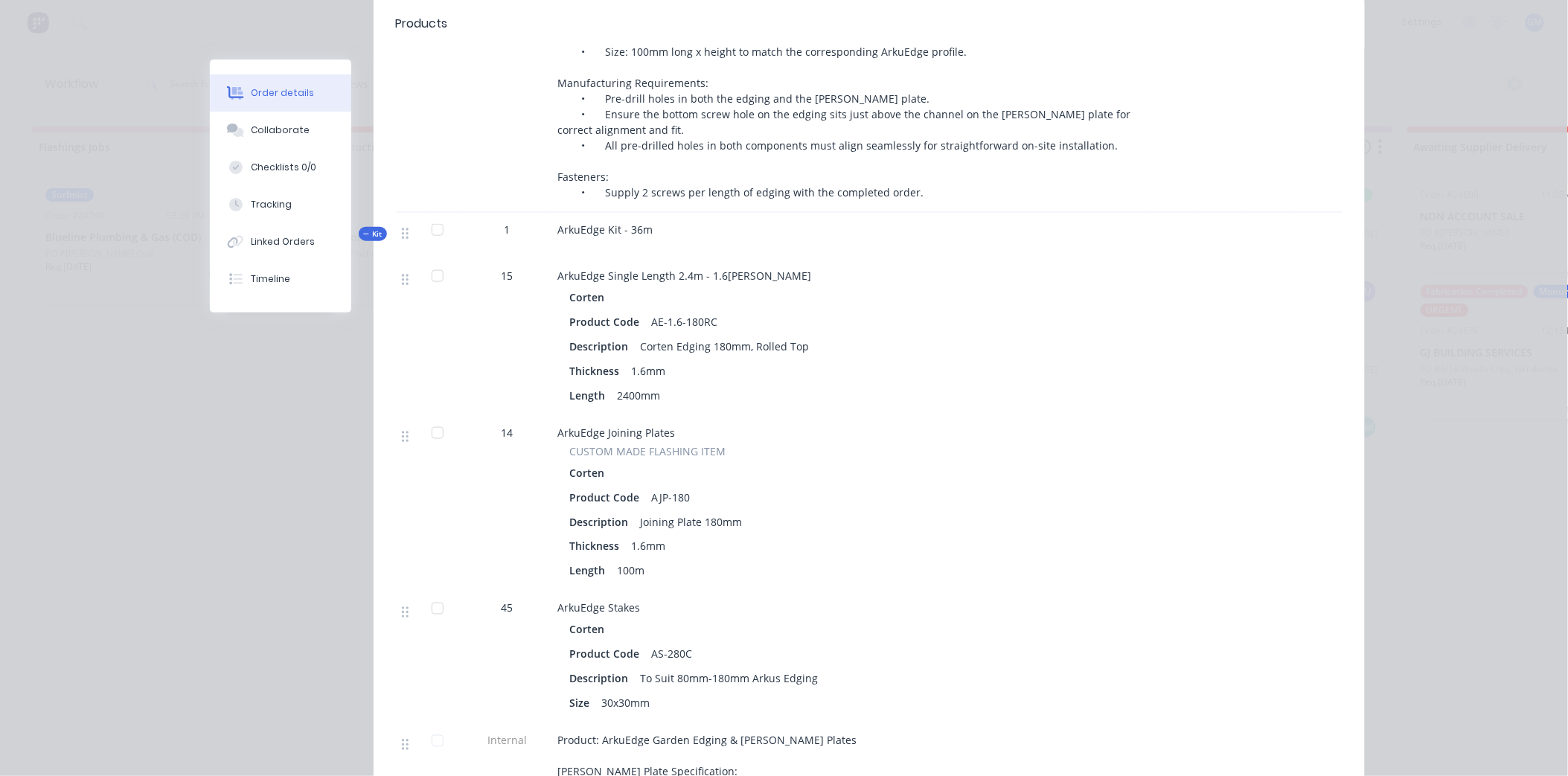
click at [948, 425] on div "ArkuEdge Joining Plates" at bounding box center [849, 432] width 584 height 16
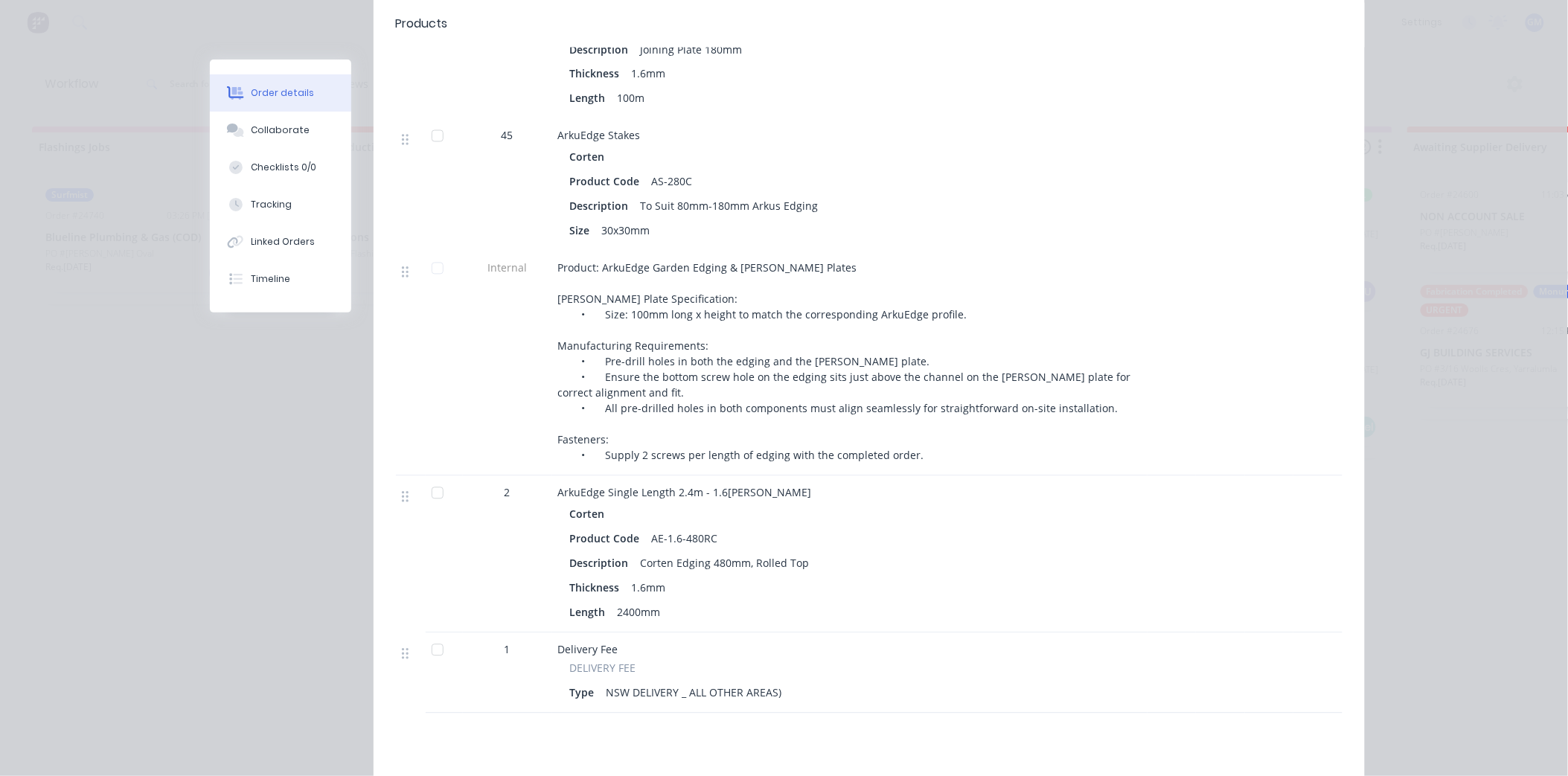
scroll to position [2976, 0]
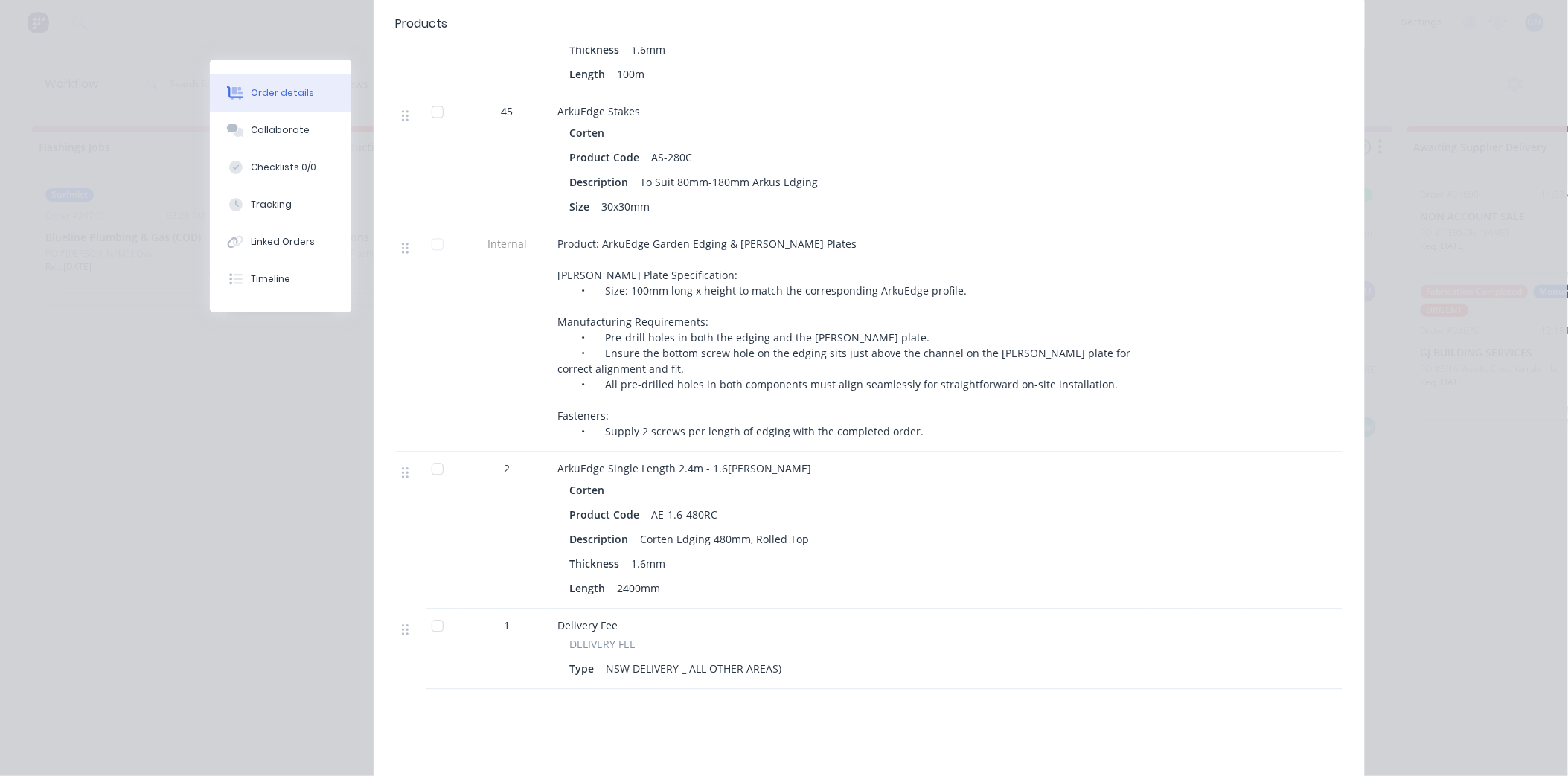
click at [442, 347] on div at bounding box center [444, 340] width 37 height 224
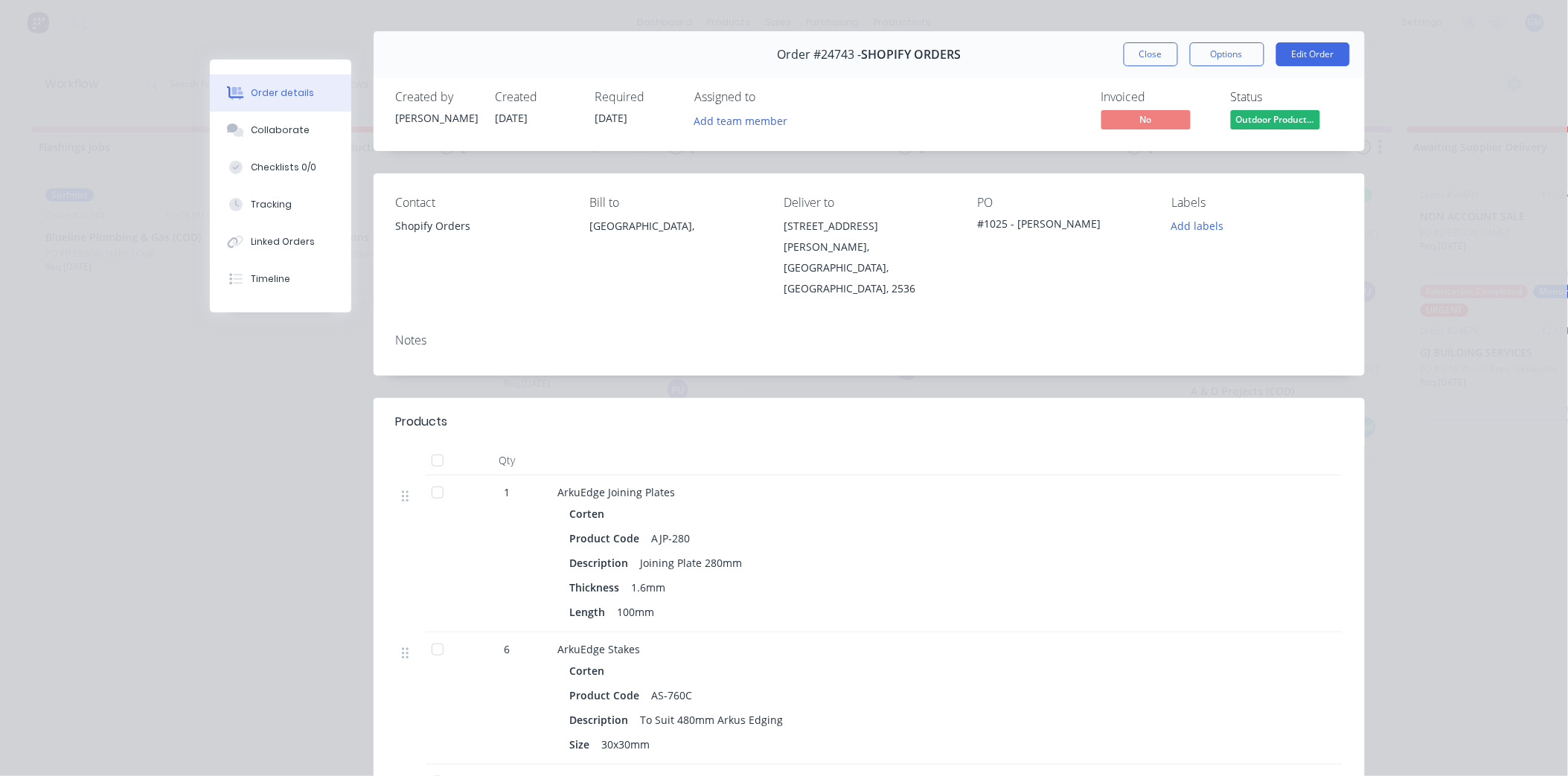
scroll to position [0, 0]
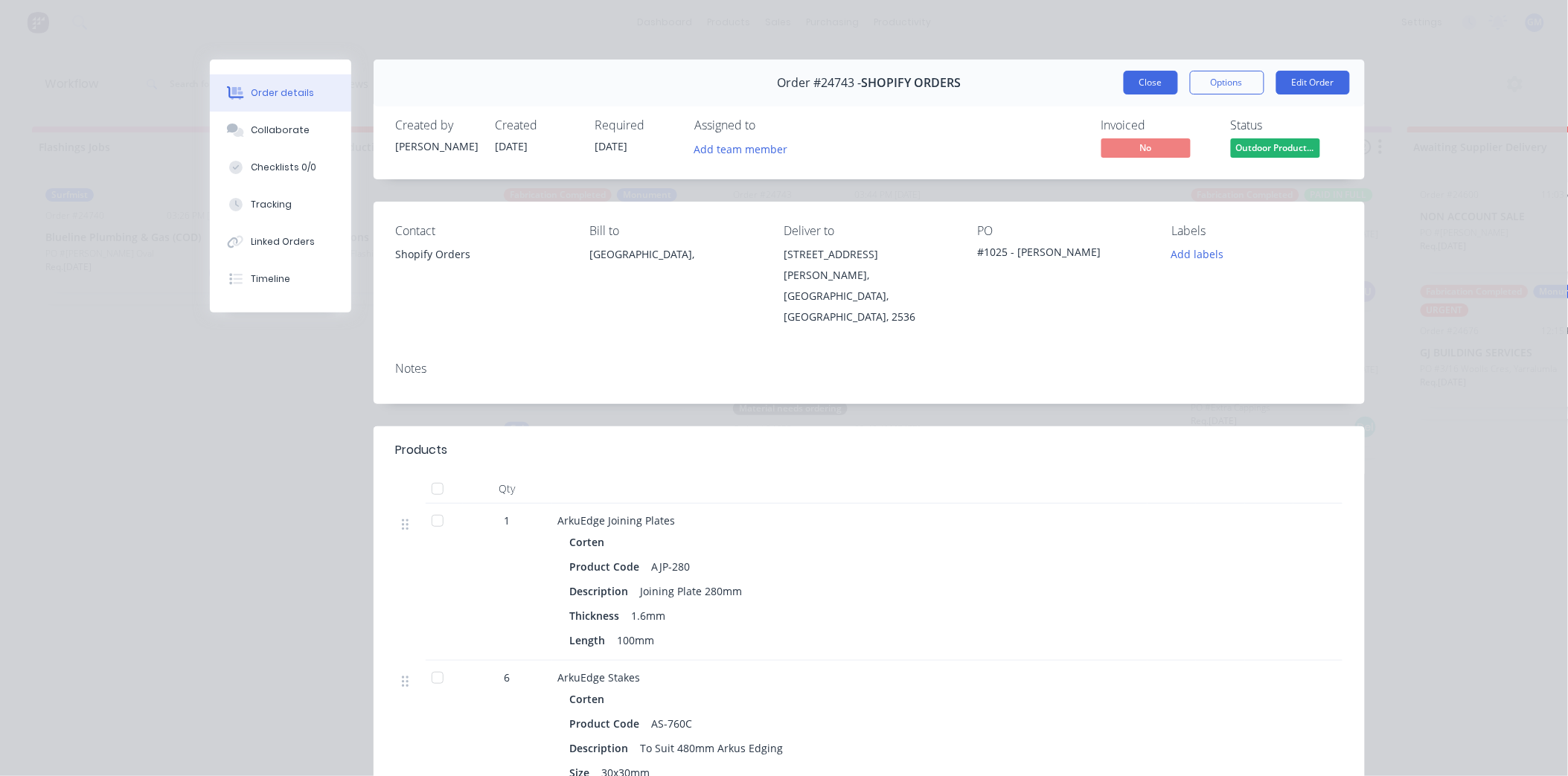
click at [1145, 76] on button "Close" at bounding box center [1151, 83] width 55 height 24
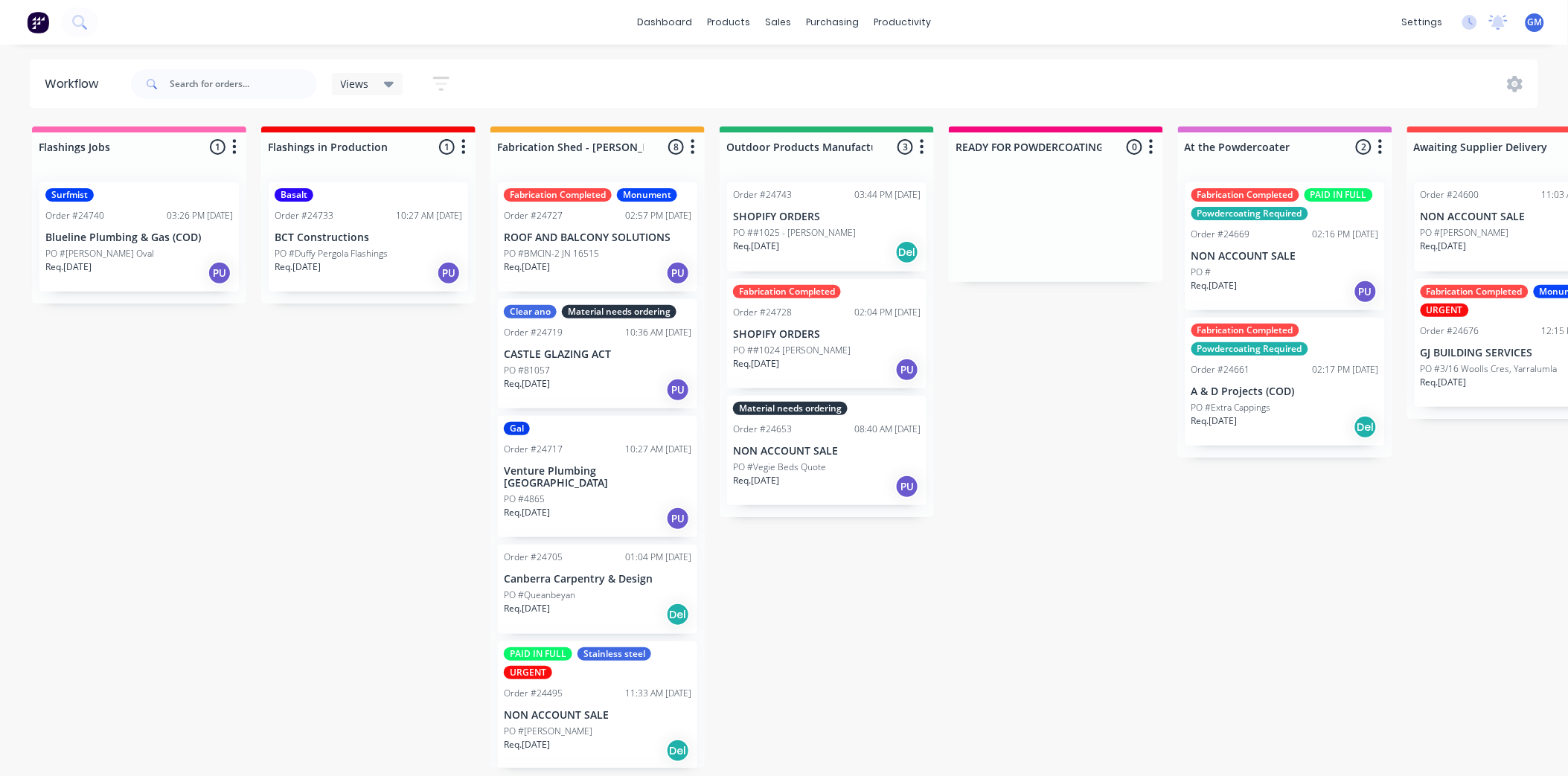
click at [397, 235] on p "BCT Constructions" at bounding box center [368, 238] width 188 height 12
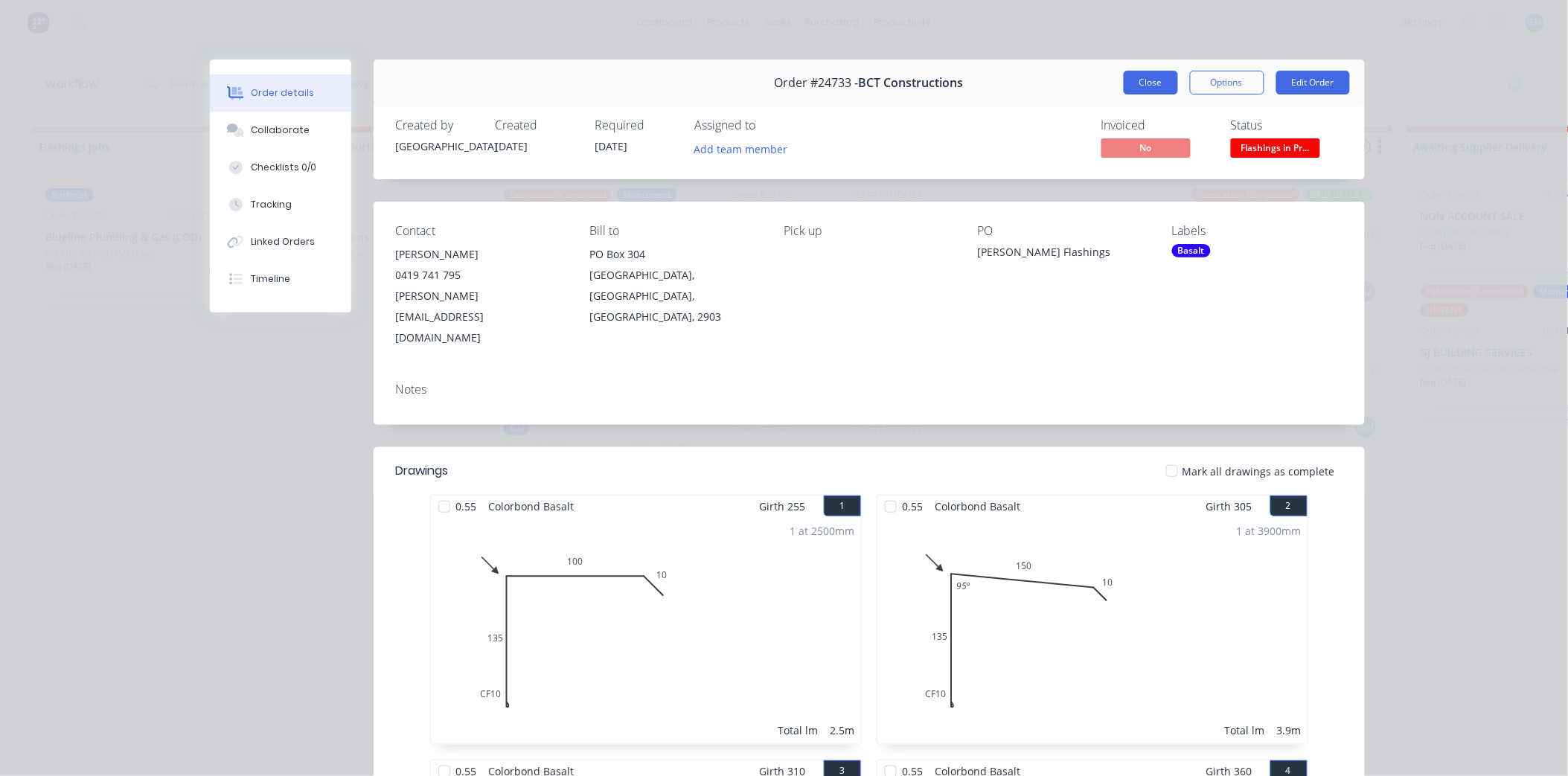
click at [1133, 85] on button "Close" at bounding box center [1151, 83] width 55 height 24
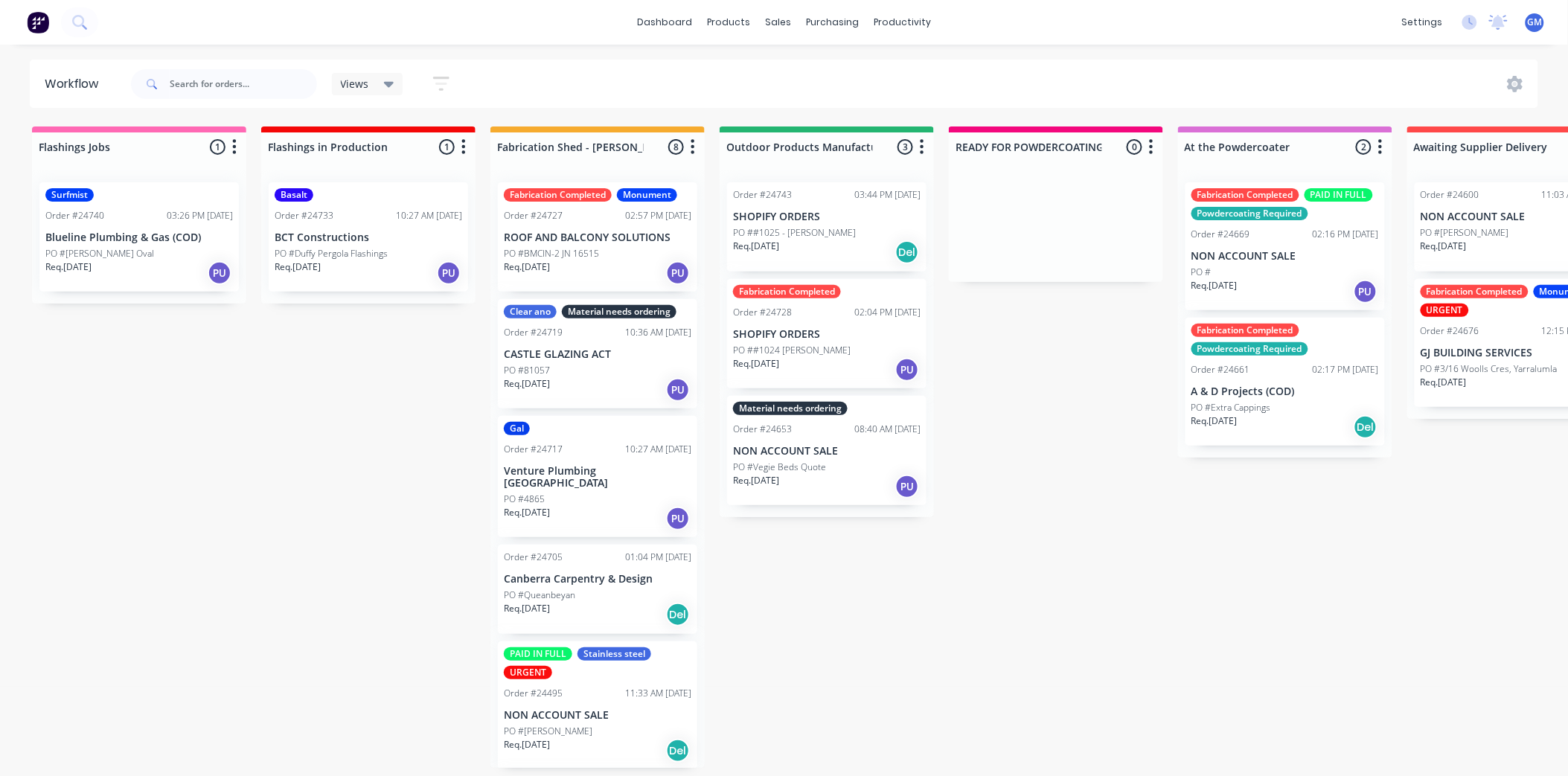
click at [119, 255] on div "PO #Phillip Oval" at bounding box center [139, 253] width 188 height 13
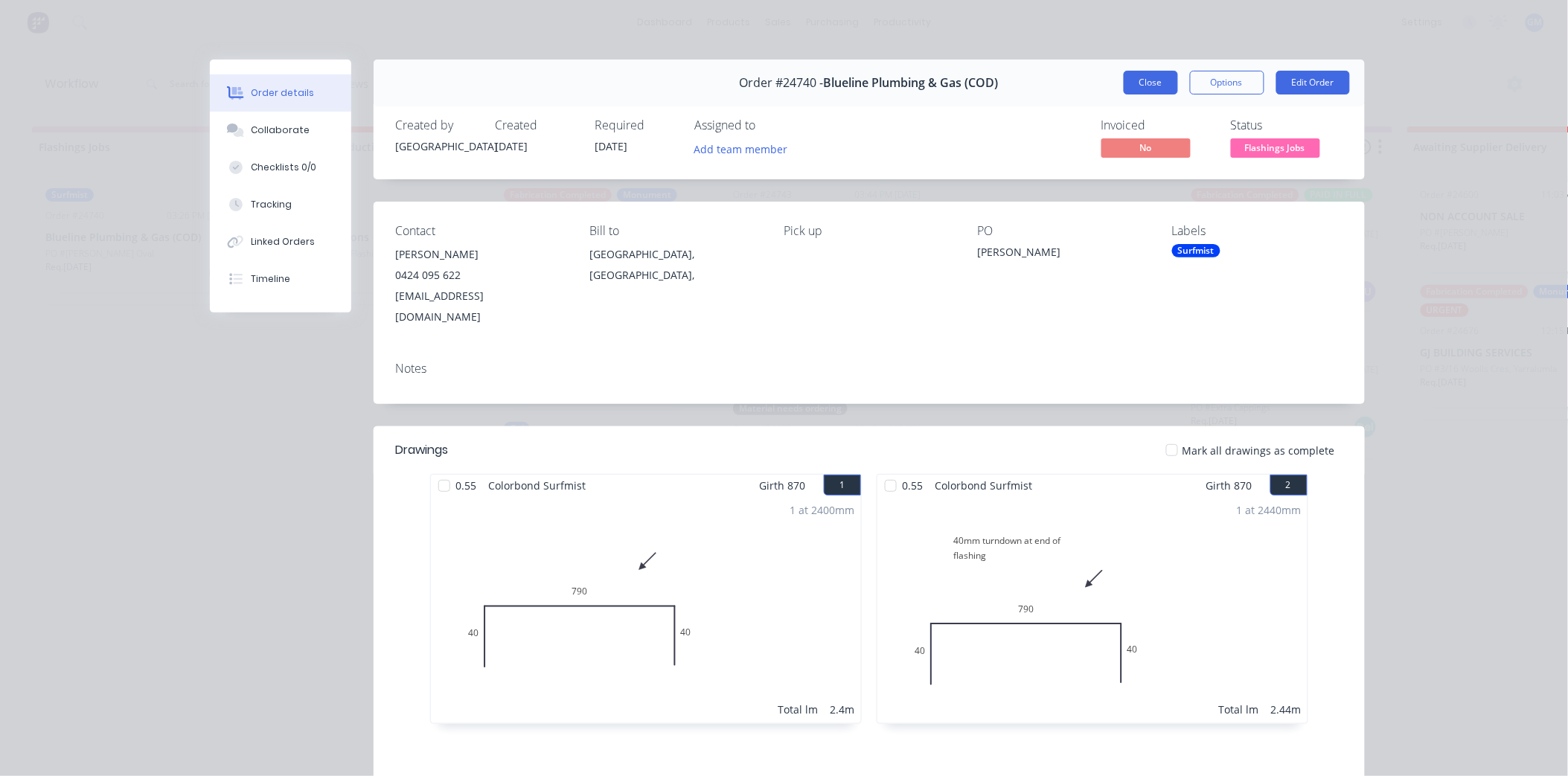
click at [1159, 79] on button "Close" at bounding box center [1151, 83] width 55 height 24
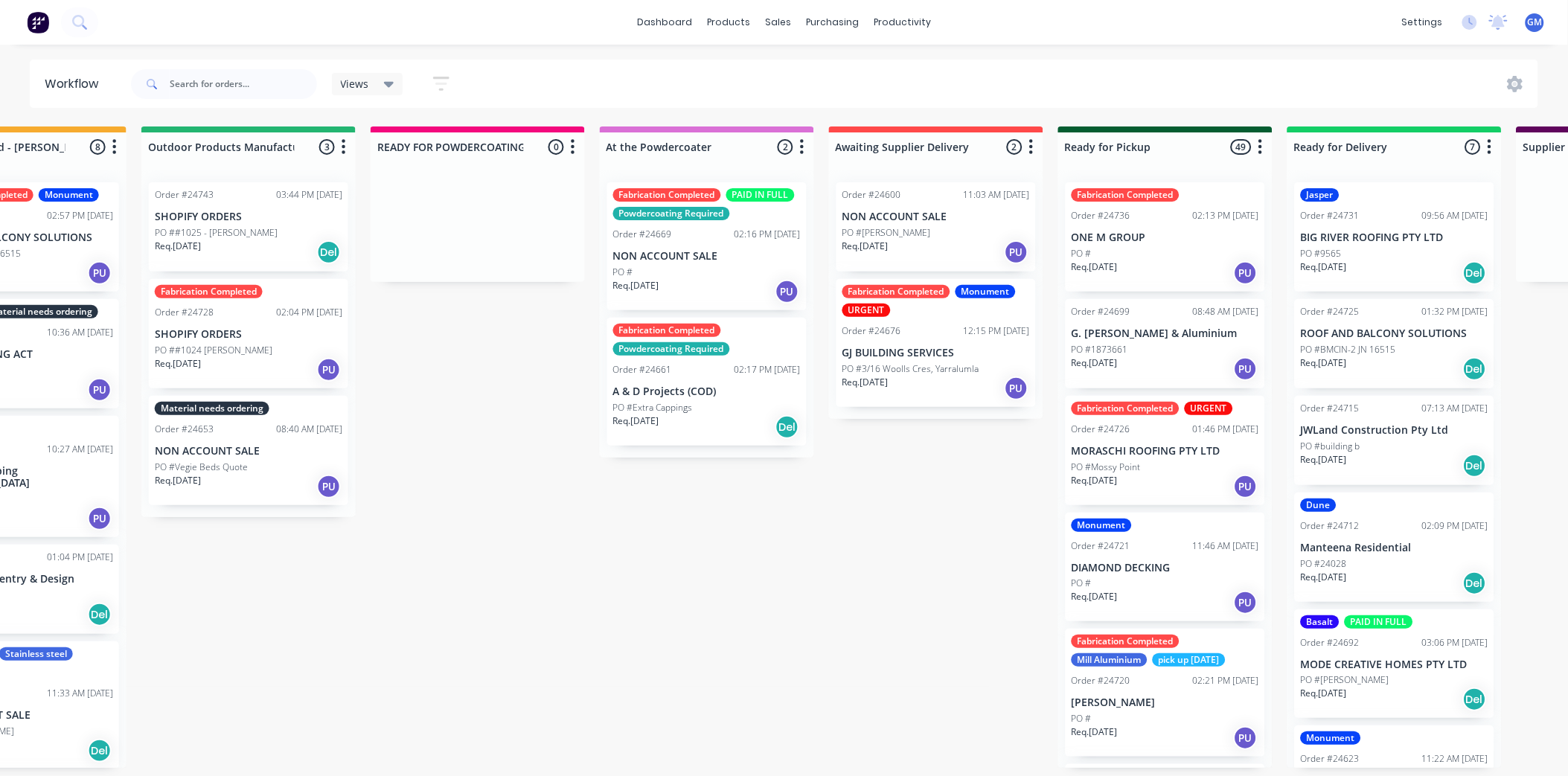
scroll to position [0, 577]
click at [1148, 460] on div "PO #Mossy Point" at bounding box center [1167, 467] width 188 height 13
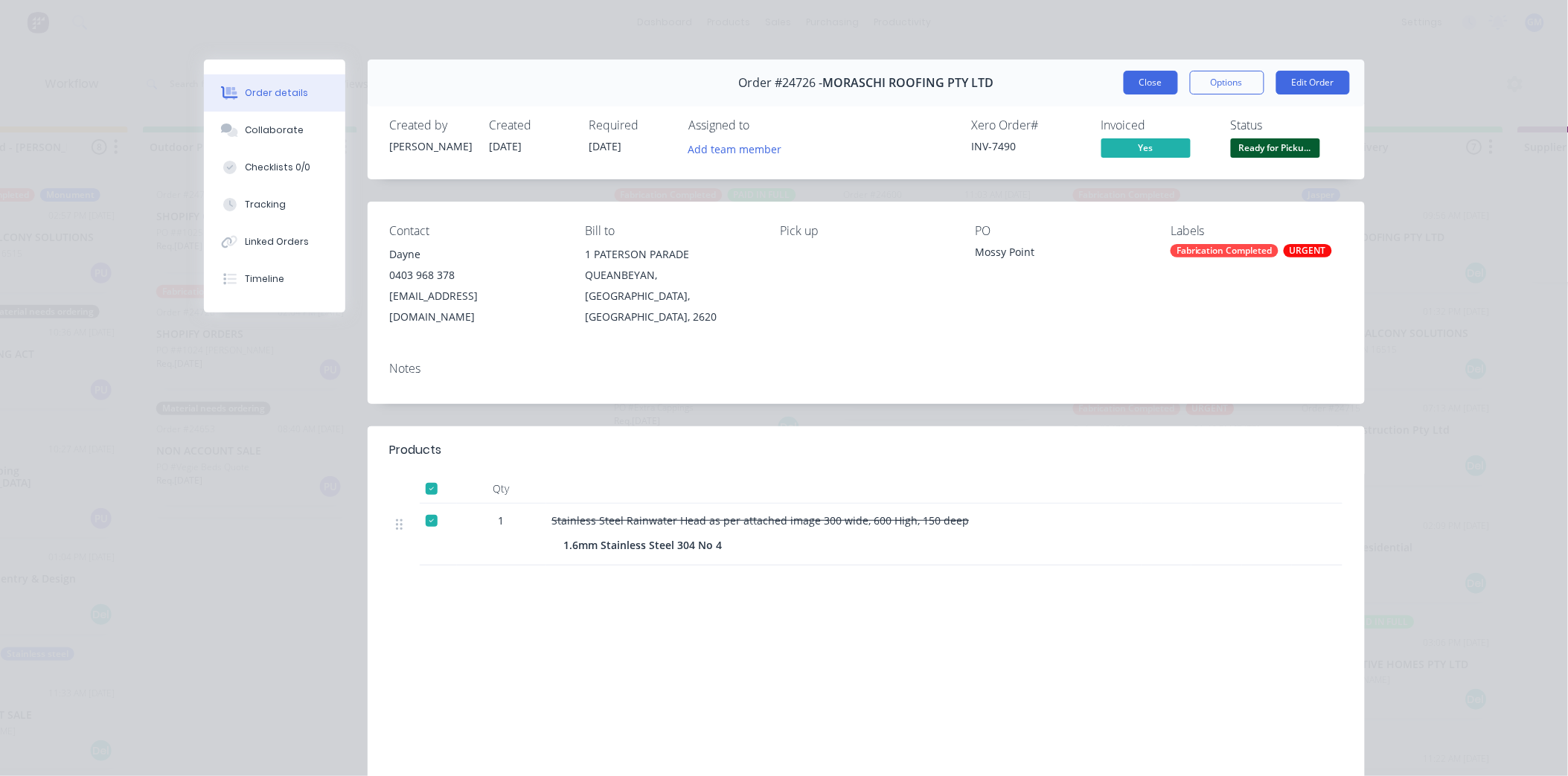
click at [1127, 79] on button "Close" at bounding box center [1151, 83] width 55 height 24
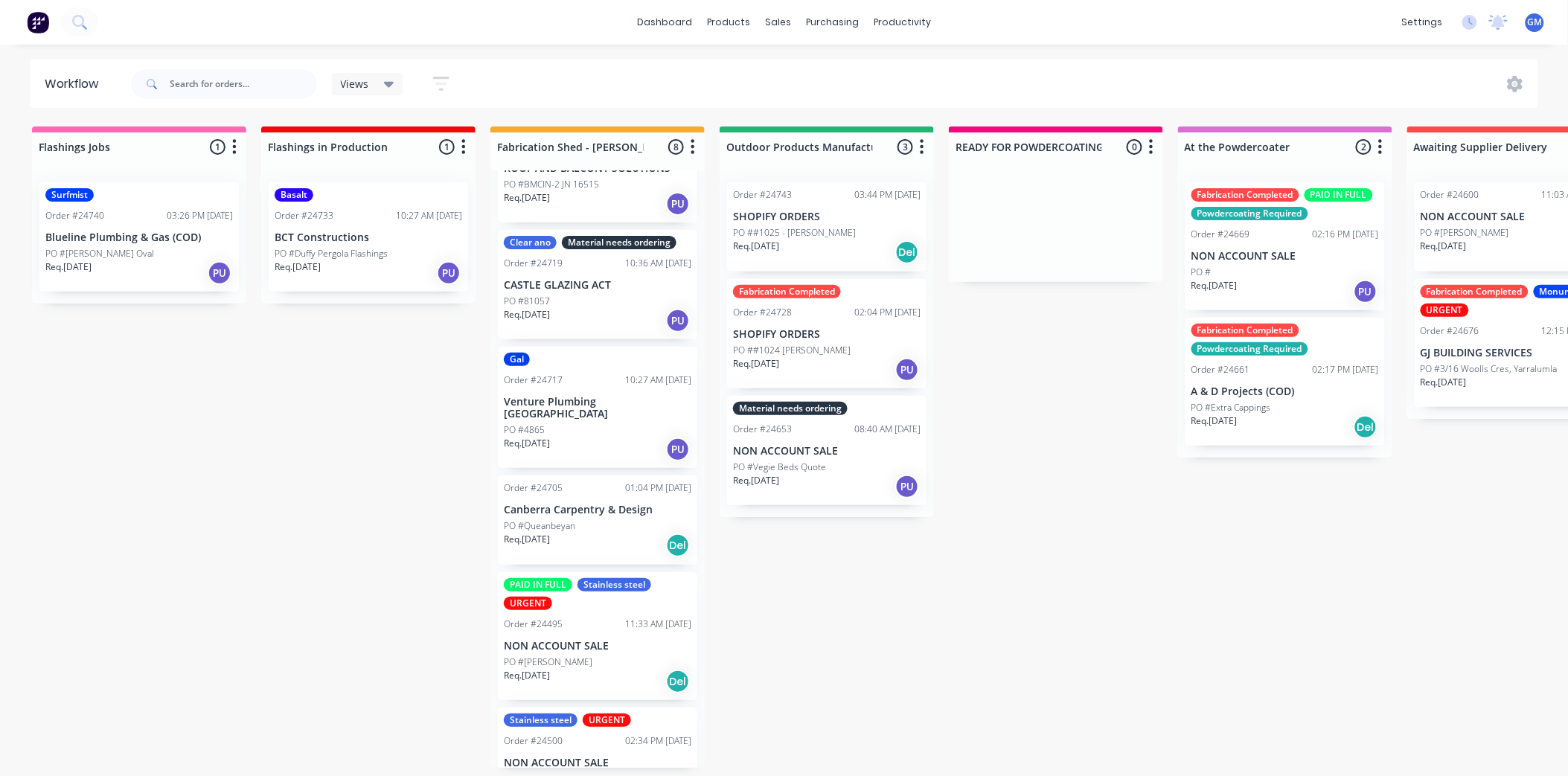
scroll to position [0, 0]
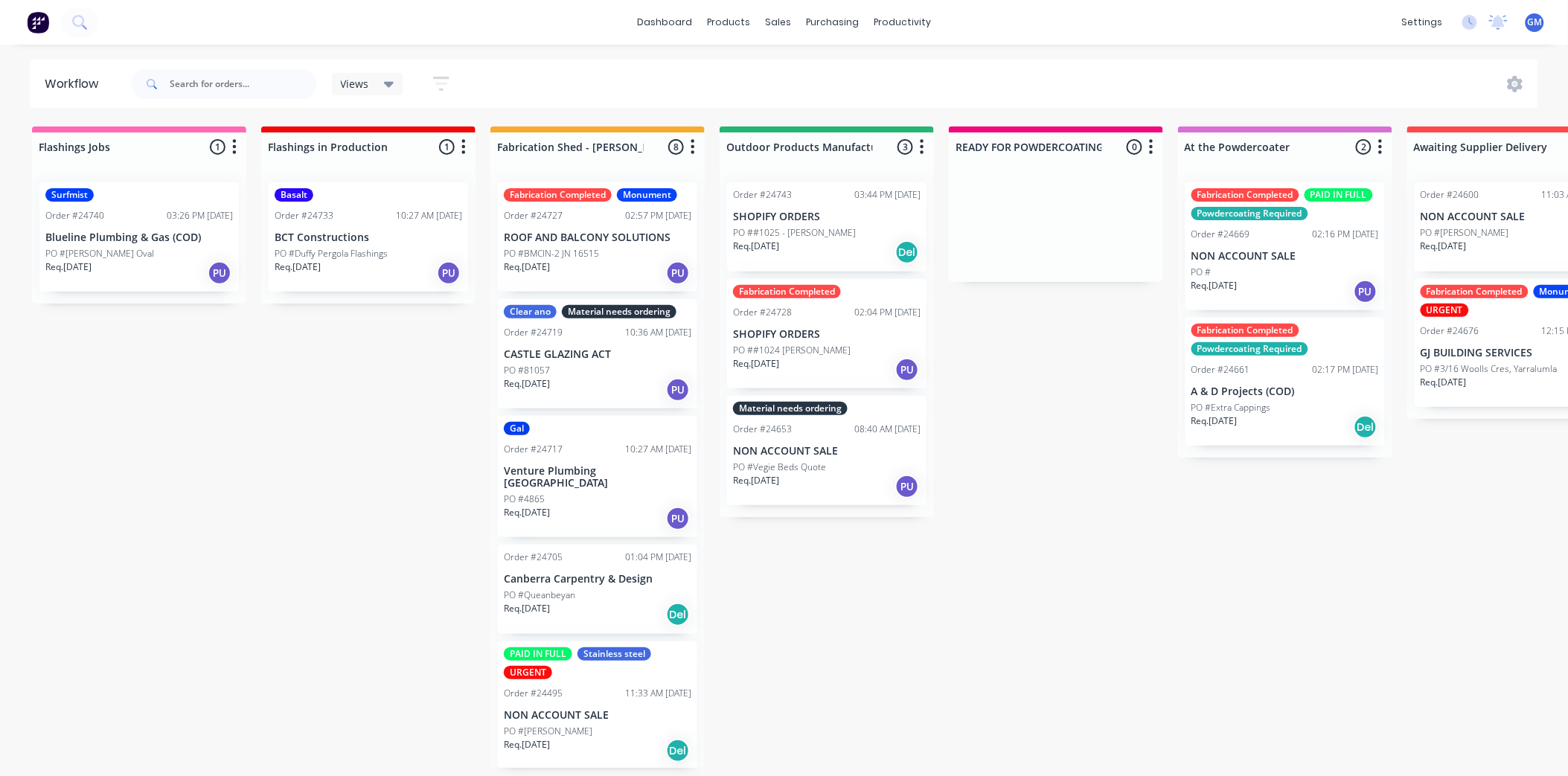
click at [1539, 24] on span "GM" at bounding box center [1534, 22] width 15 height 13
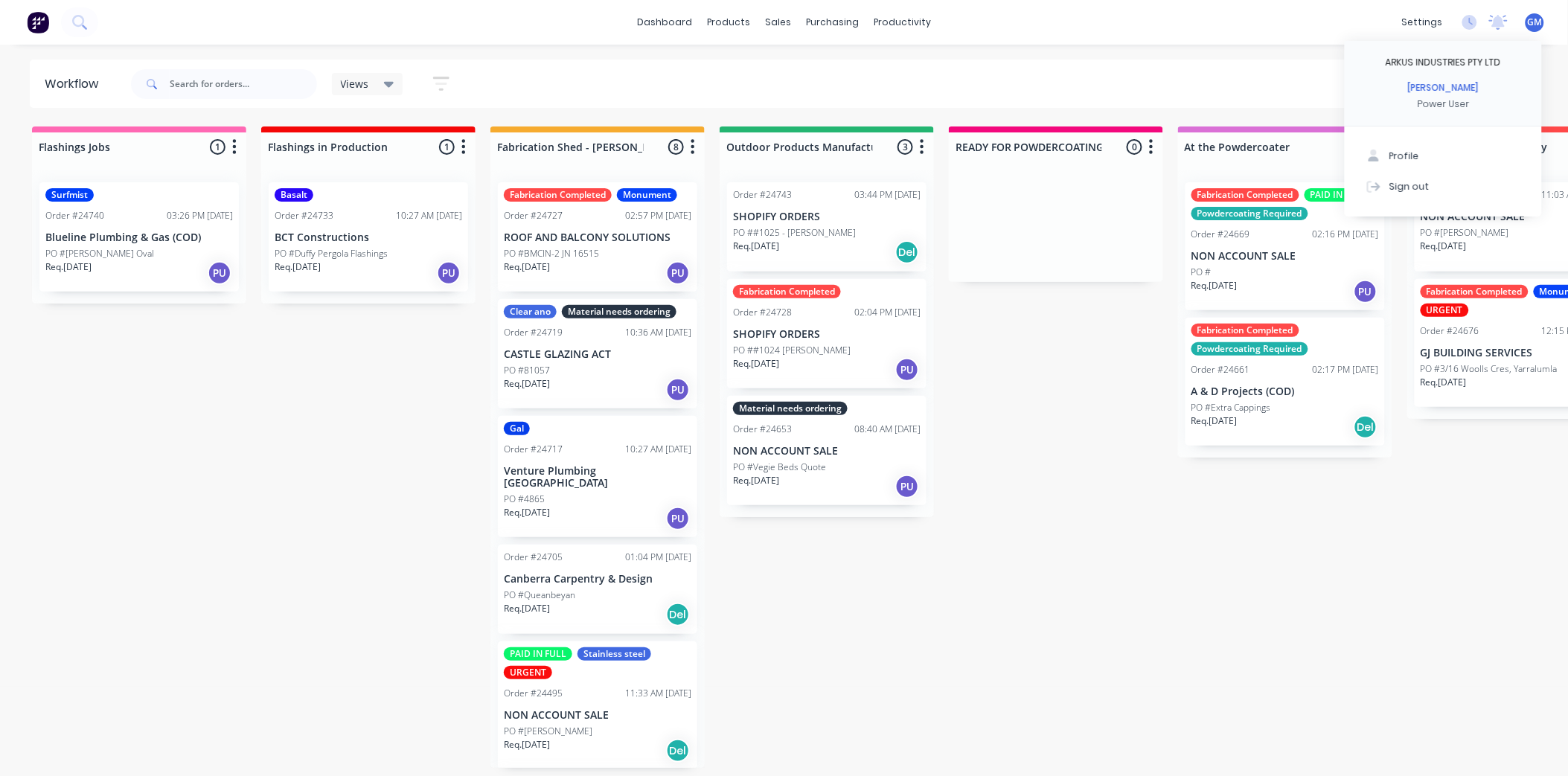
click at [1537, 25] on span "GM" at bounding box center [1534, 22] width 15 height 13
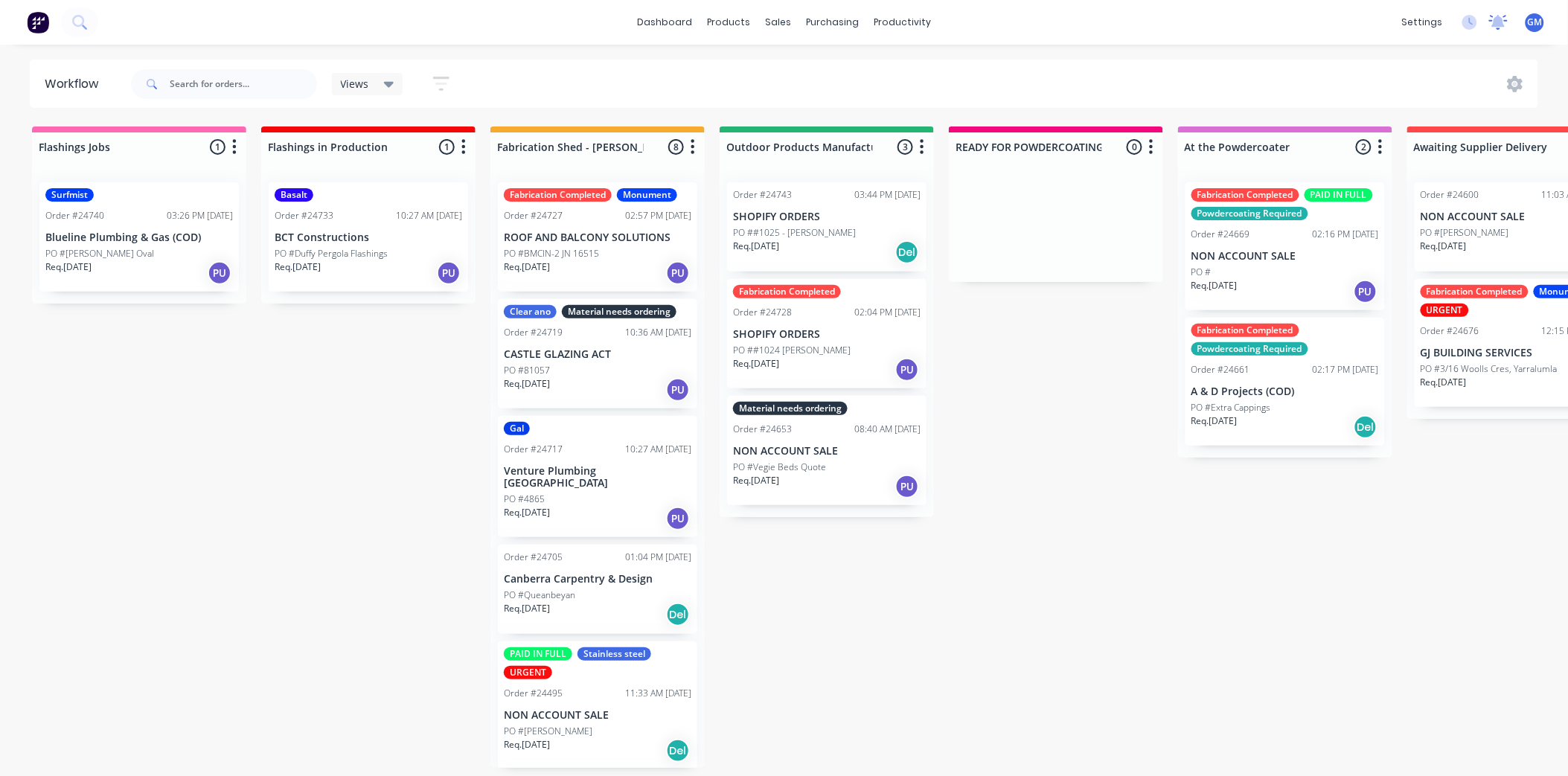
click at [1503, 26] on icon at bounding box center [1499, 20] width 13 height 12
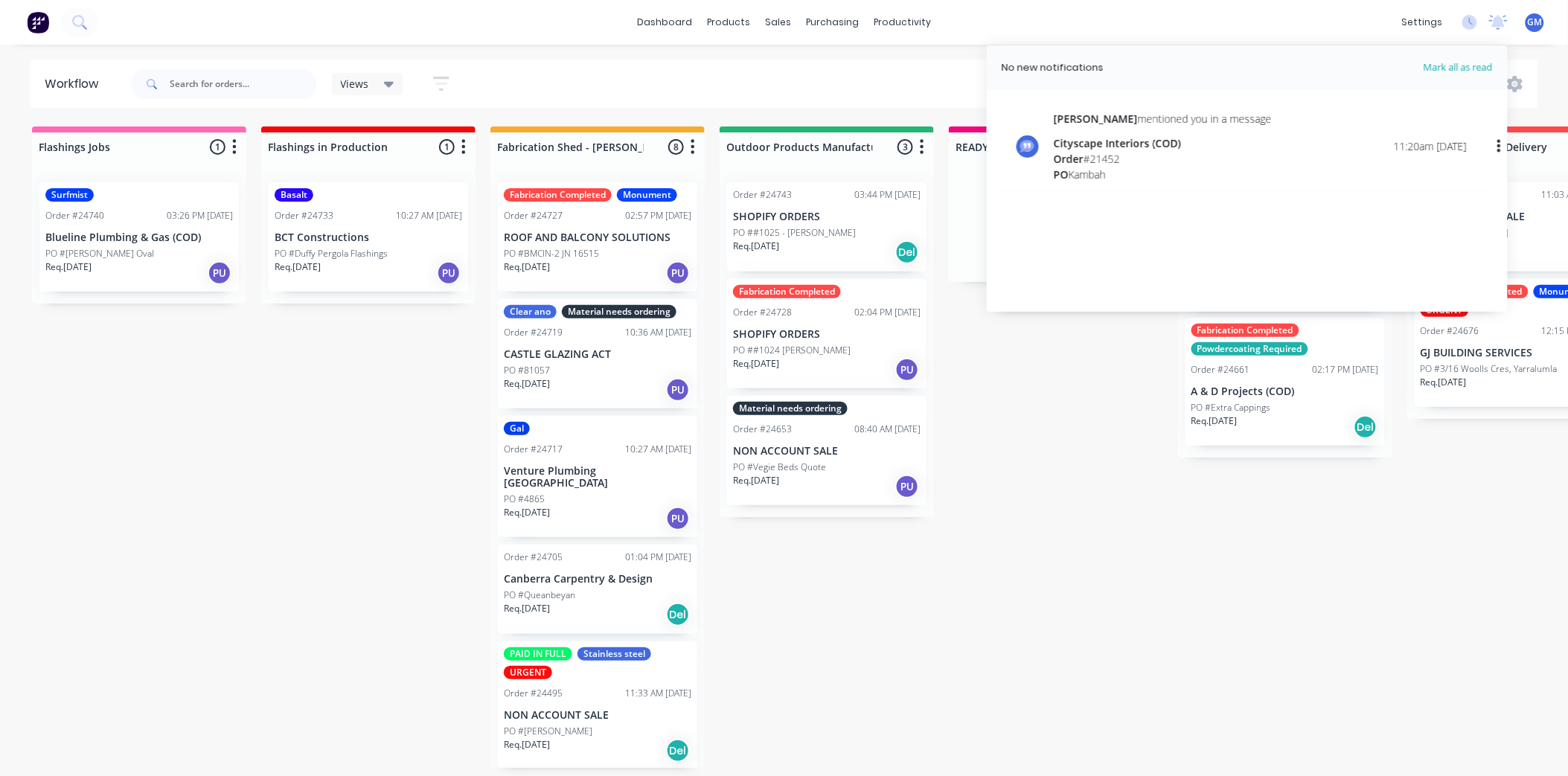
click at [1176, 139] on div "Cityscape Interiors (COD)" at bounding box center [1163, 143] width 218 height 16
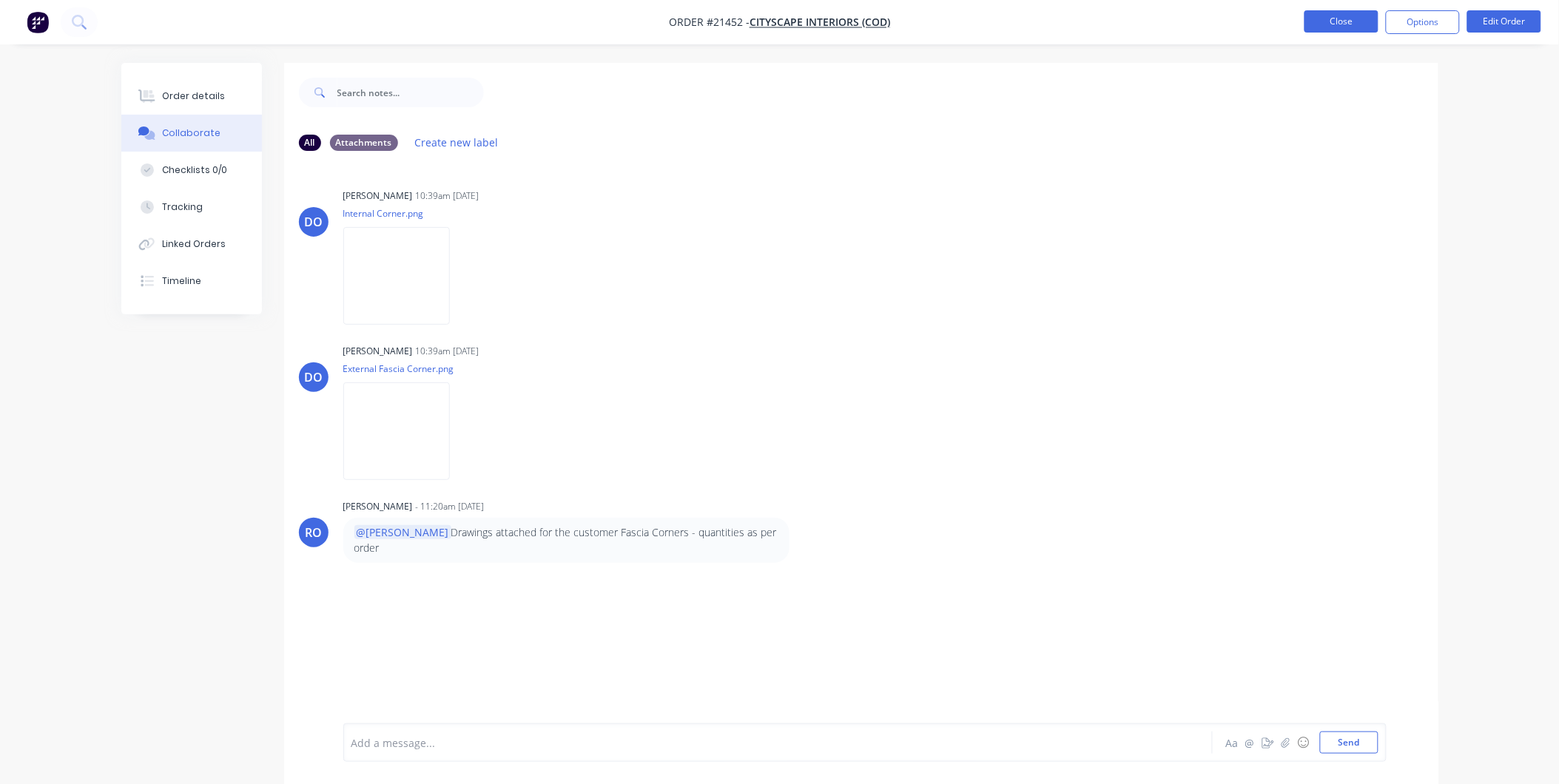
click at [1327, 29] on button "Close" at bounding box center [1341, 21] width 74 height 22
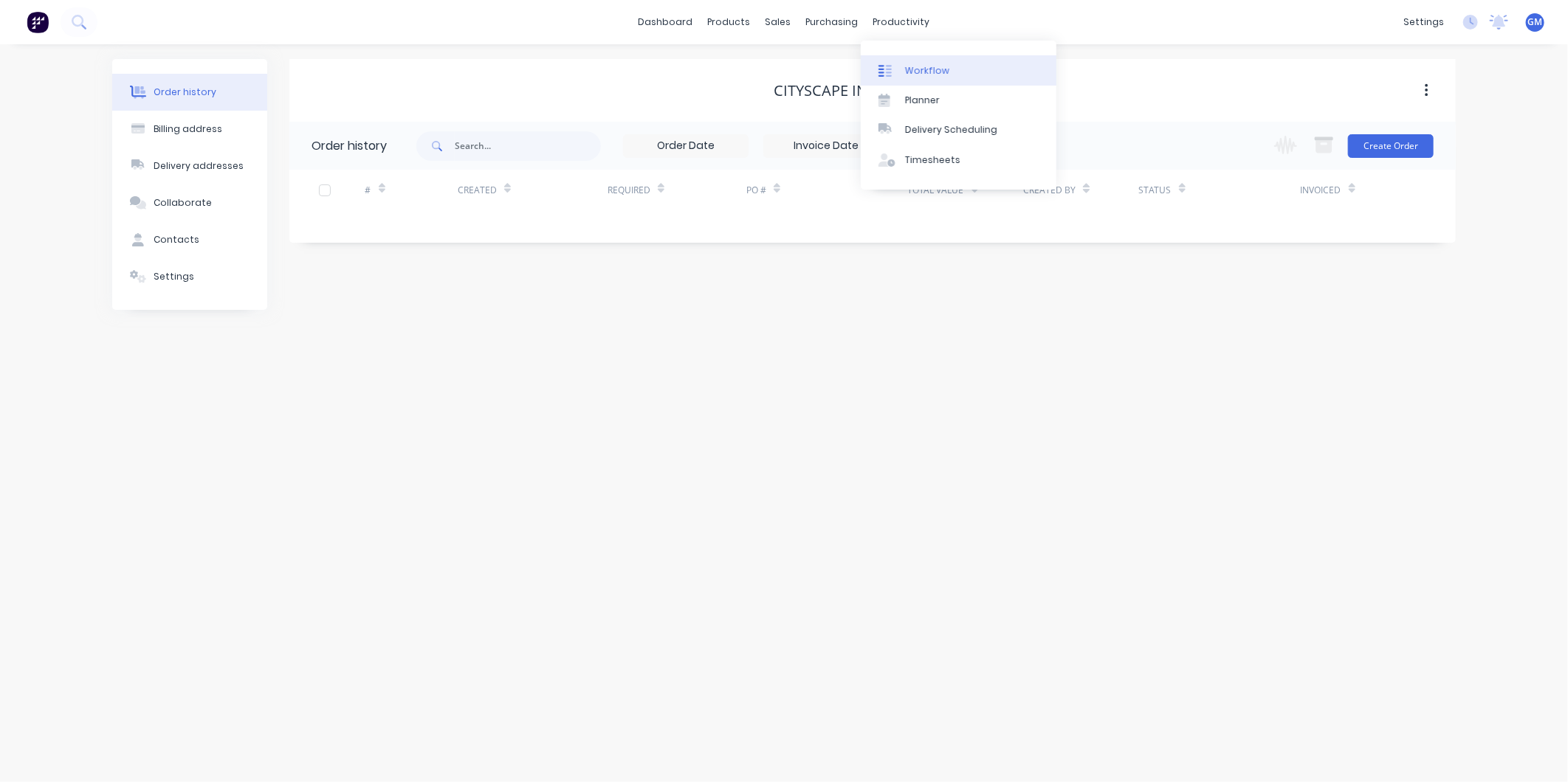
click at [906, 70] on div "Workflow" at bounding box center [927, 70] width 44 height 13
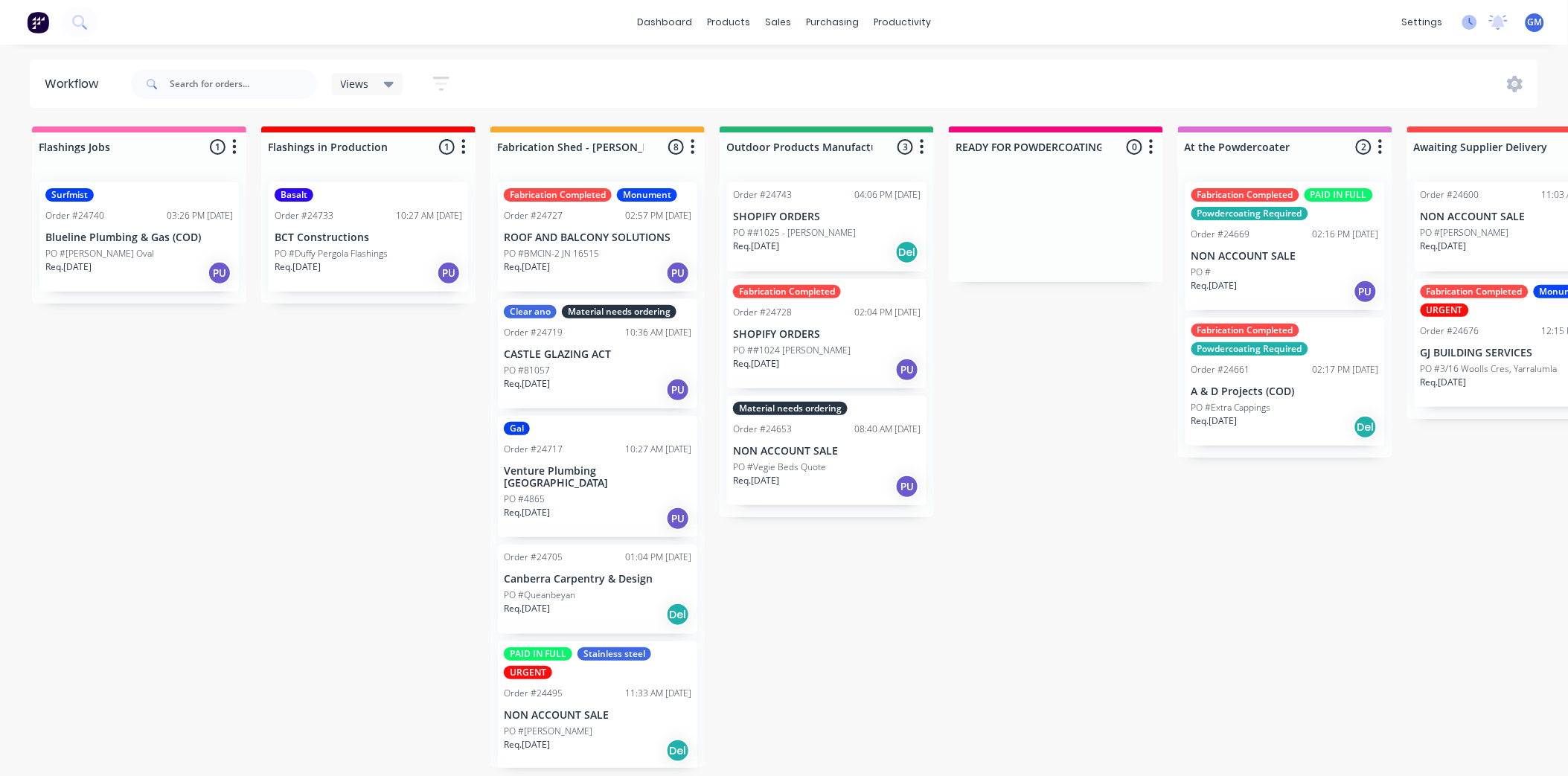
click at [1474, 24] on icon at bounding box center [1471, 22] width 5 height 8
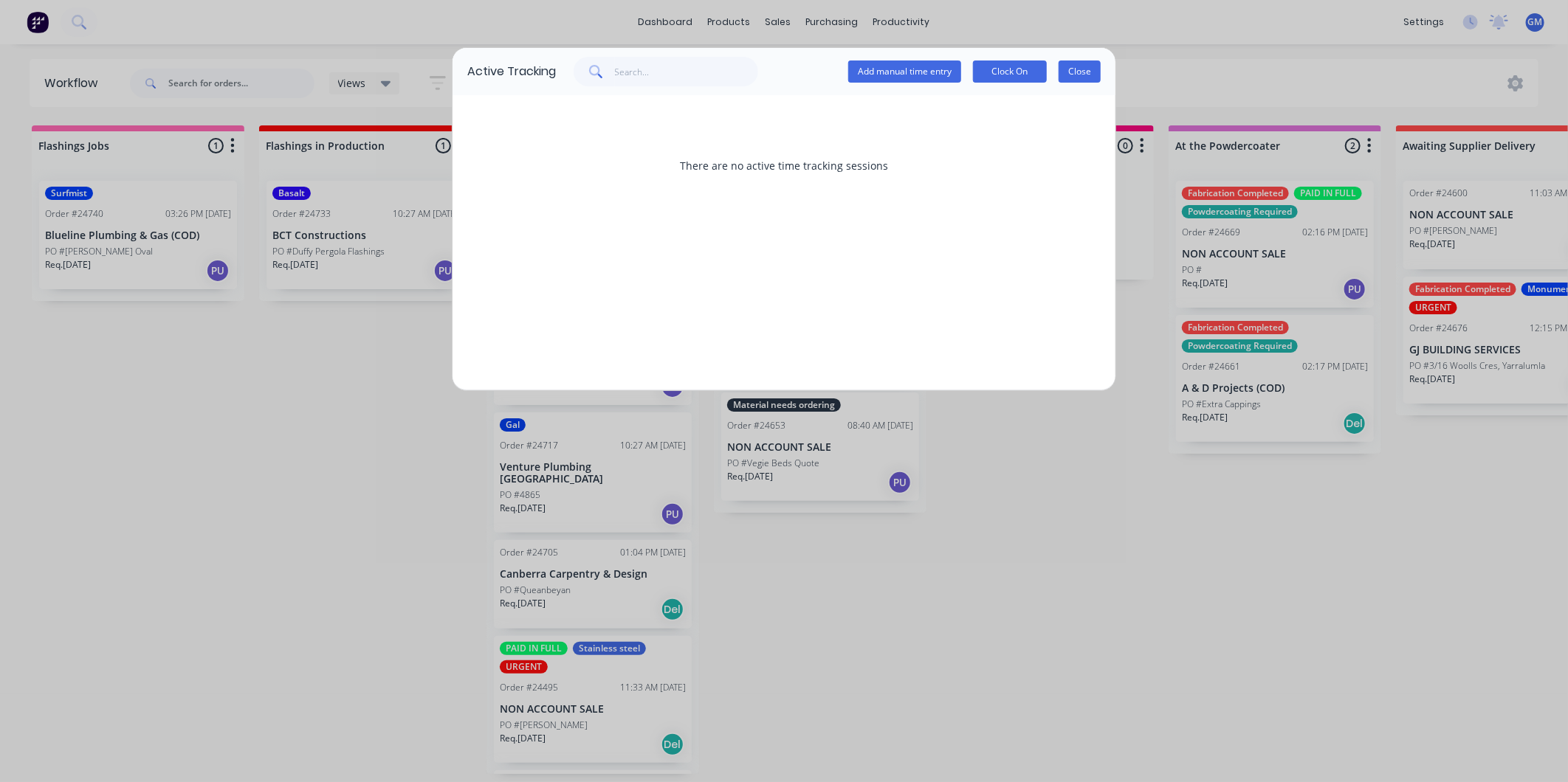
click at [1086, 76] on button "Close" at bounding box center [1079, 71] width 42 height 22
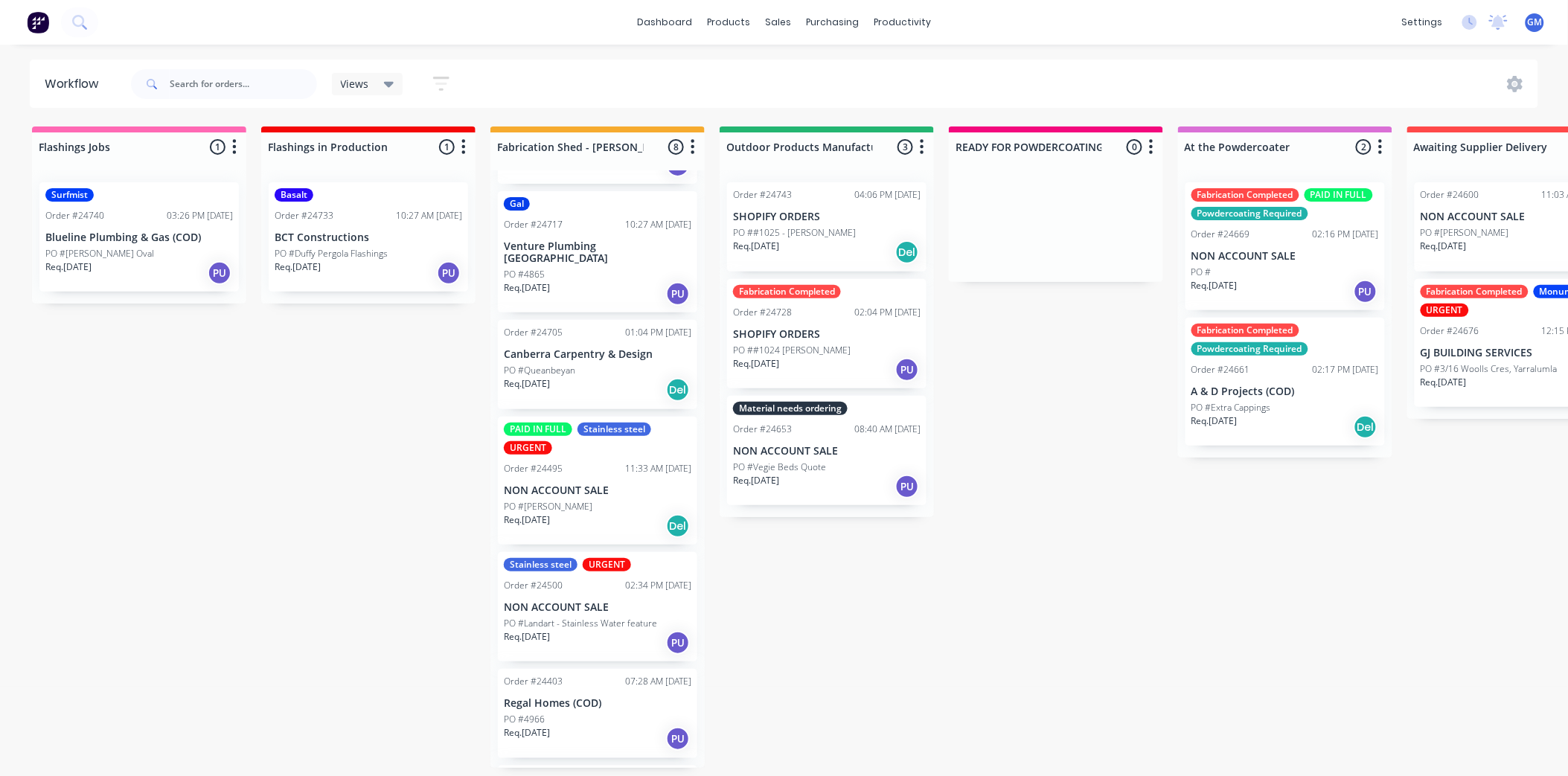
scroll to position [248, 0]
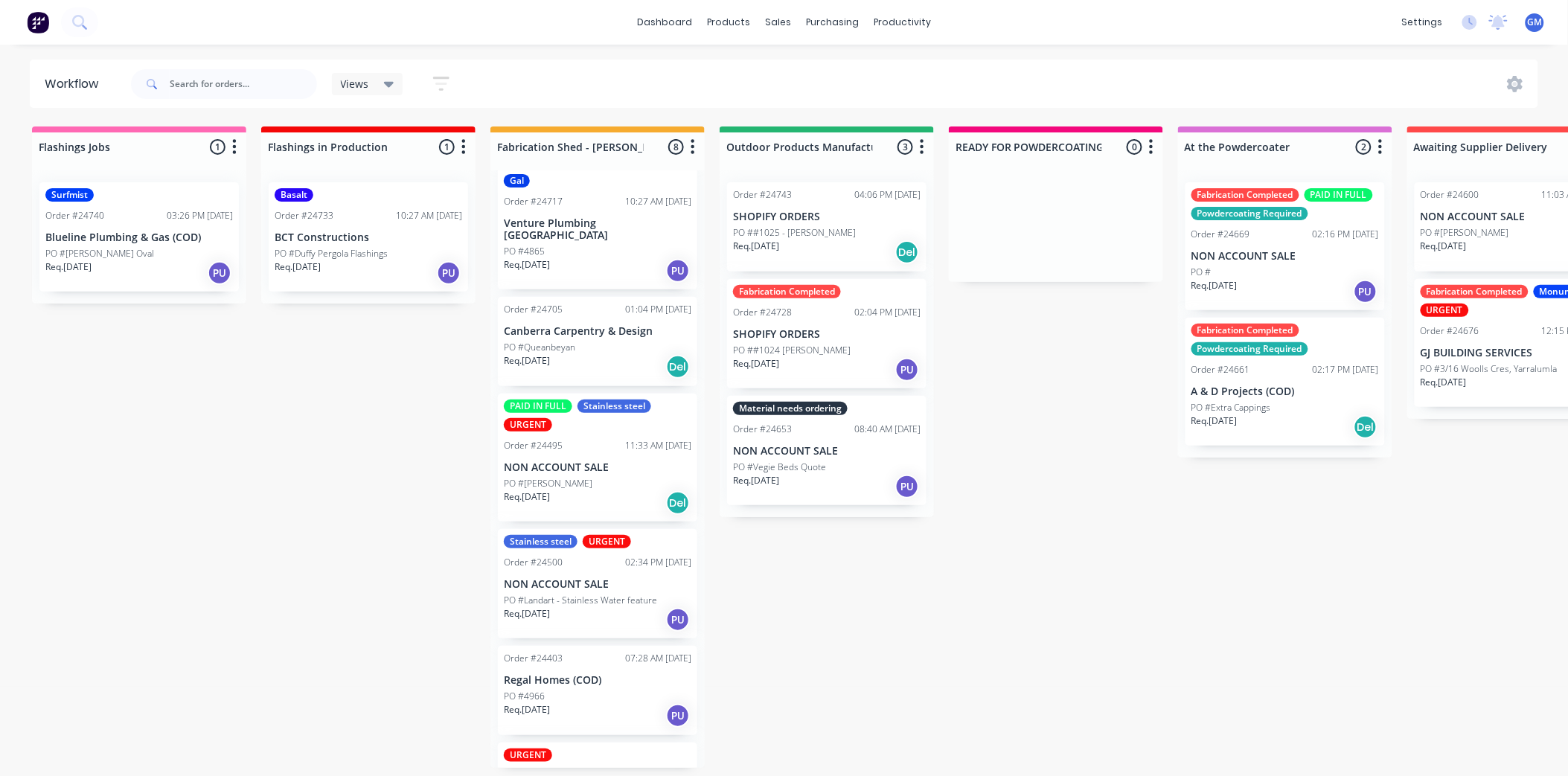
click at [817, 224] on div "Order #24743 04:06 PM 26/08/25 SHOPIFY ORDERS PO ##1025 - David Calvert Req. 26…" at bounding box center [827, 227] width 200 height 90
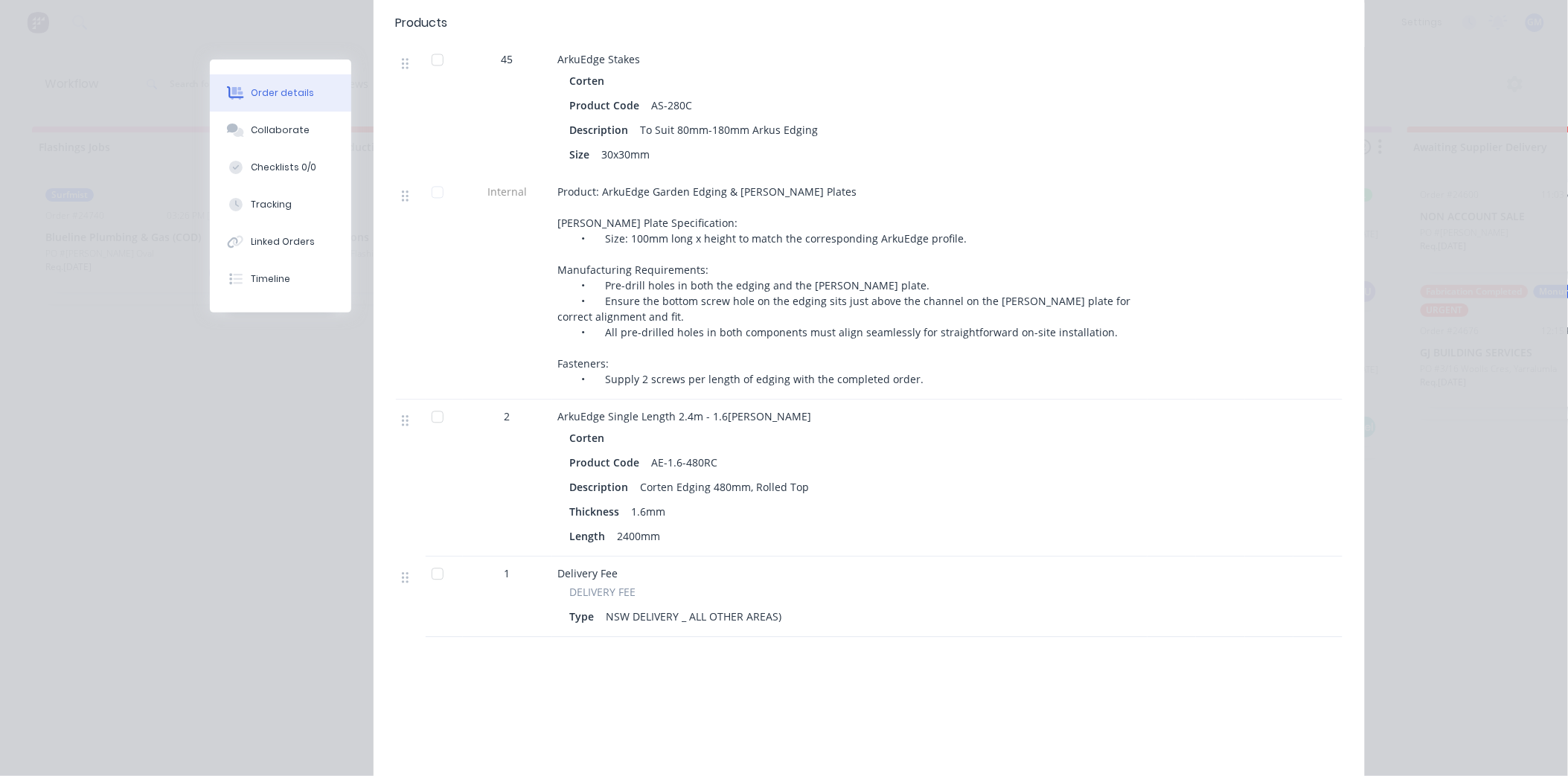
scroll to position [3141, 0]
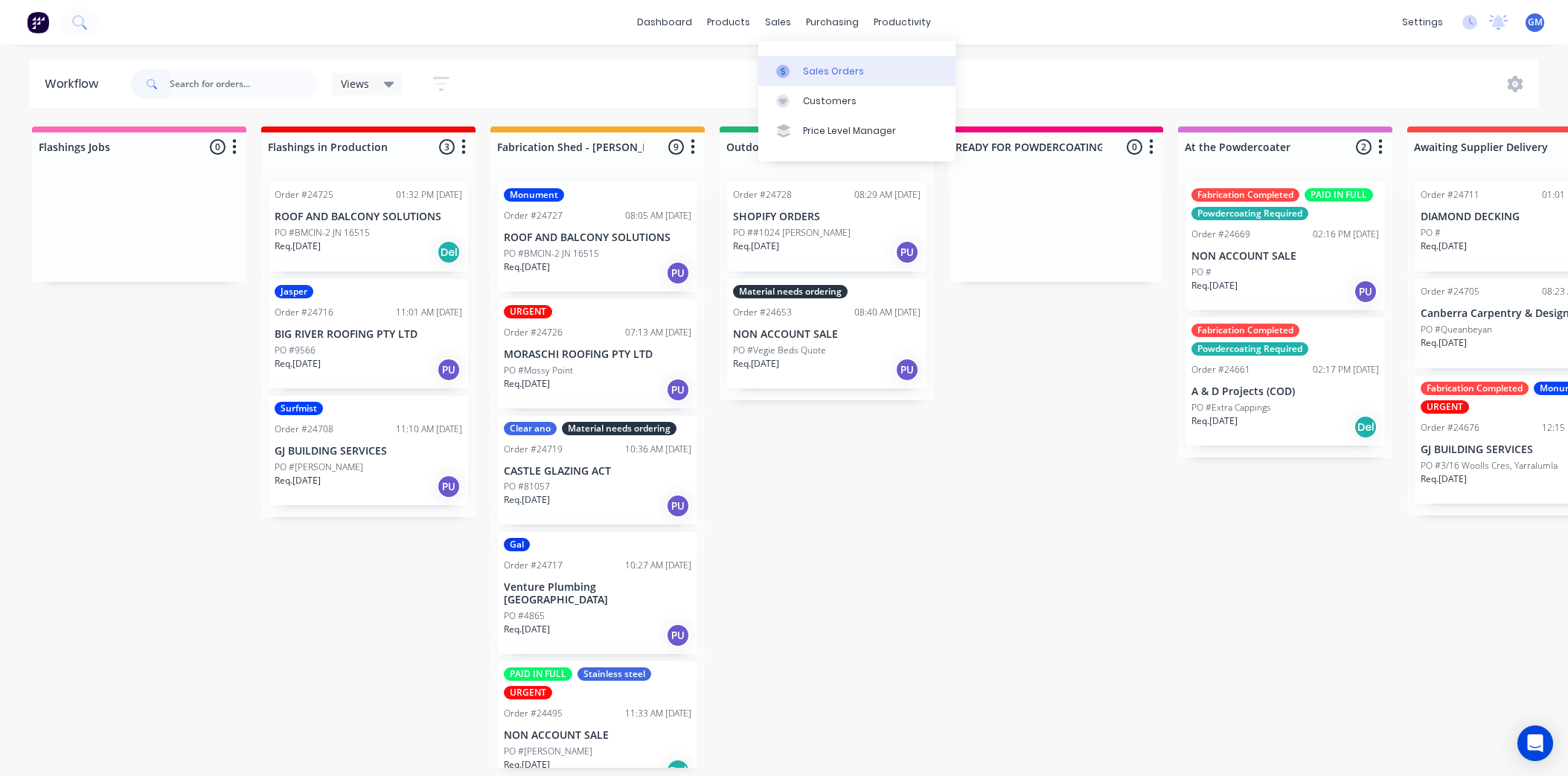
click at [810, 65] on div "Sales Orders" at bounding box center [833, 71] width 61 height 13
